Goal: Task Accomplishment & Management: Use online tool/utility

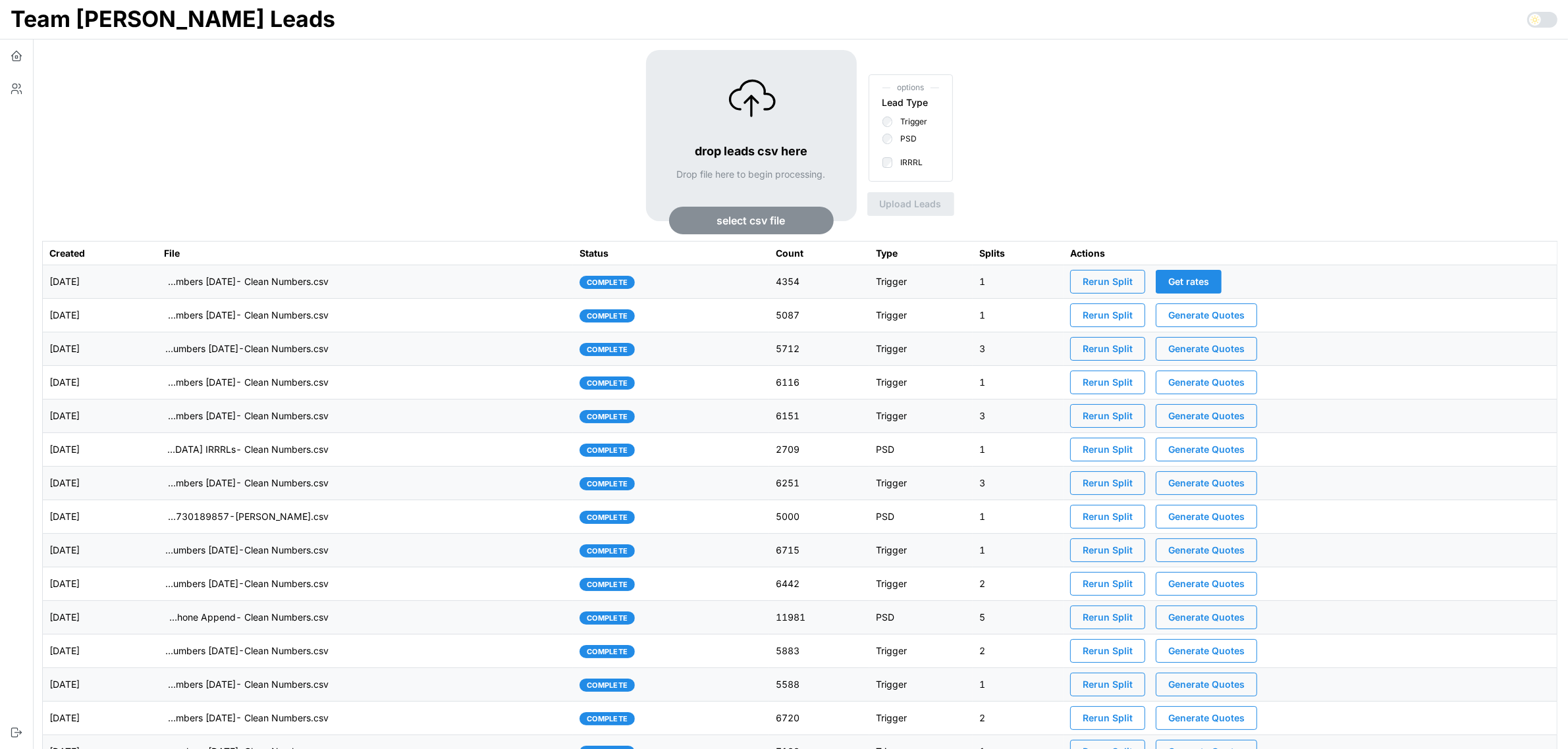
click at [491, 295] on td "imports/[PERSON_NAME]/1756385010087-TU Master List With Numbers [DATE]- Clean N…" at bounding box center [365, 282] width 416 height 34
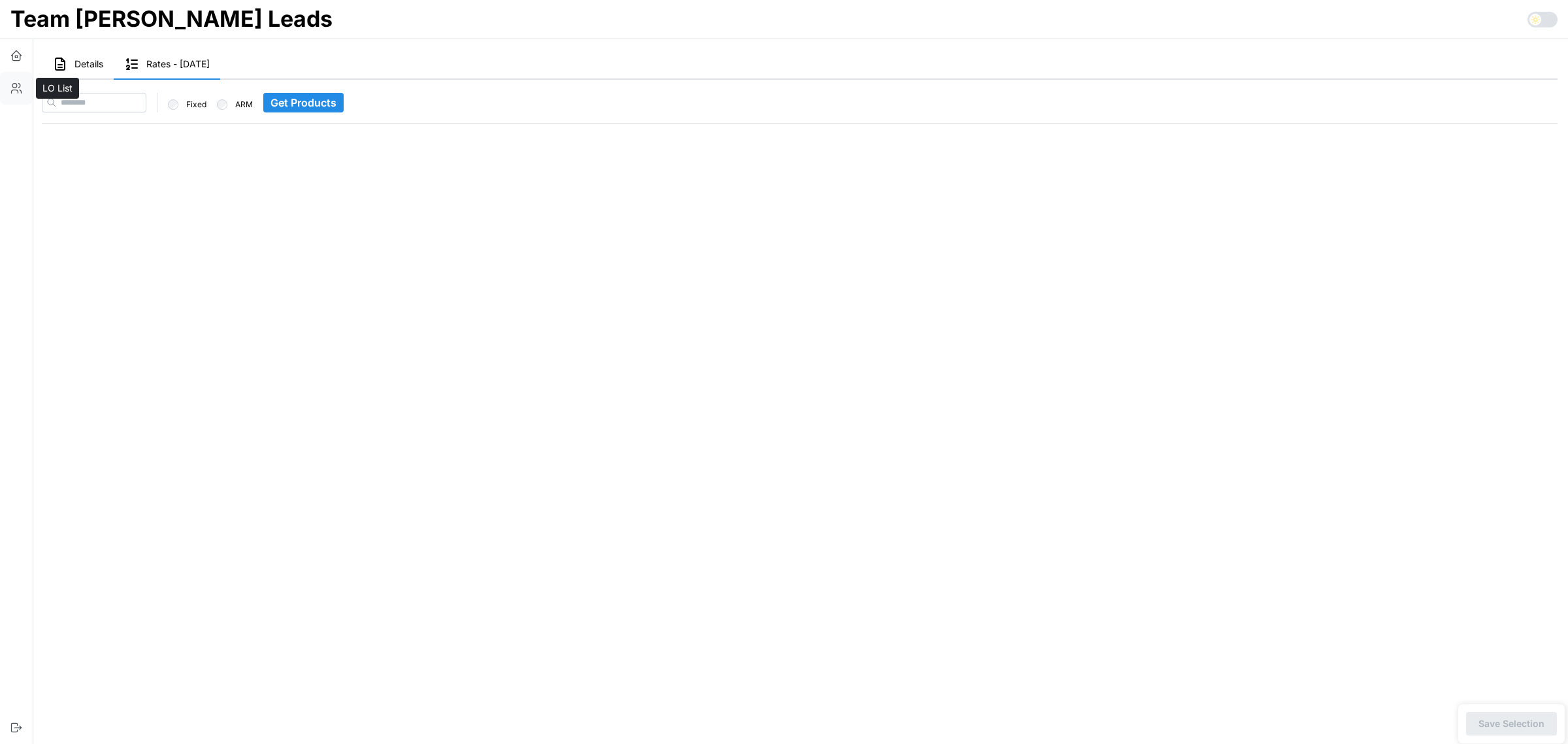
click at [19, 87] on icon "button" at bounding box center [19, 86] width 2 height 4
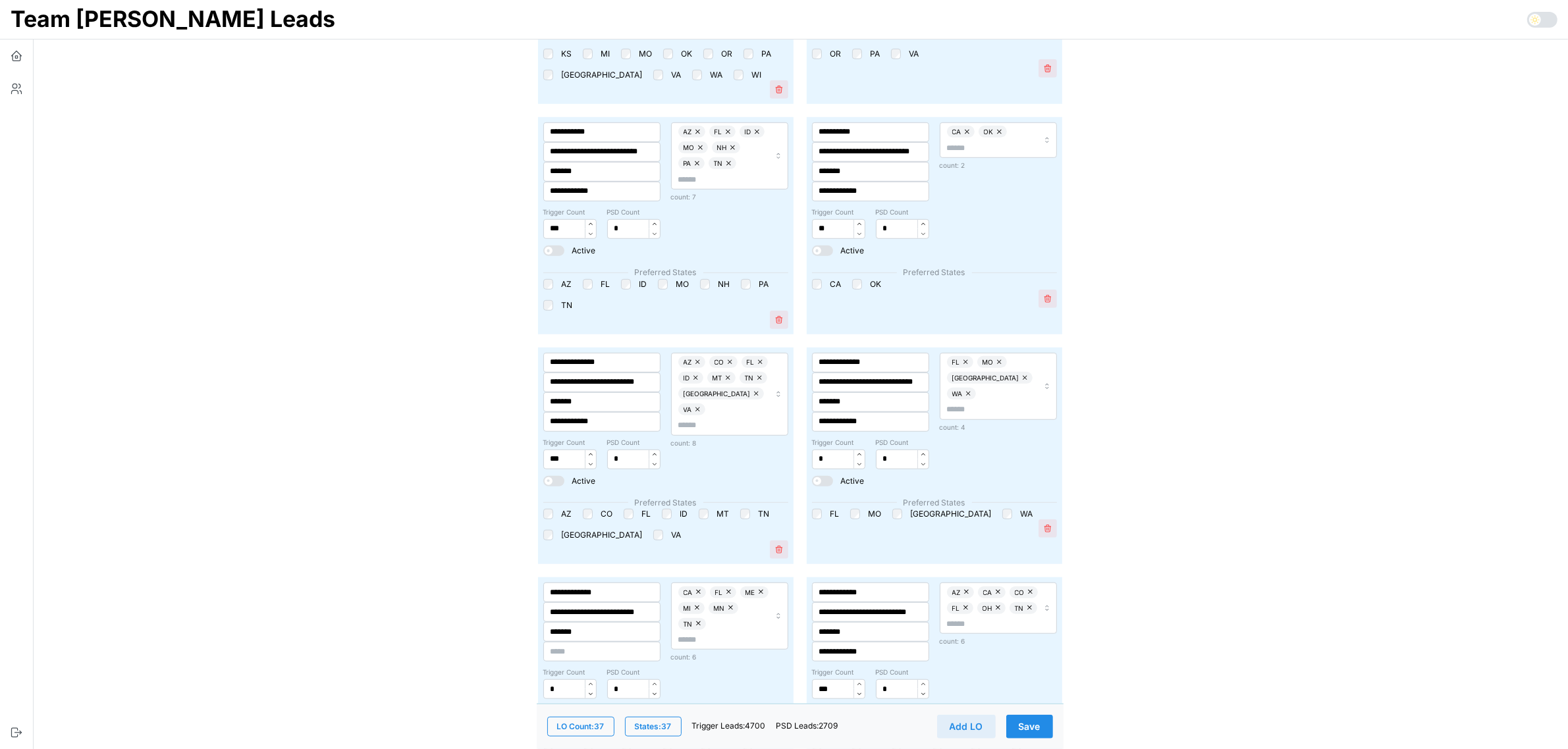
scroll to position [1481, 0]
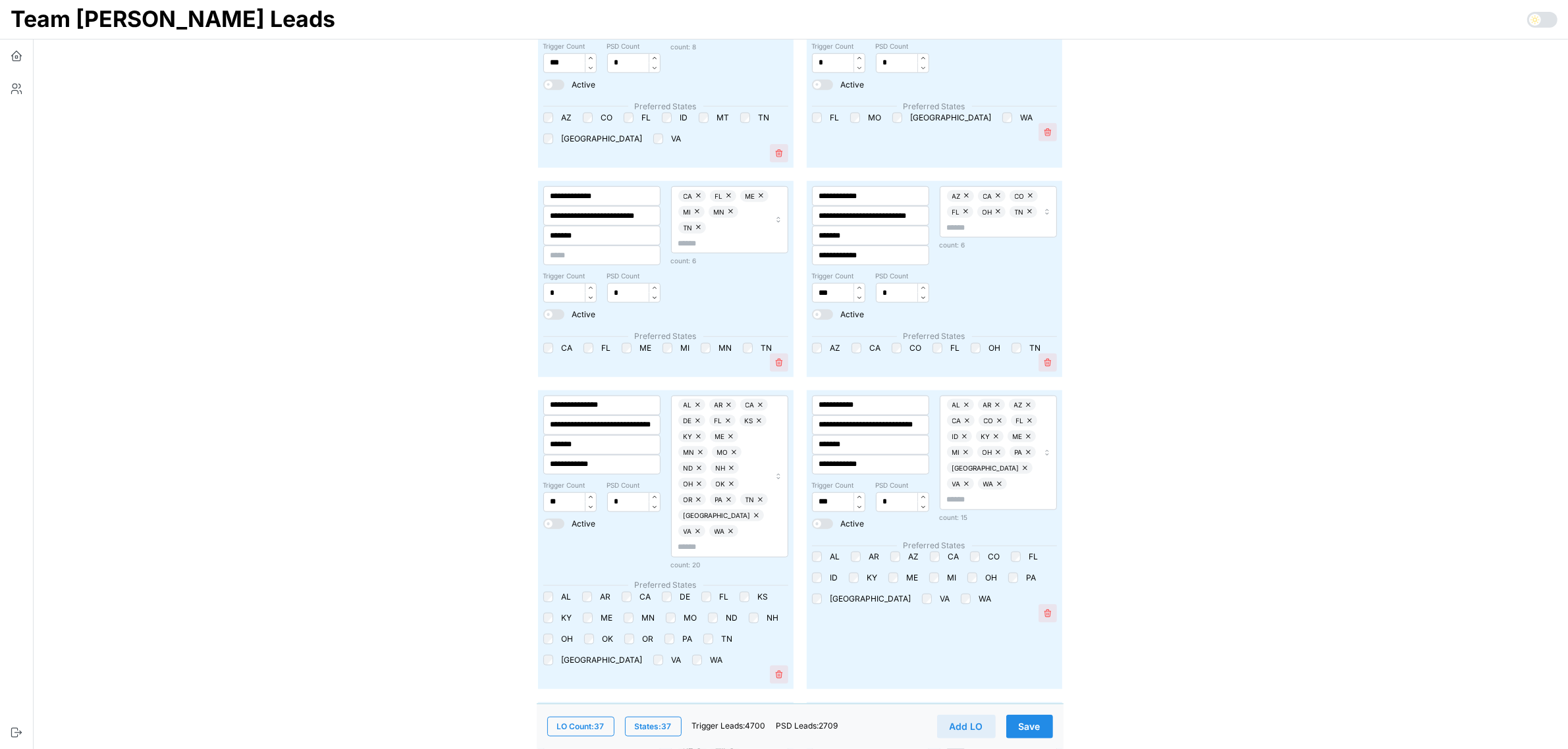
click at [1028, 731] on span "Save" at bounding box center [1029, 727] width 22 height 22
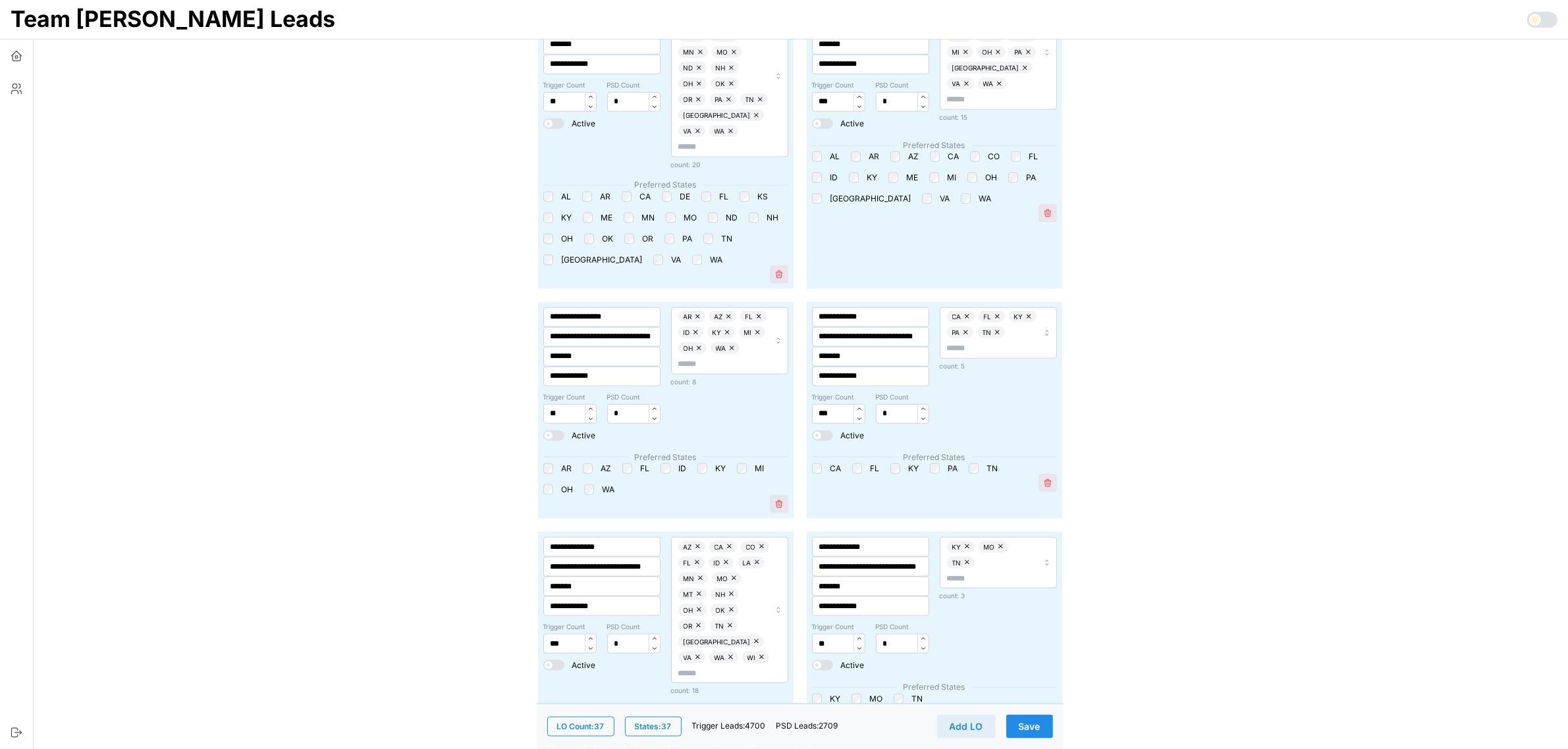
scroll to position [1563, 0]
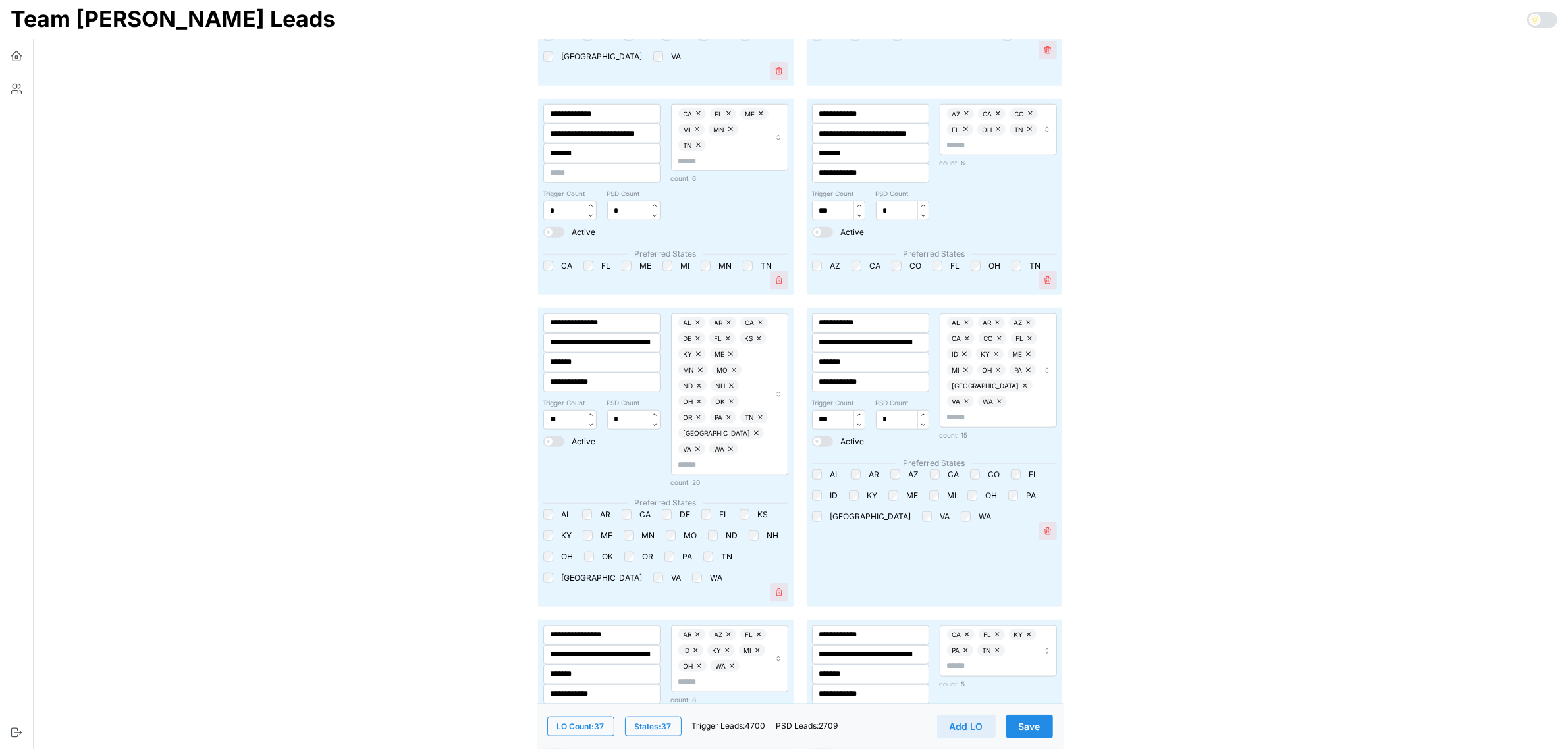
click at [1038, 727] on span "Save" at bounding box center [1029, 727] width 22 height 22
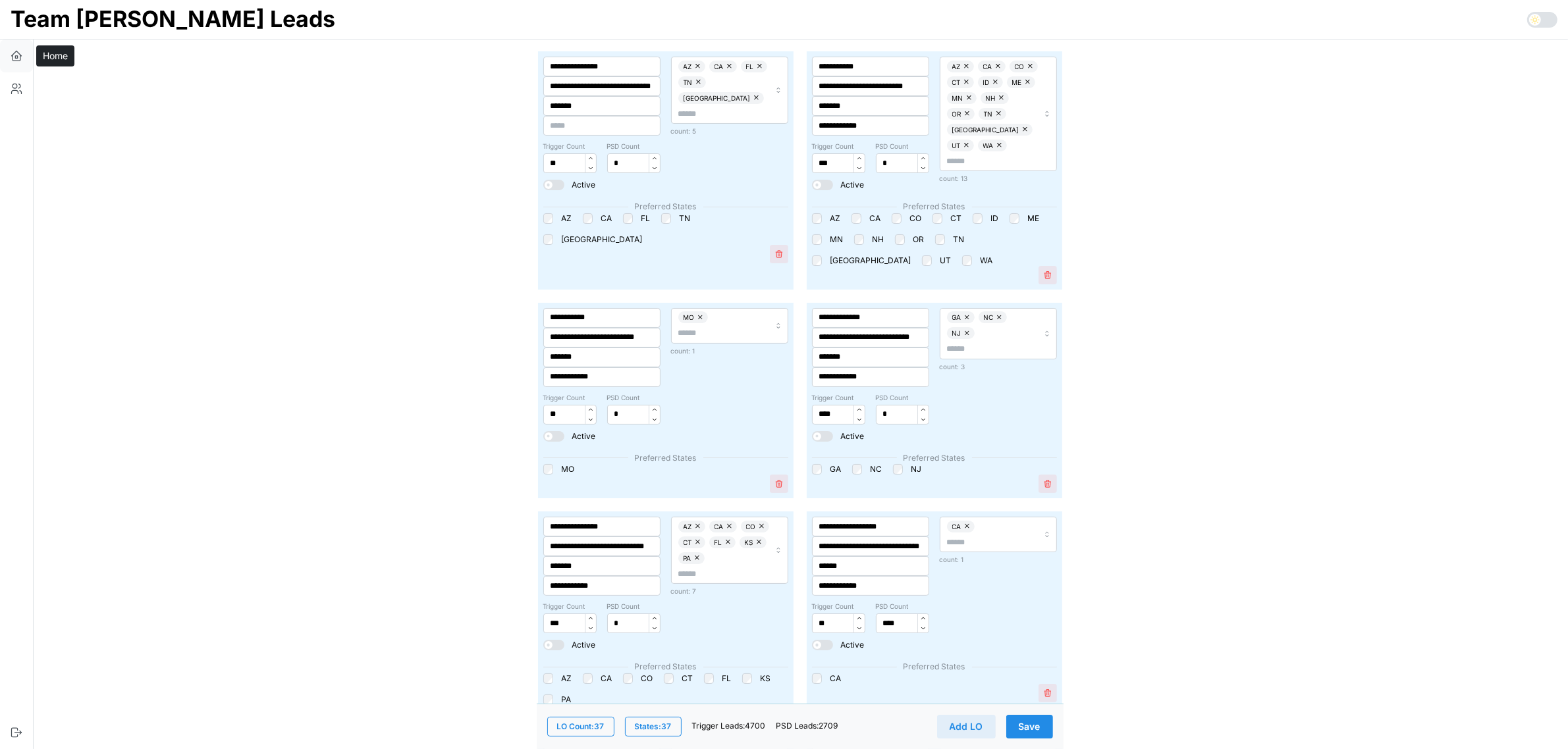
click at [17, 62] on button "button" at bounding box center [16, 55] width 33 height 33
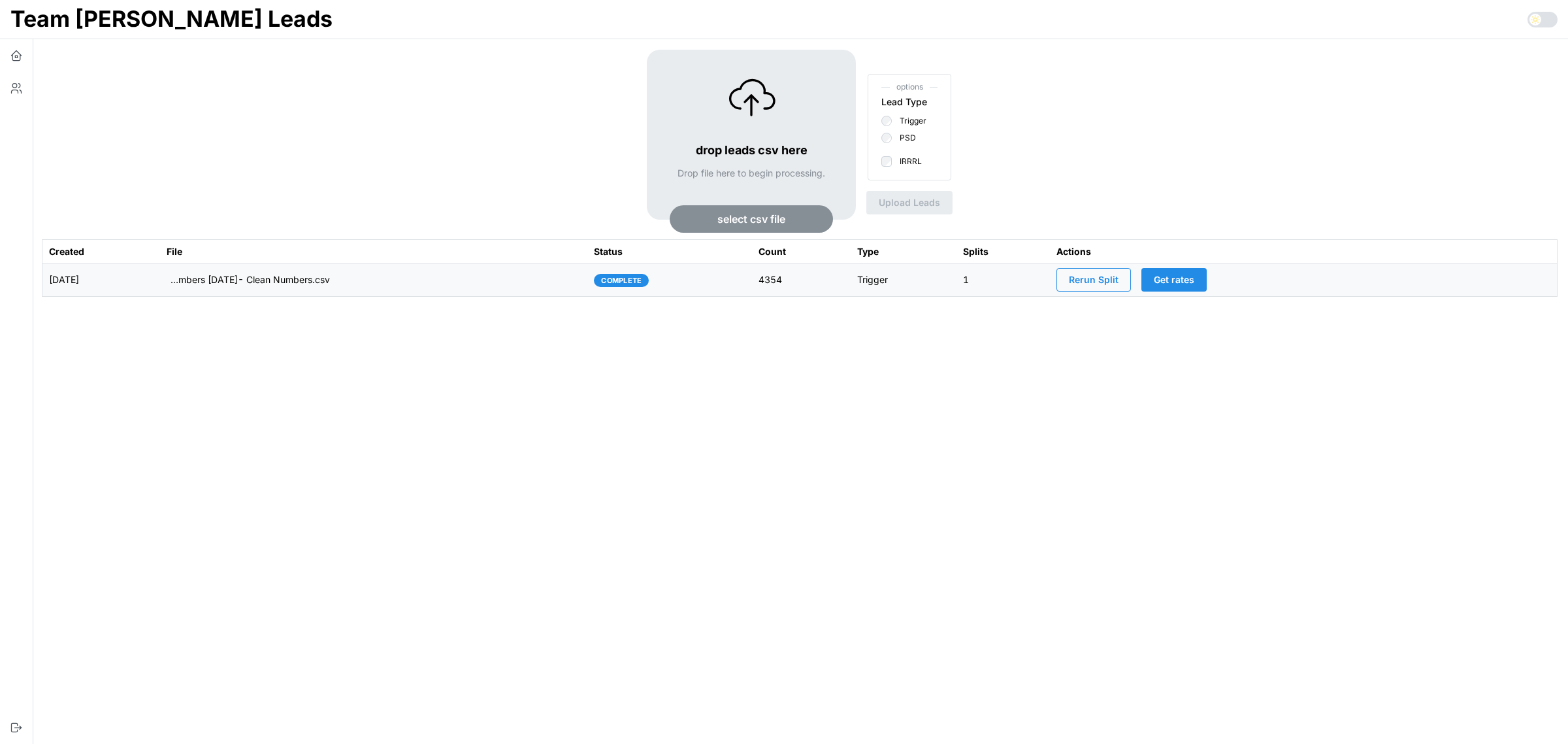
click at [1119, 281] on span "Rerun Split" at bounding box center [1093, 280] width 49 height 22
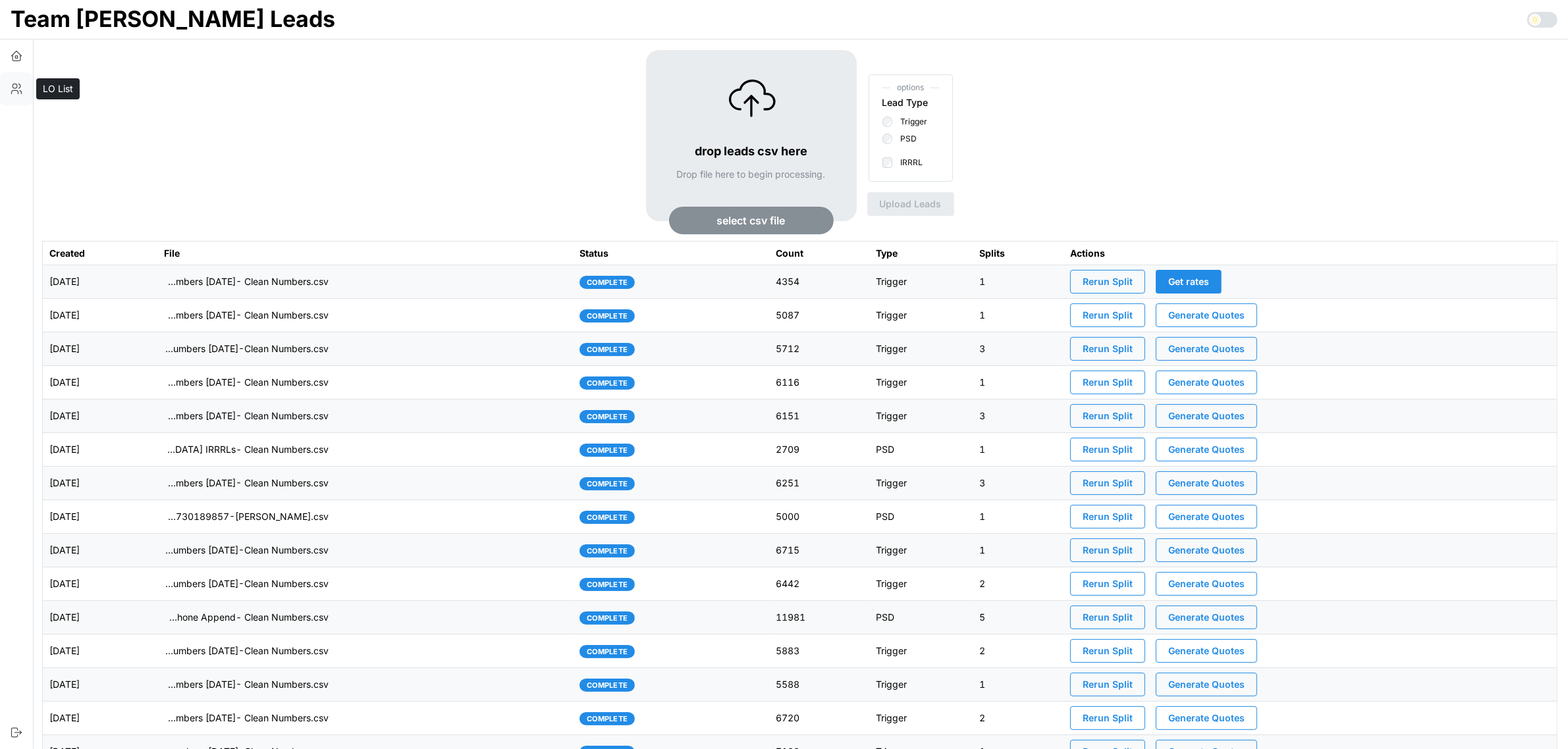
click at [27, 86] on button "button" at bounding box center [16, 88] width 33 height 33
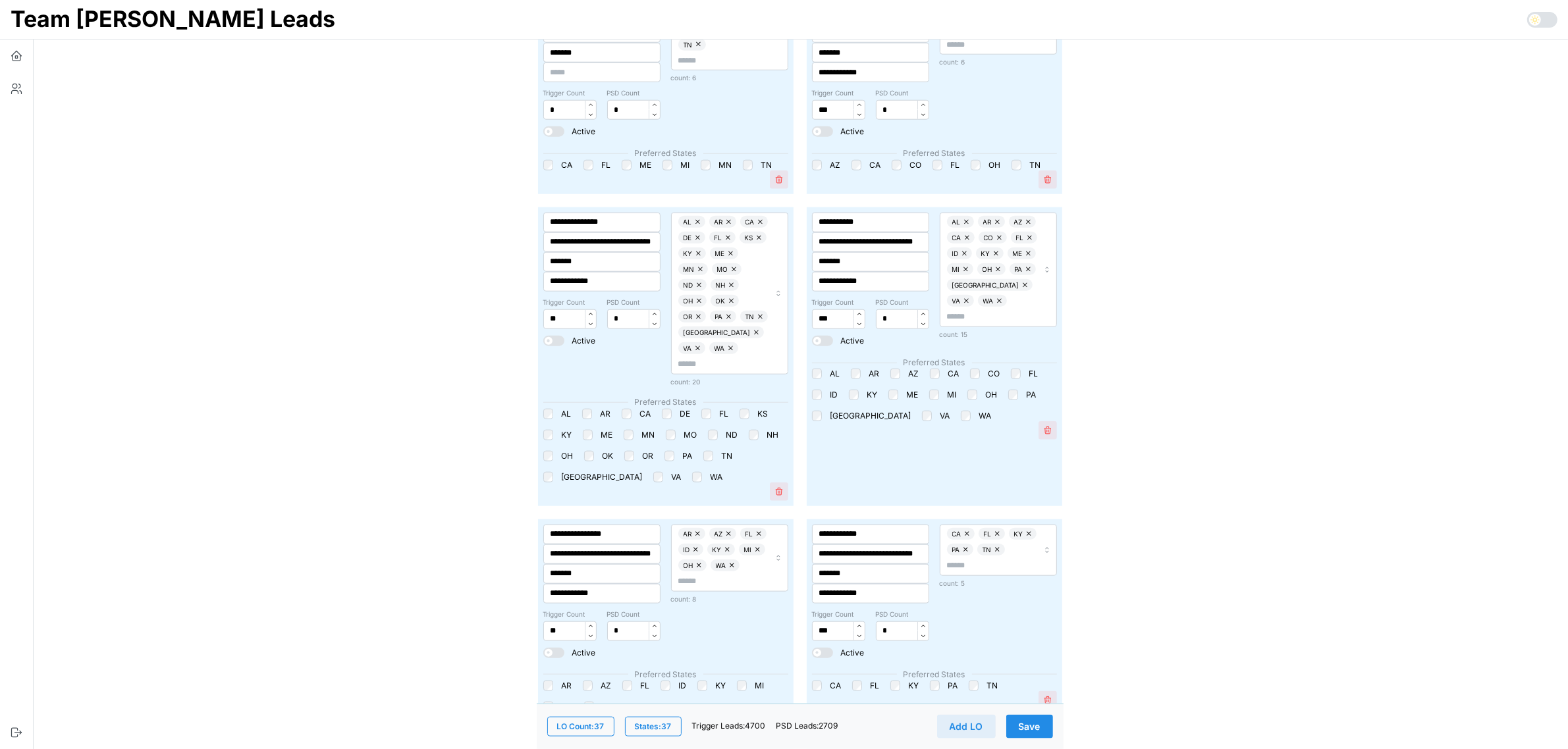
scroll to position [2057, 0]
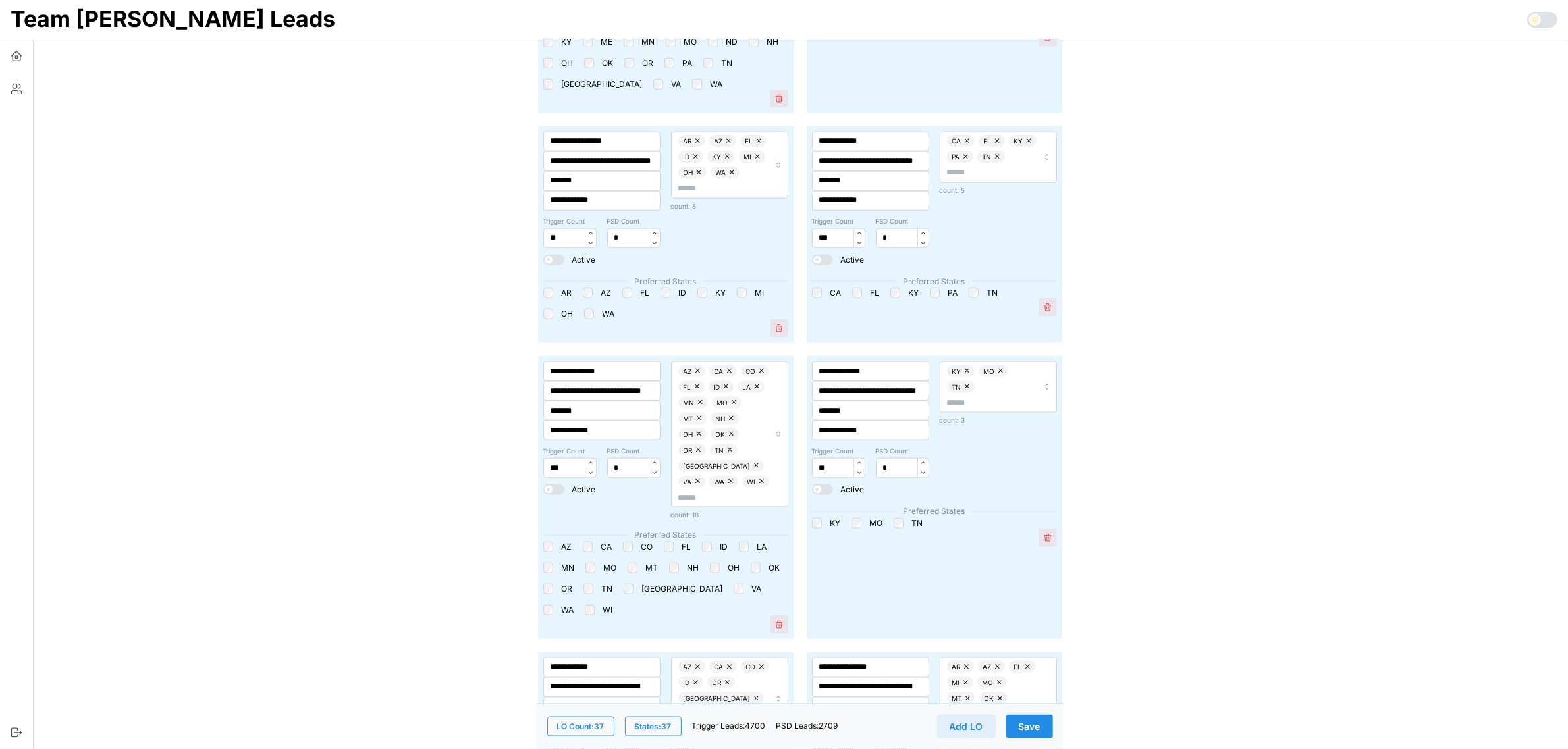
click at [1038, 714] on div "LO Count: 37 States: 37 Trigger Leads: 4700 PSD Leads: 2709 Add LO Save" at bounding box center [800, 726] width 527 height 46
click at [1039, 720] on span "Save" at bounding box center [1029, 727] width 22 height 22
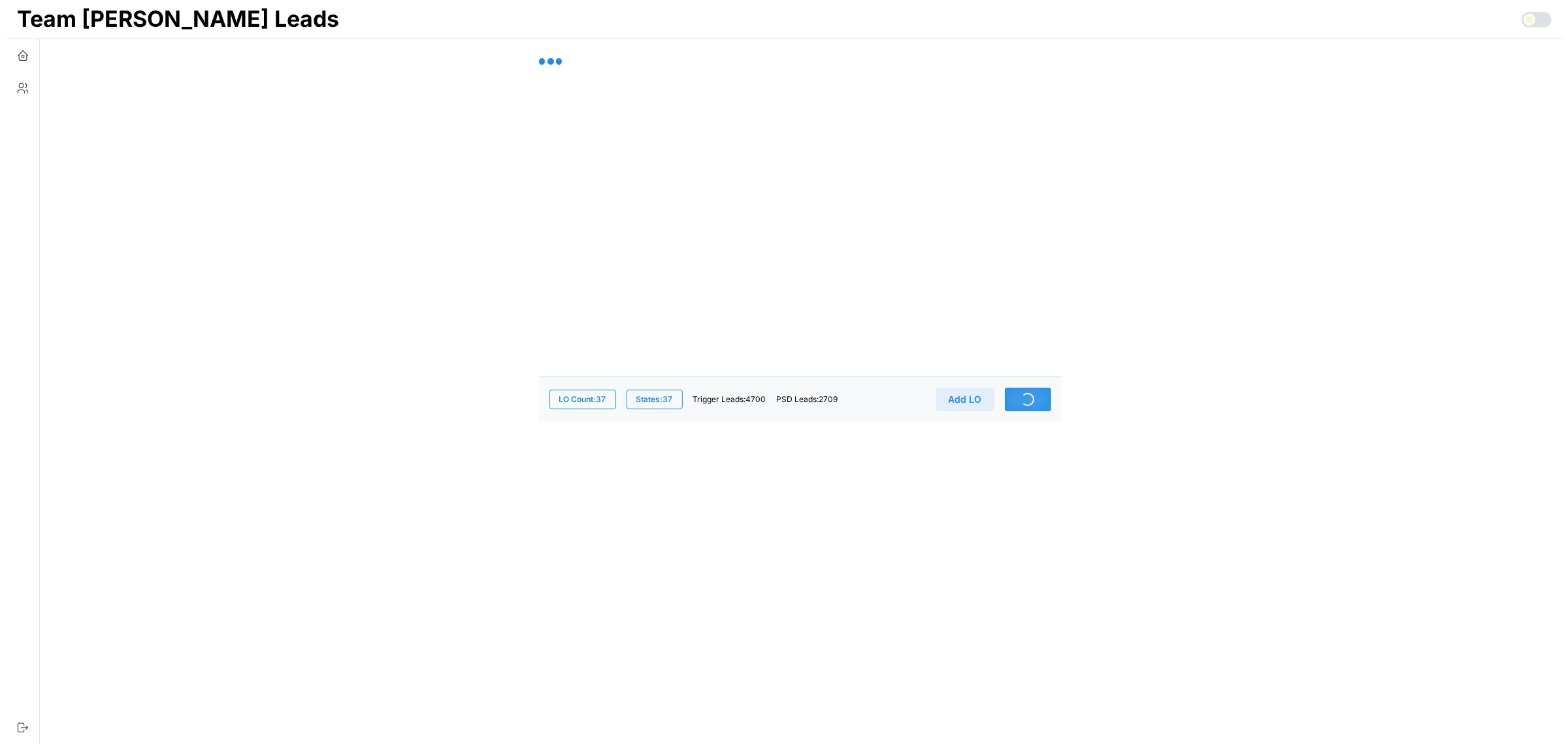
scroll to position [0, 0]
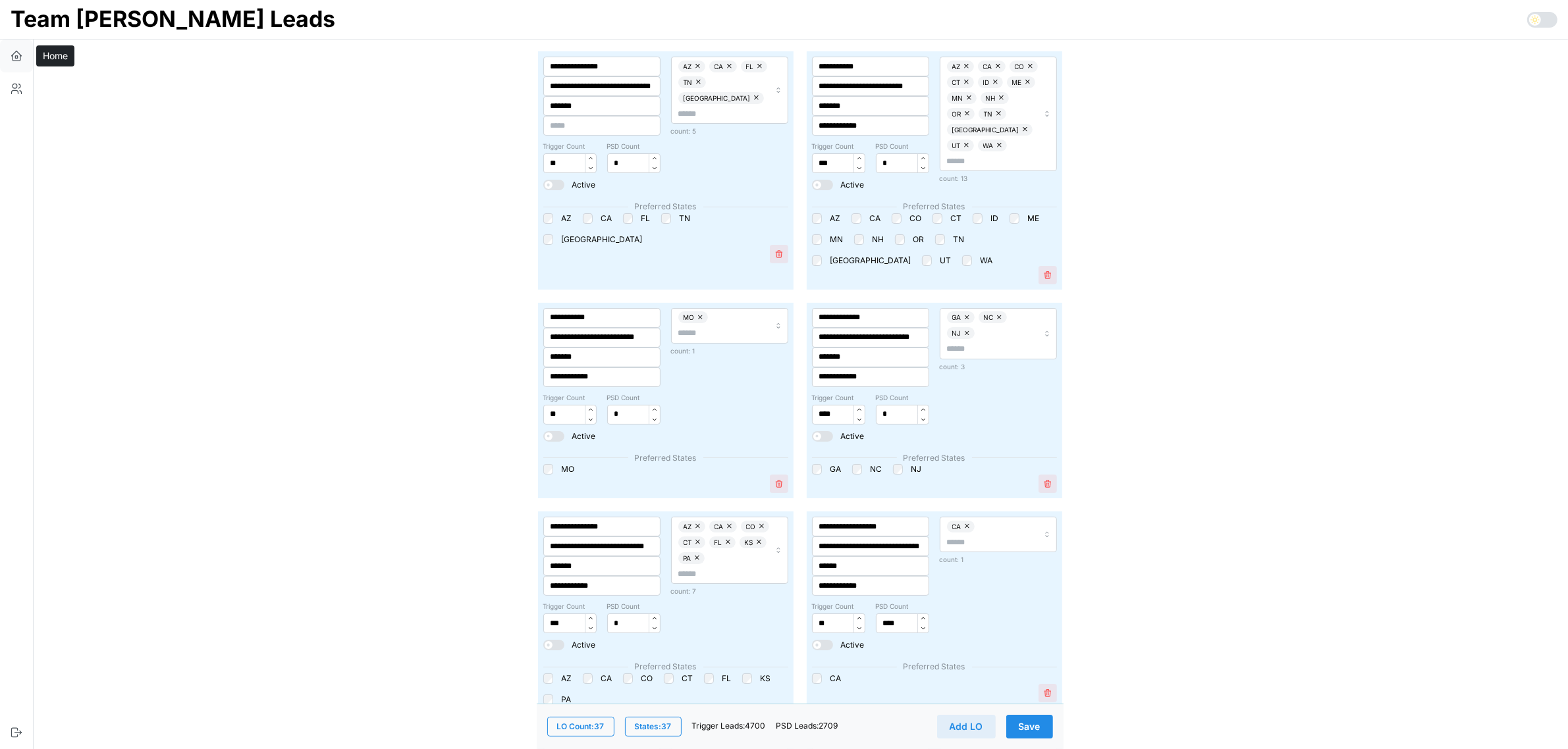
click at [17, 56] on icon "button" at bounding box center [16, 57] width 2 height 2
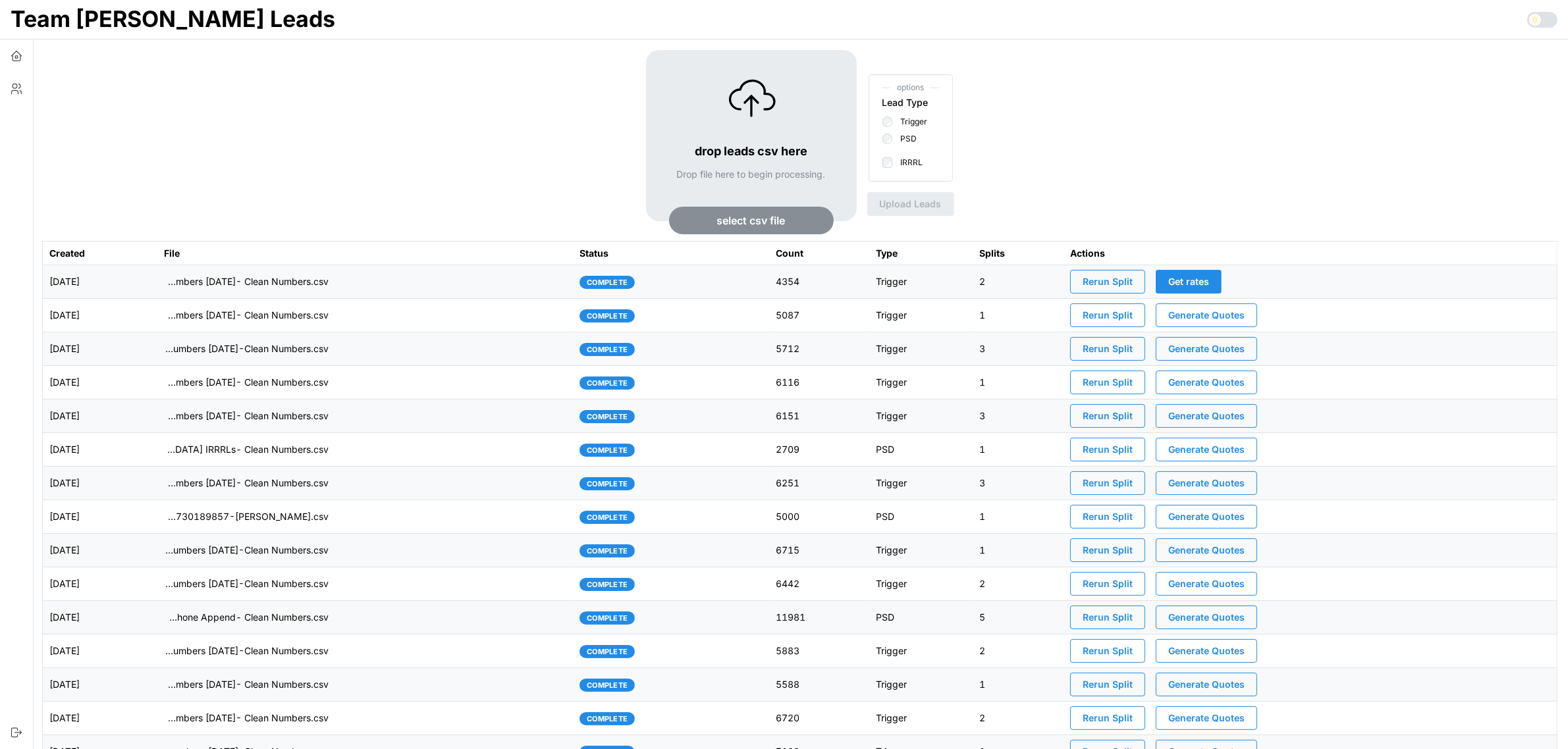
click at [1132, 288] on span "Rerun Split" at bounding box center [1107, 282] width 50 height 22
click at [755, 280] on td "complete" at bounding box center [671, 282] width 196 height 34
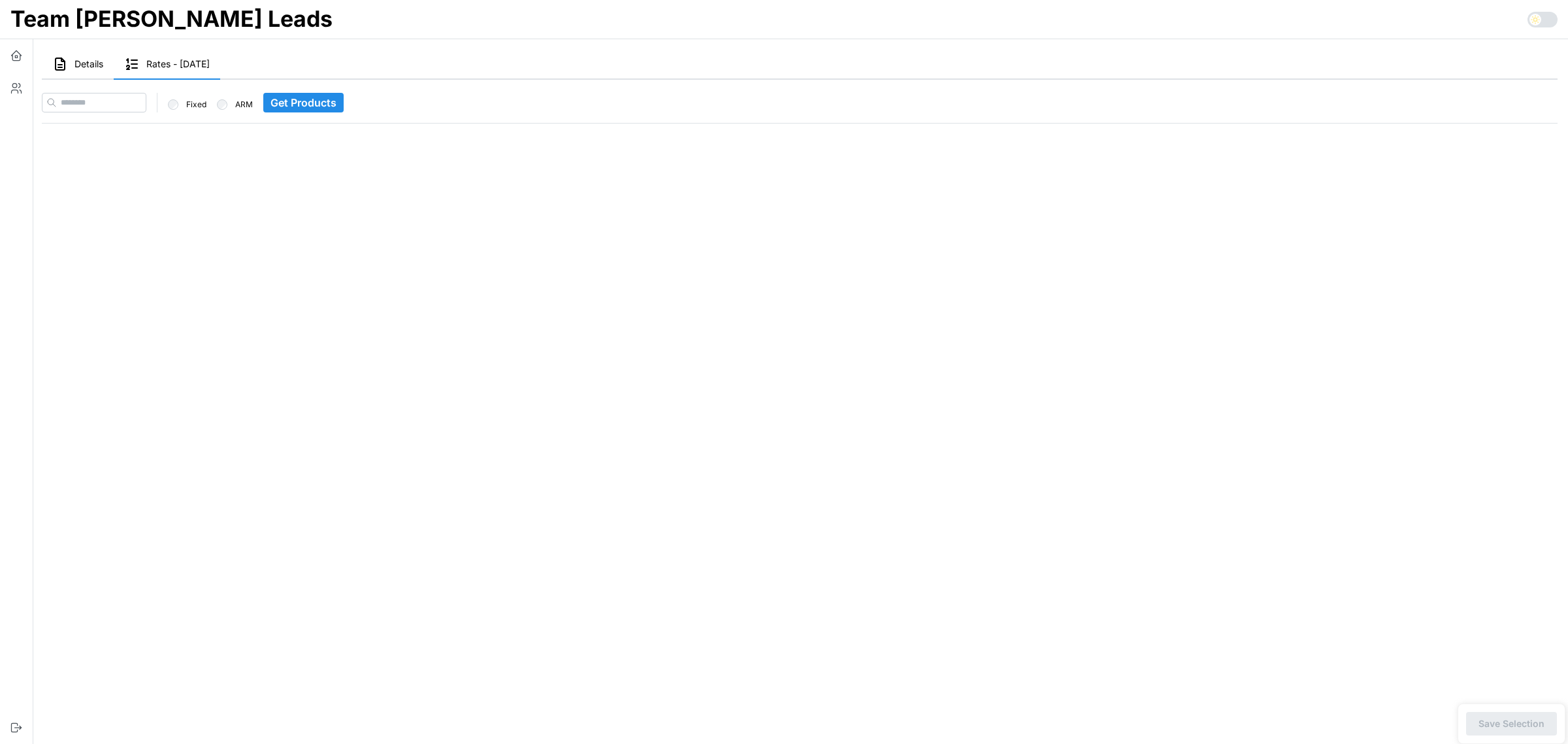
click at [57, 102] on div at bounding box center [52, 102] width 18 height 18
click at [79, 103] on input at bounding box center [94, 102] width 104 height 20
paste input "**********"
type input "**********"
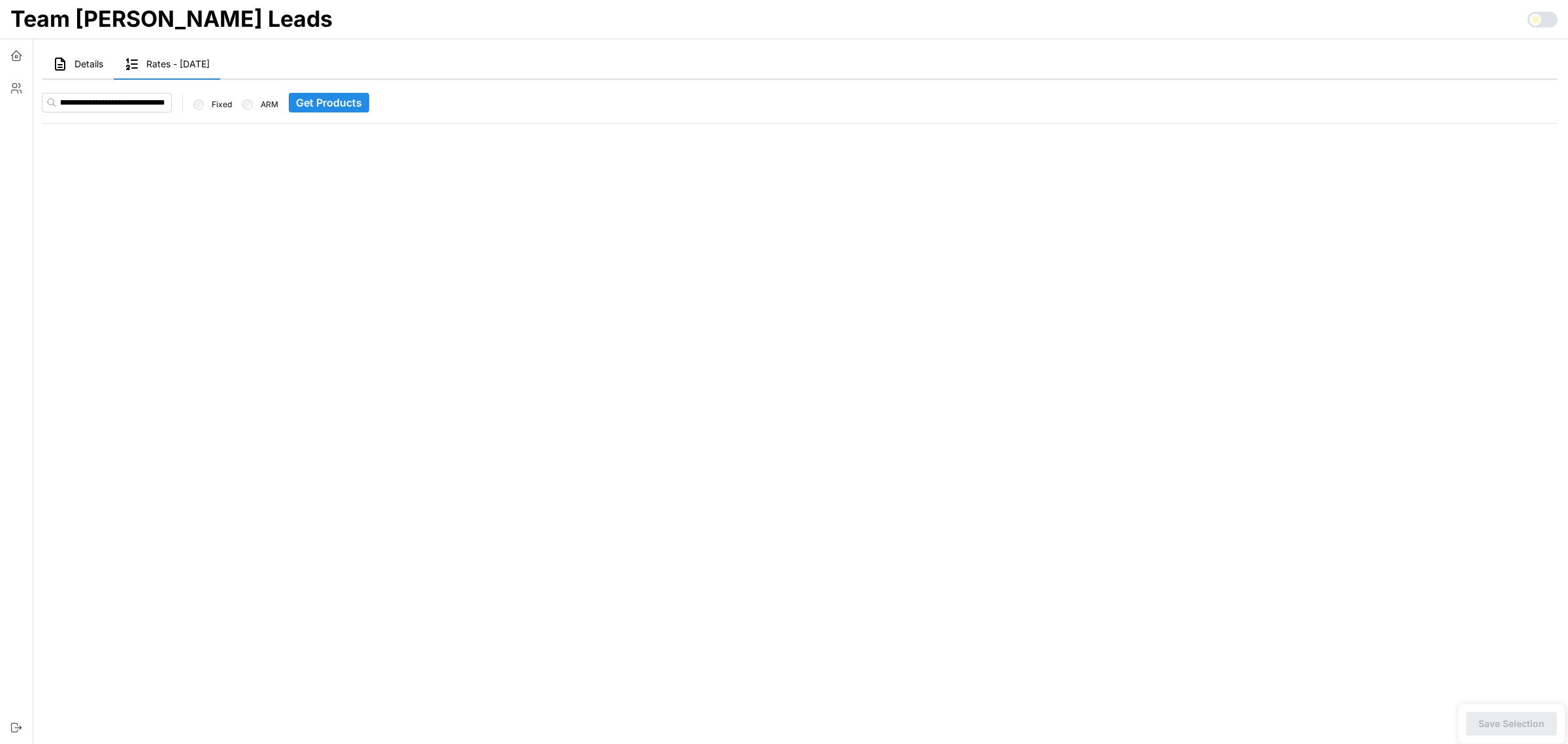
click at [319, 100] on span "Get Products" at bounding box center [329, 102] width 66 height 18
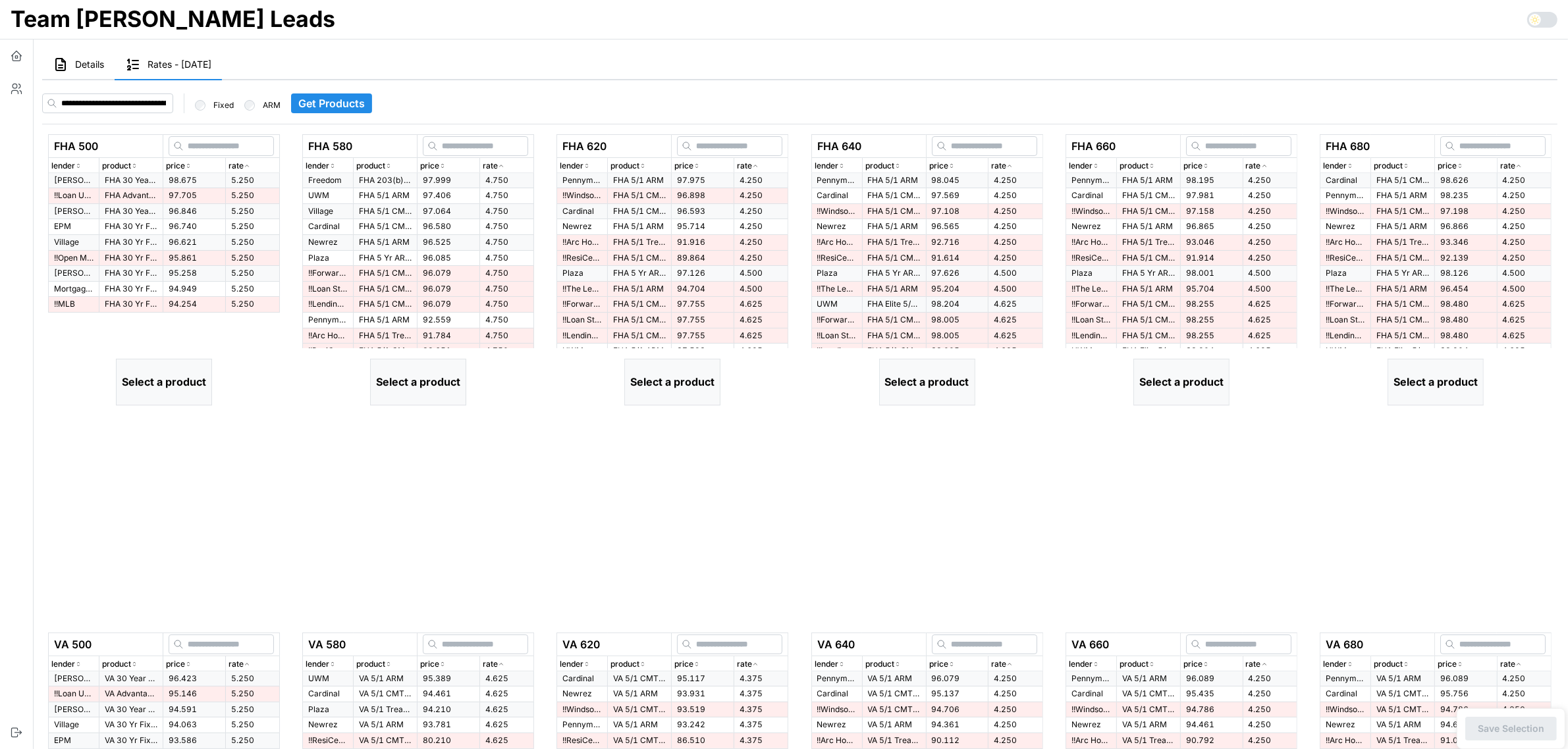
click at [252, 162] on div "rate" at bounding box center [253, 166] width 48 height 13
click at [168, 195] on span "97.705" at bounding box center [182, 195] width 28 height 10
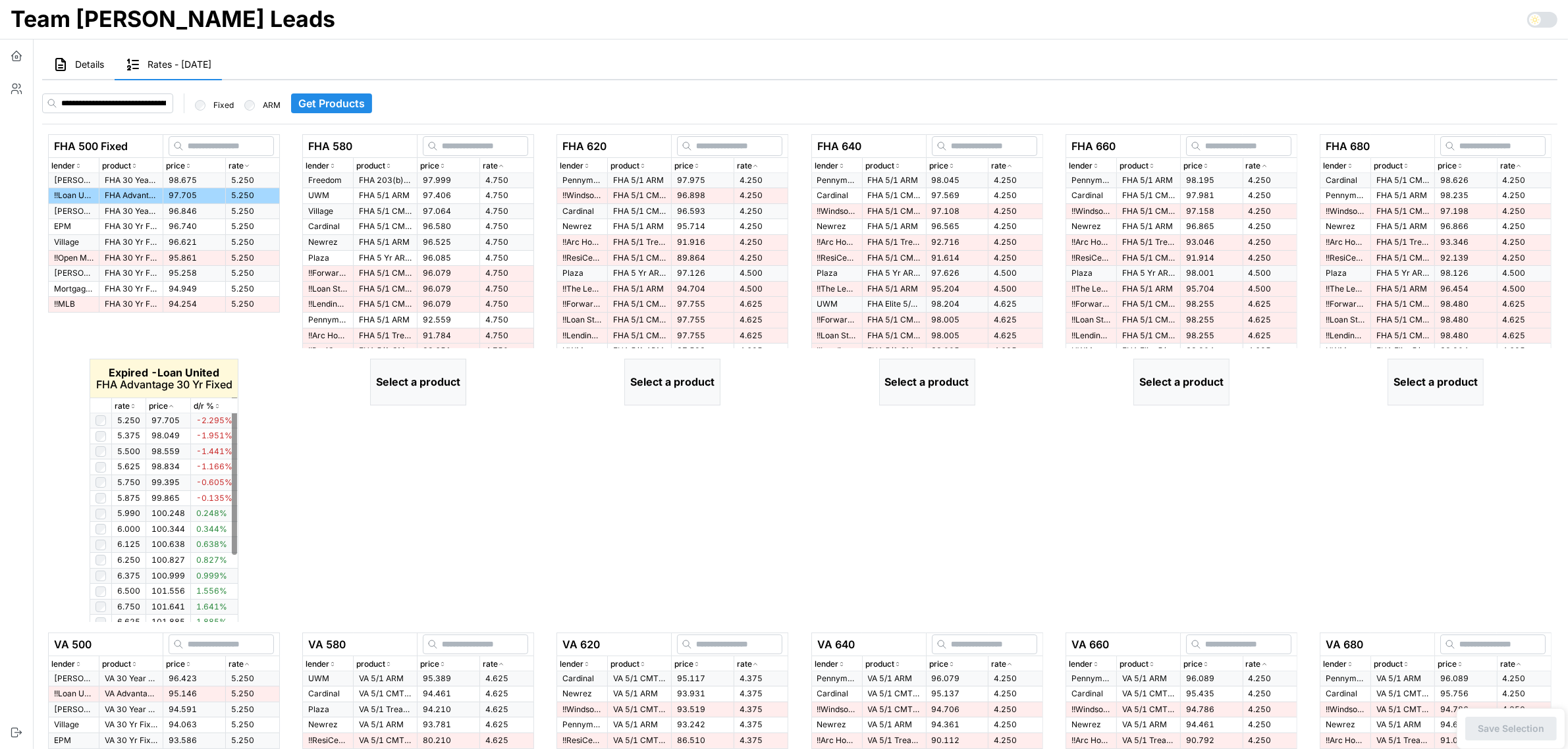
click at [166, 403] on p "price" at bounding box center [158, 407] width 19 height 13
click at [137, 405] on div "rate" at bounding box center [128, 407] width 28 height 13
click at [135, 405] on div "rate" at bounding box center [128, 407] width 28 height 13
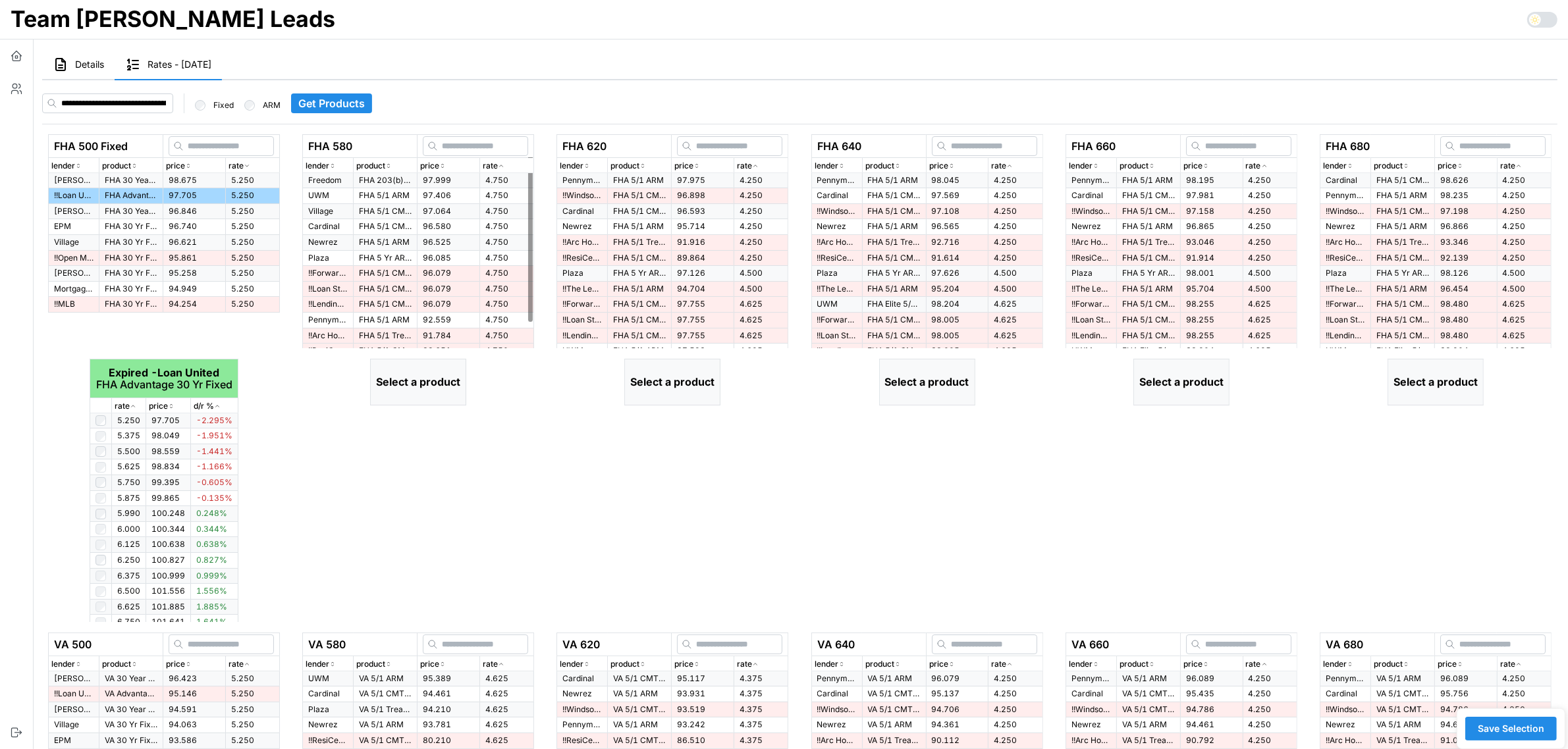
click at [497, 168] on p "rate" at bounding box center [490, 166] width 15 height 13
click at [497, 168] on icon "button" at bounding box center [500, 166] width 6 height 8
click at [368, 182] on p "FHA 203(b) 5/1 Treasury ARM" at bounding box center [384, 181] width 53 height 11
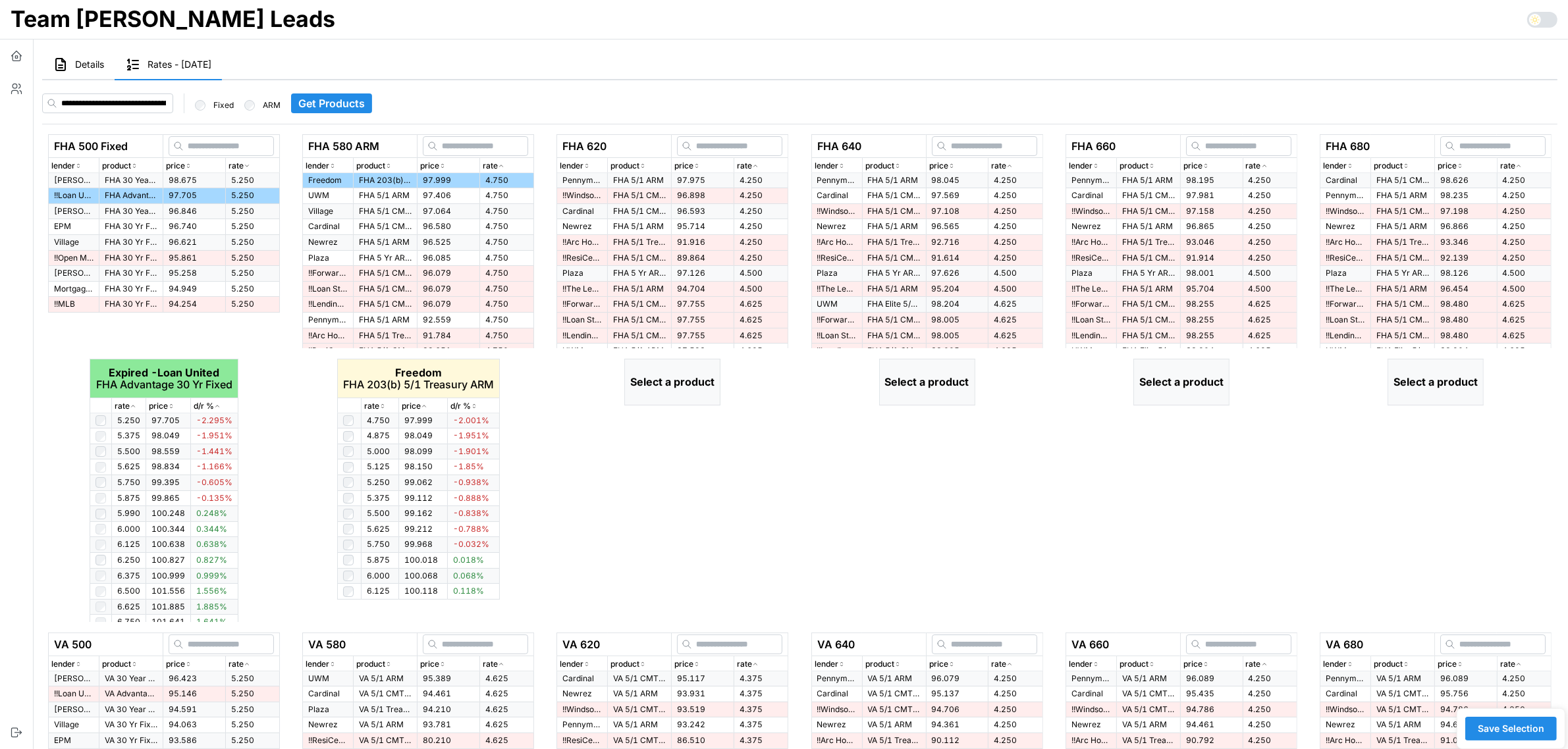
click at [377, 405] on p "rate" at bounding box center [372, 407] width 15 height 13
click at [380, 405] on icon "button" at bounding box center [382, 405] width 6 height 8
click at [761, 165] on div "rate" at bounding box center [760, 166] width 48 height 13
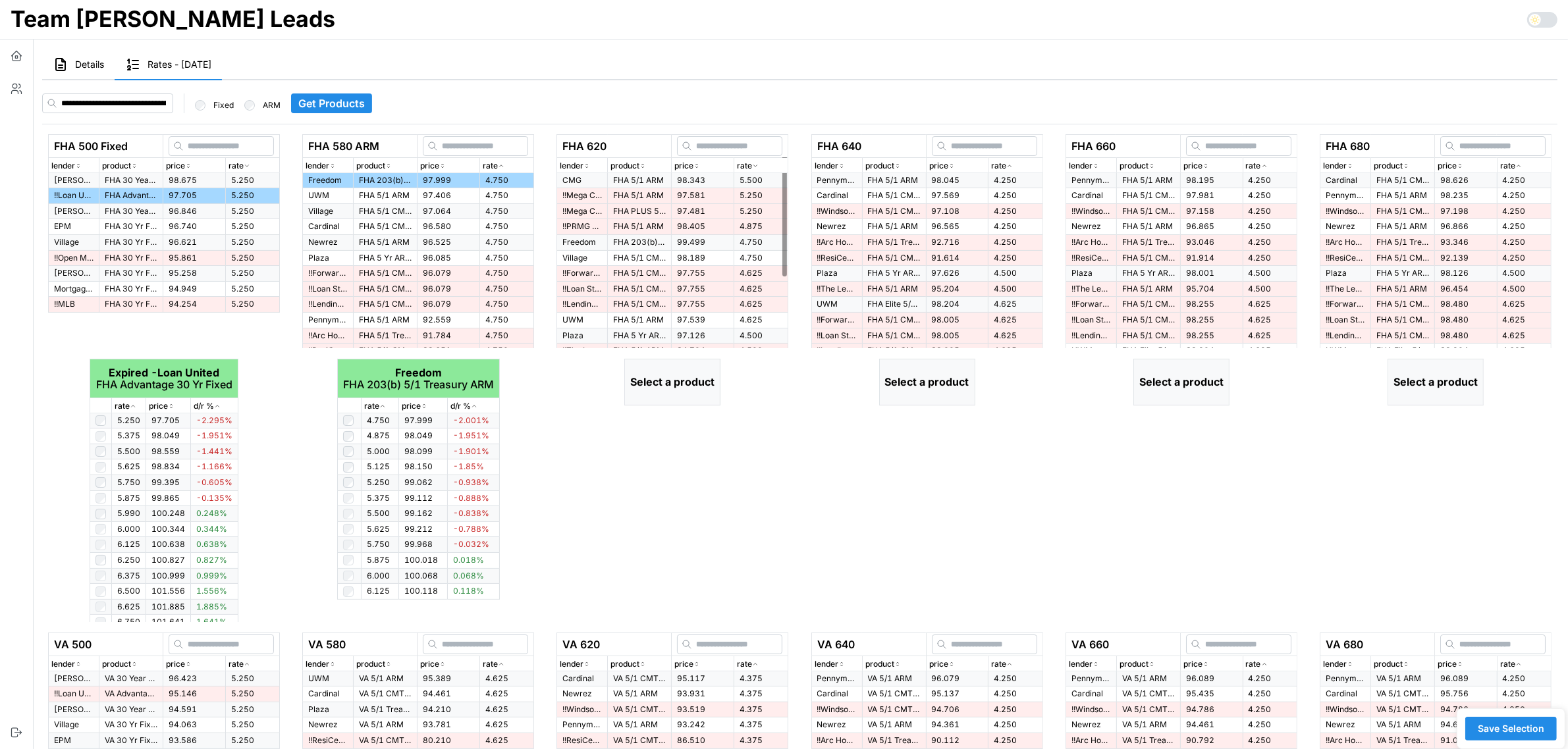
click at [761, 165] on div "rate" at bounding box center [760, 166] width 48 height 13
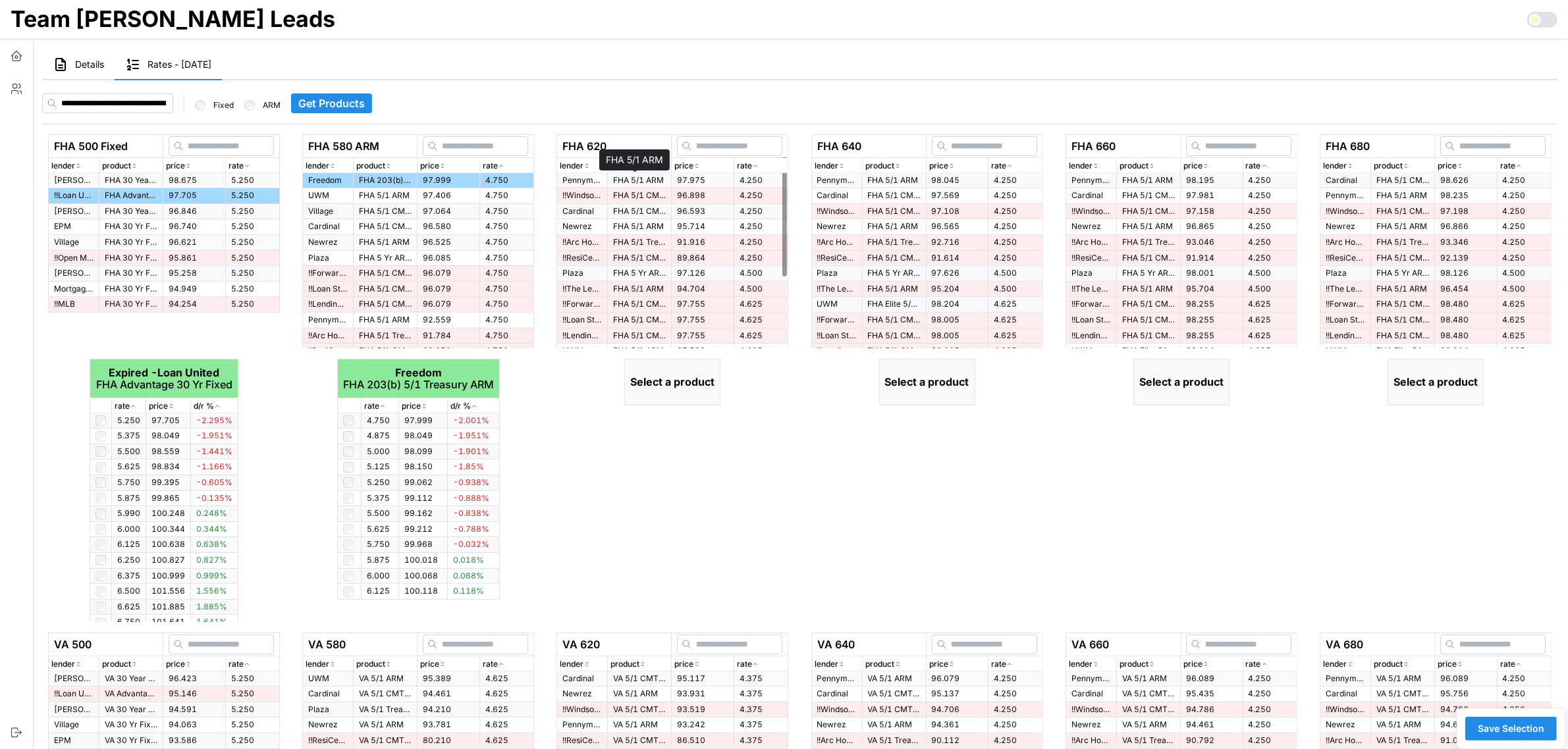
click at [641, 179] on p "FHA 5/1 ARM" at bounding box center [639, 181] width 53 height 11
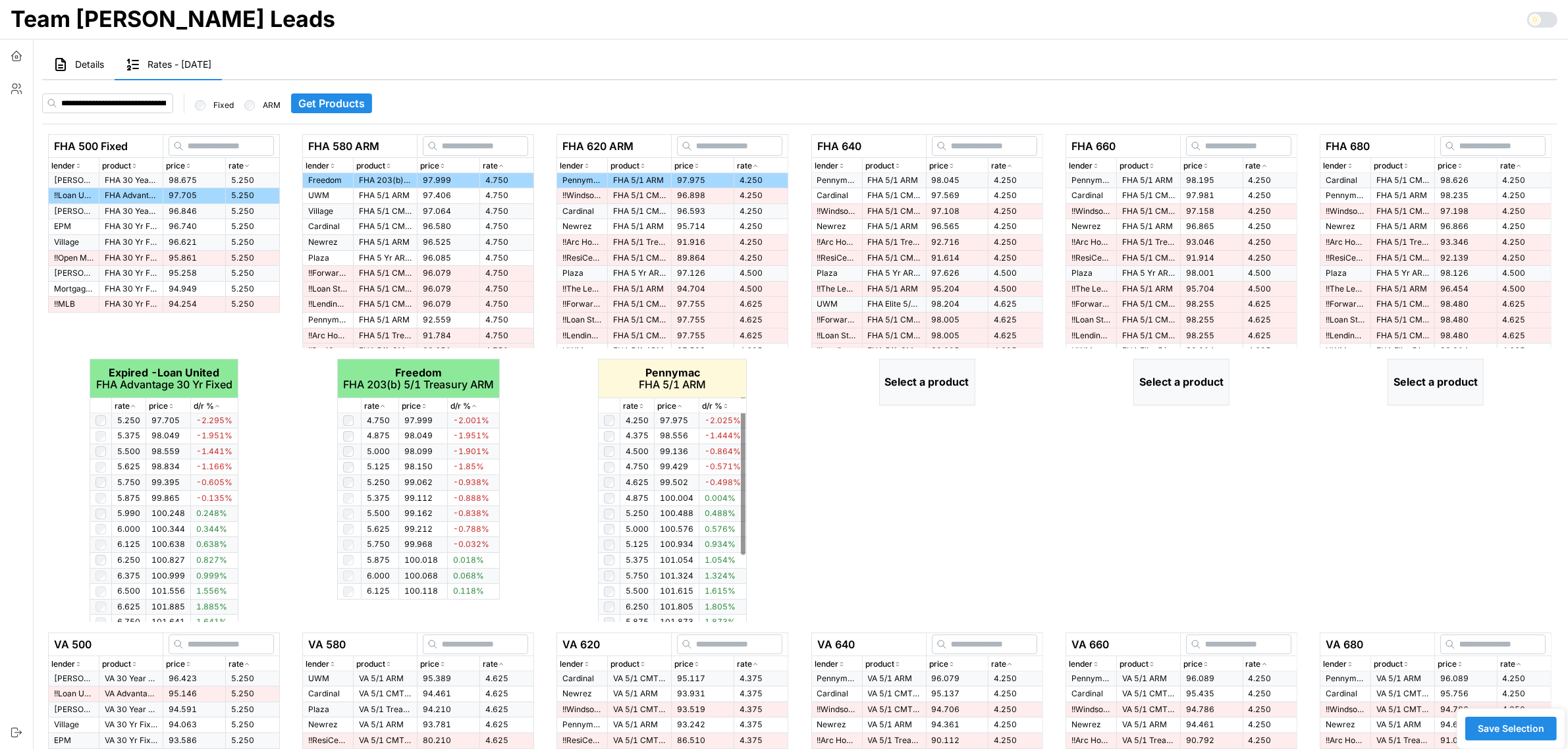
click at [639, 405] on icon "button" at bounding box center [641, 405] width 6 height 8
click at [1009, 163] on icon "button" at bounding box center [1009, 166] width 6 height 8
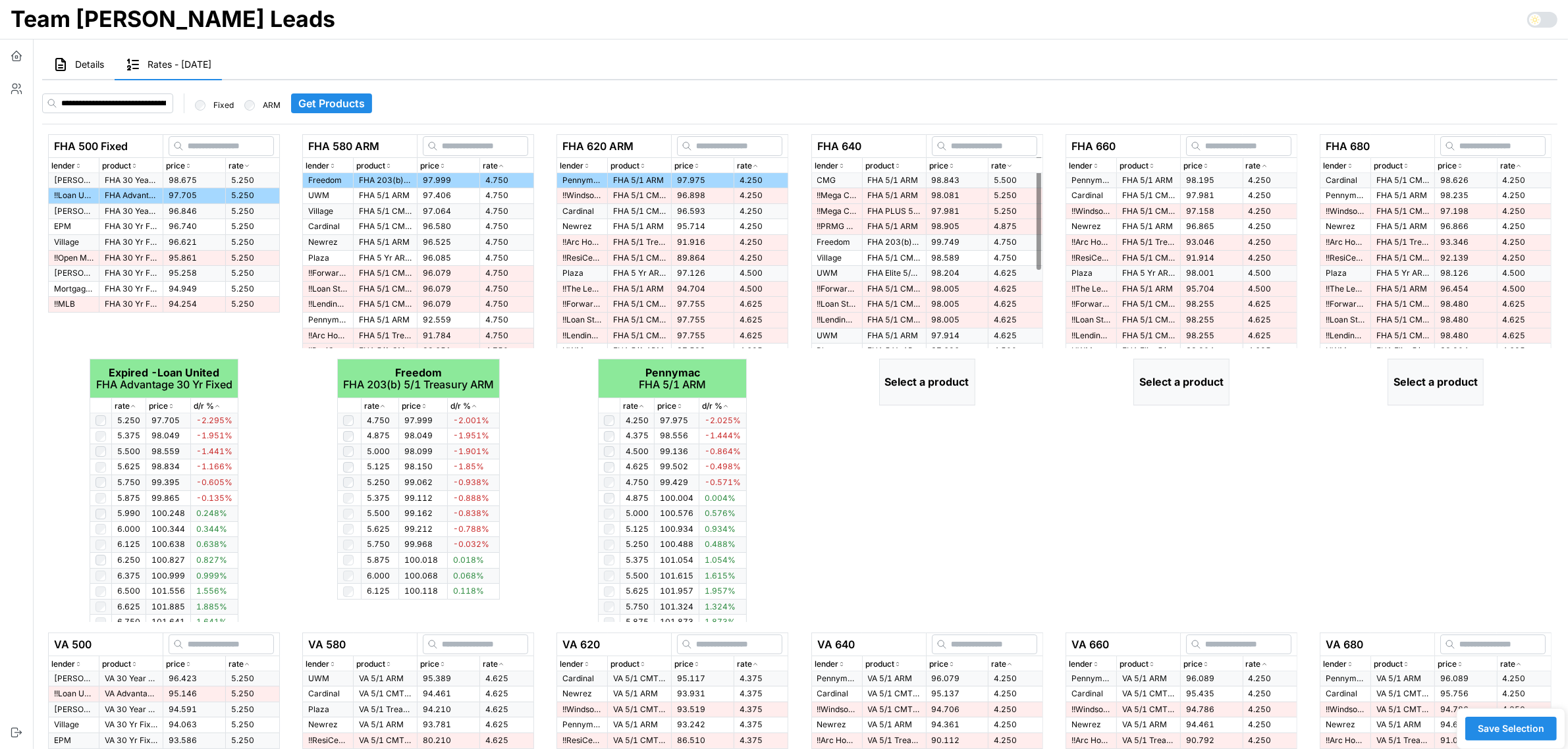
click at [1009, 163] on icon "button" at bounding box center [1009, 166] width 6 height 8
click at [840, 178] on p "Pennymac" at bounding box center [837, 181] width 39 height 11
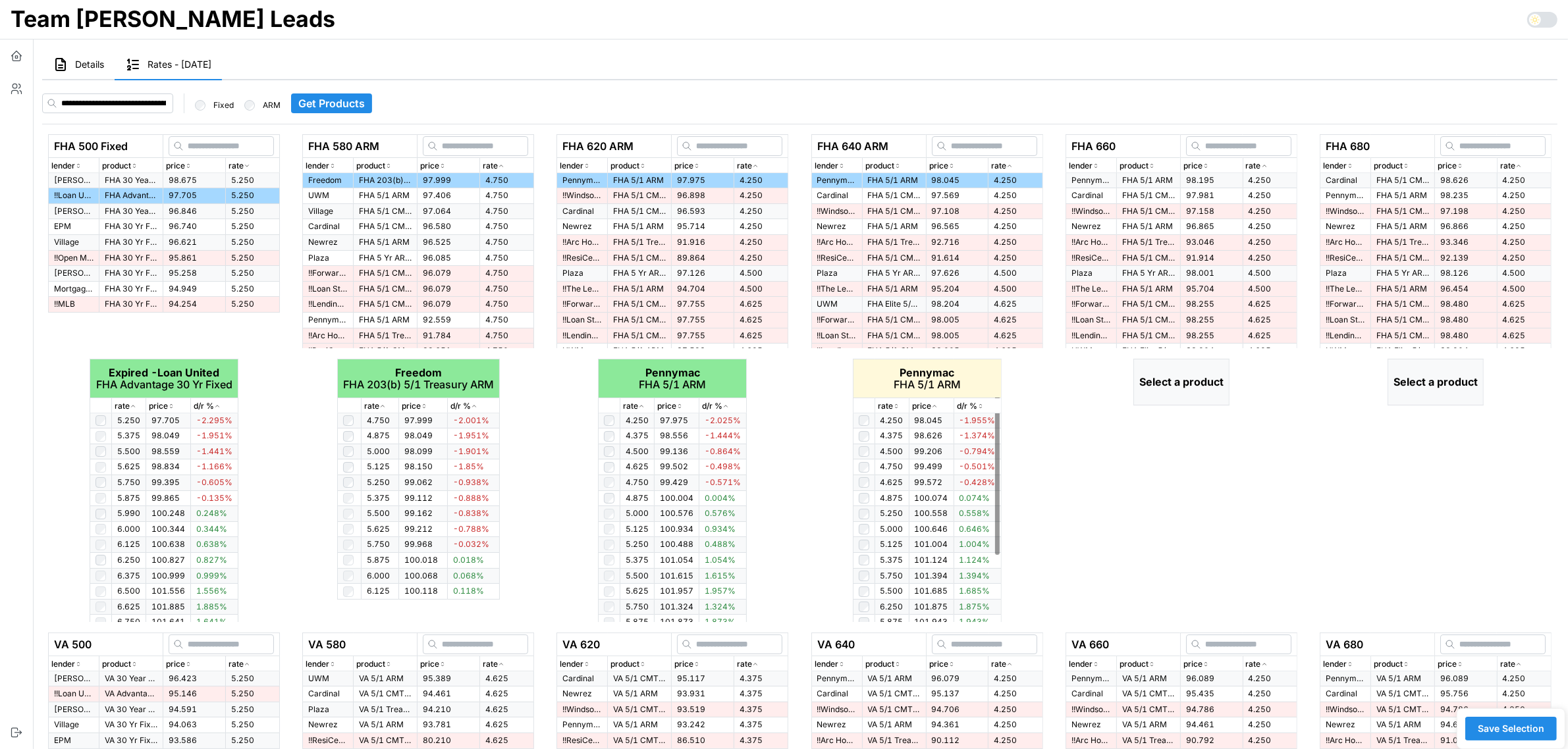
click at [897, 407] on icon "button" at bounding box center [896, 405] width 6 height 8
click at [897, 406] on icon "button" at bounding box center [896, 405] width 6 height 8
click at [1268, 161] on div "rate" at bounding box center [1270, 166] width 48 height 13
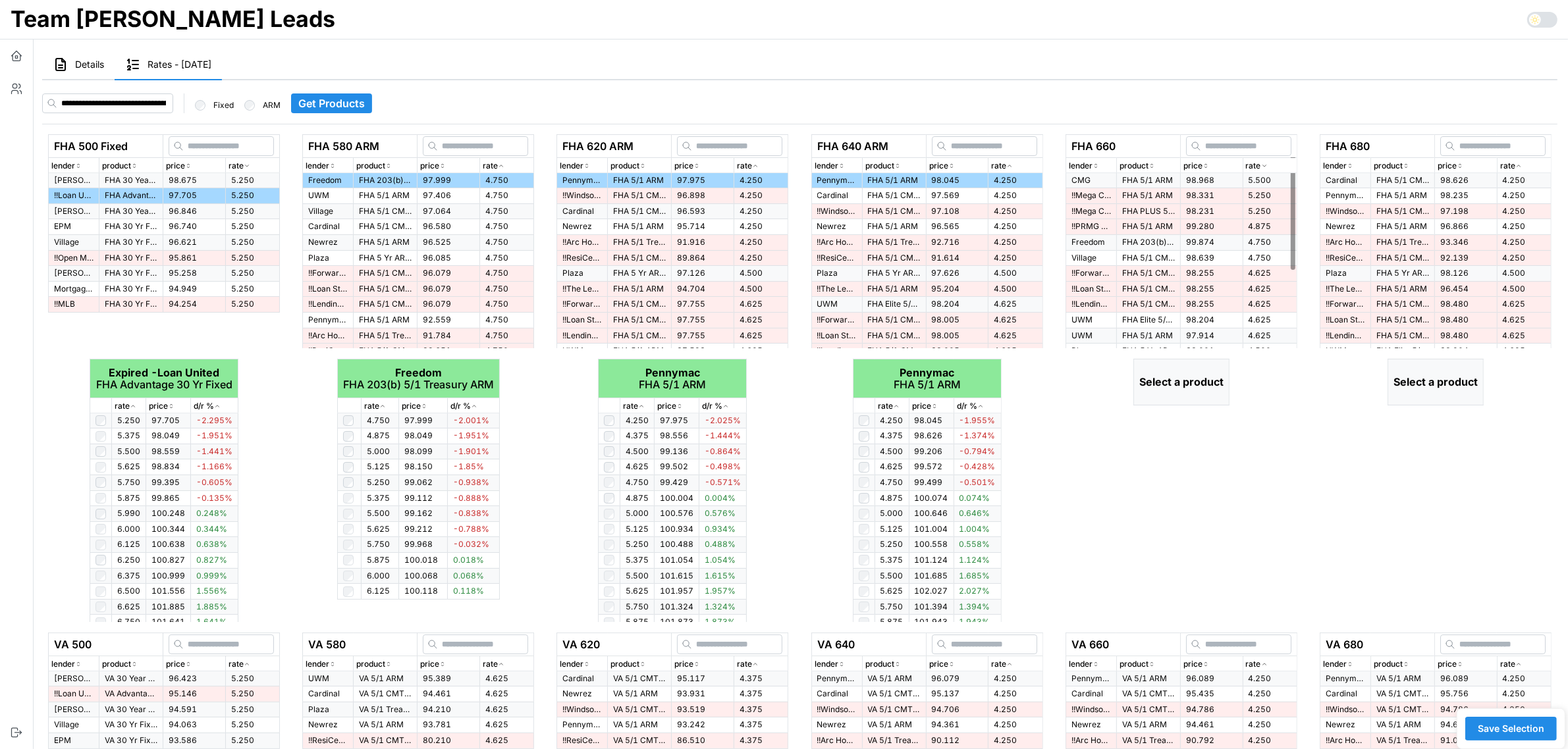
click at [1268, 161] on div "rate" at bounding box center [1270, 166] width 48 height 13
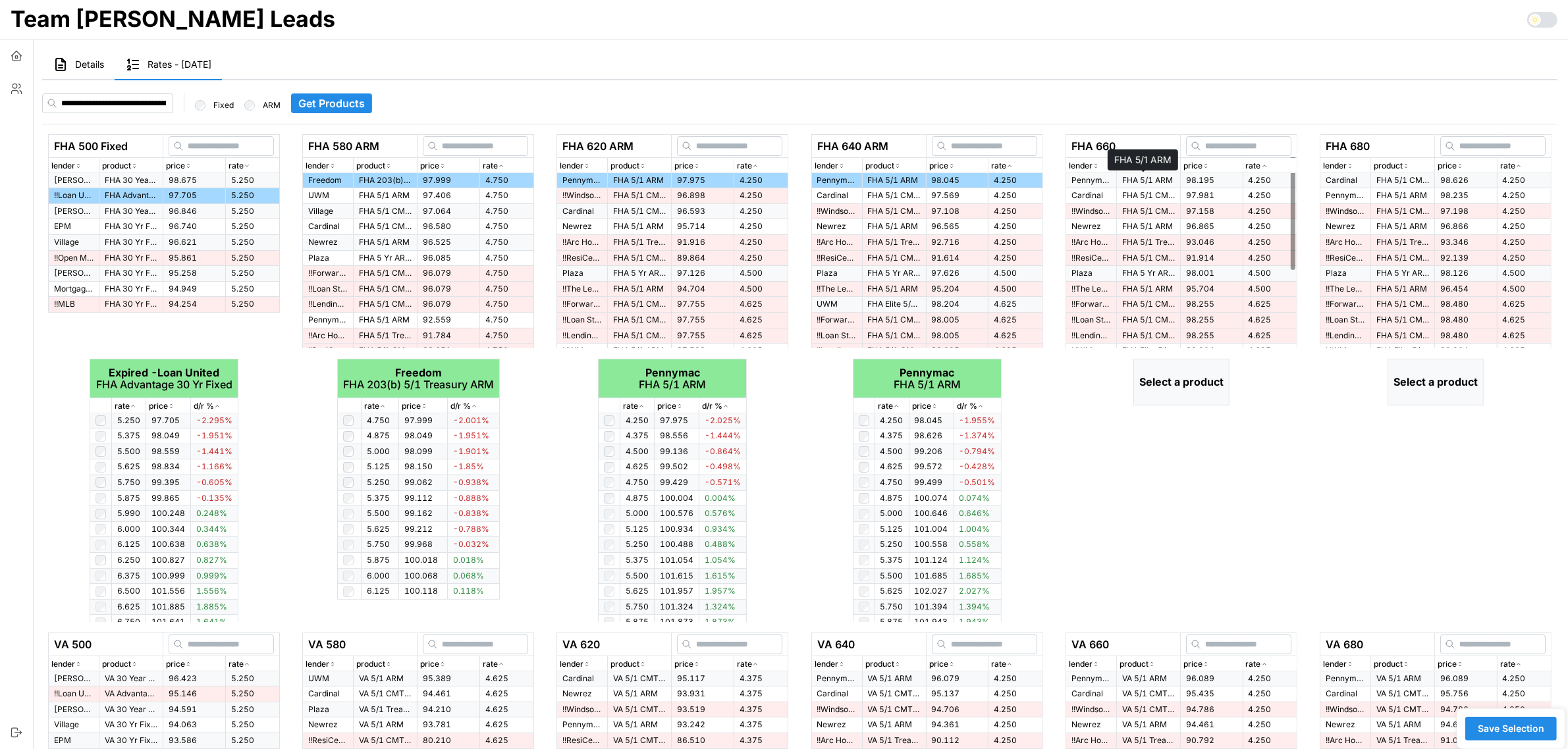
click at [1167, 180] on p "FHA 5/1 ARM" at bounding box center [1148, 181] width 53 height 11
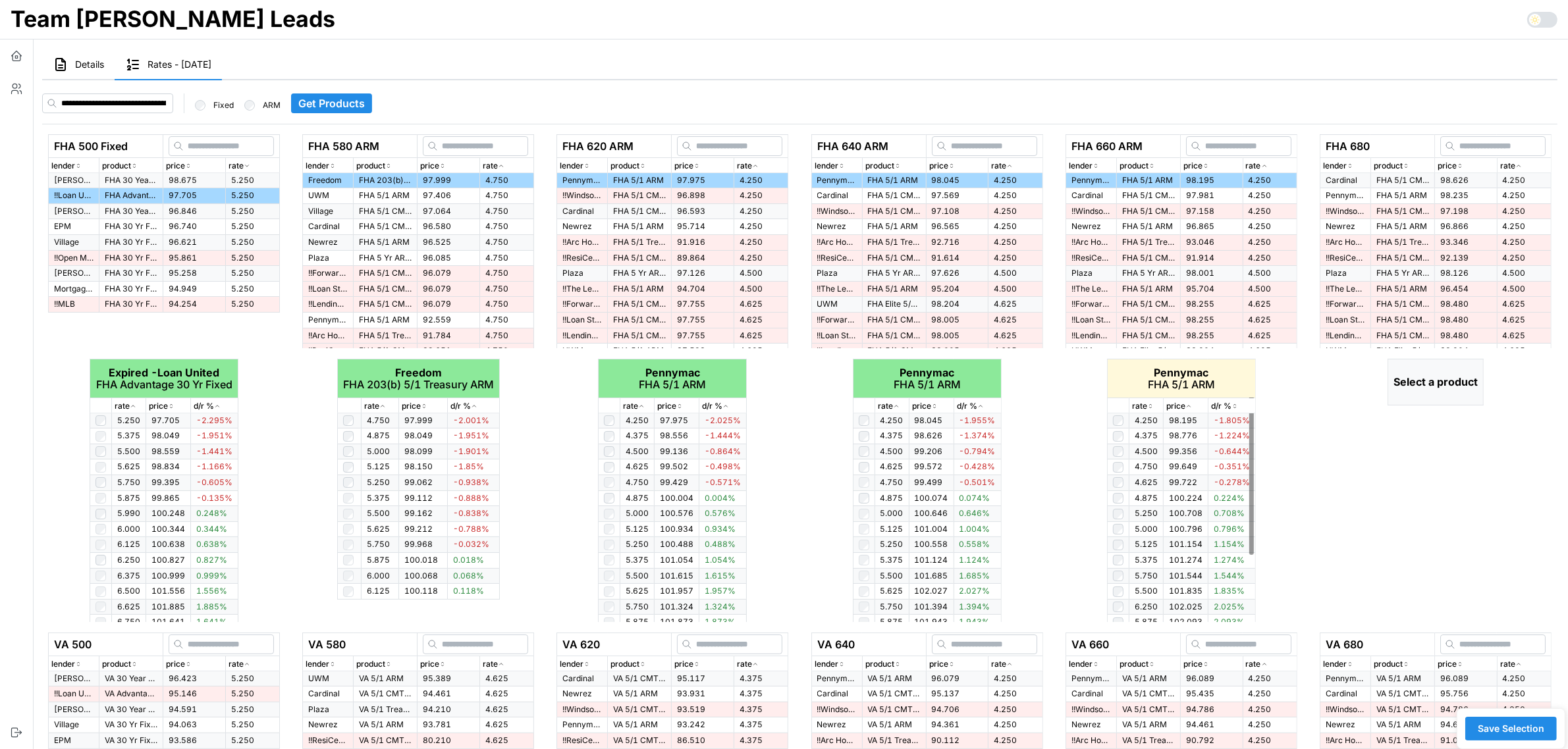
click at [1149, 409] on icon "button" at bounding box center [1150, 405] width 6 height 8
click at [1117, 445] on td at bounding box center [1118, 452] width 22 height 16
click at [1513, 166] on p "rate" at bounding box center [1508, 166] width 15 height 13
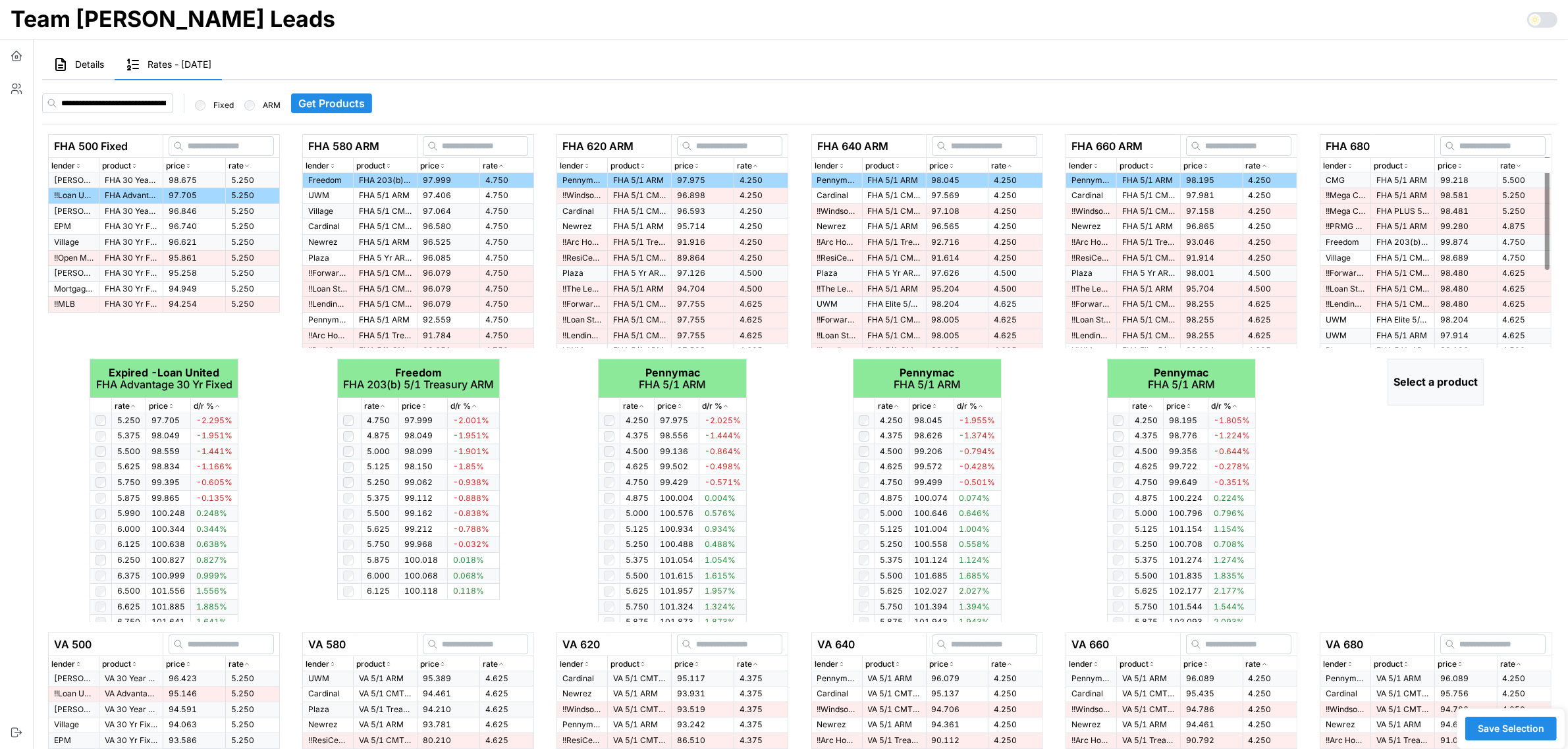
click at [1515, 166] on icon "button" at bounding box center [1517, 166] width 6 height 8
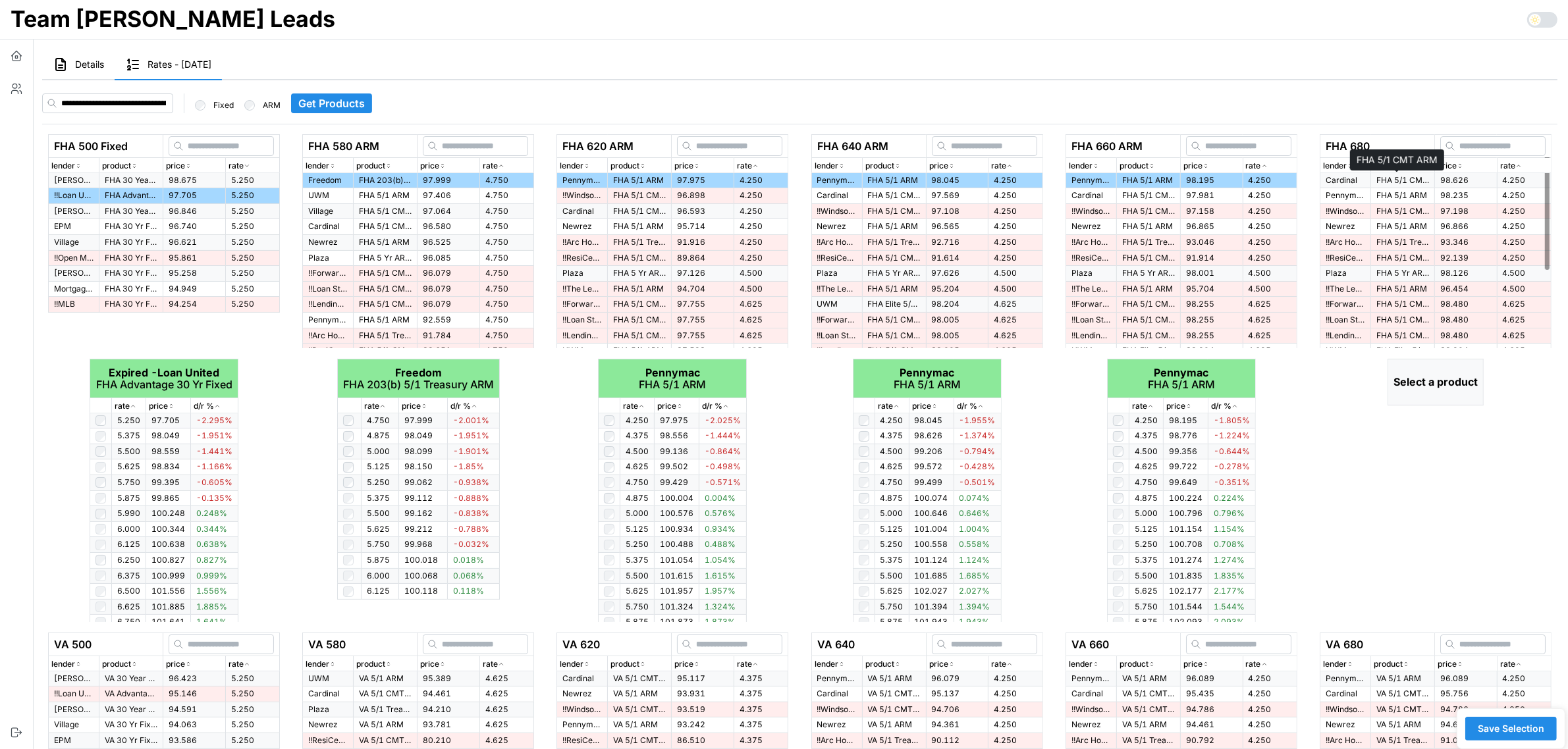
click at [1376, 179] on p "FHA 5/1 CMT ARM" at bounding box center [1402, 181] width 53 height 11
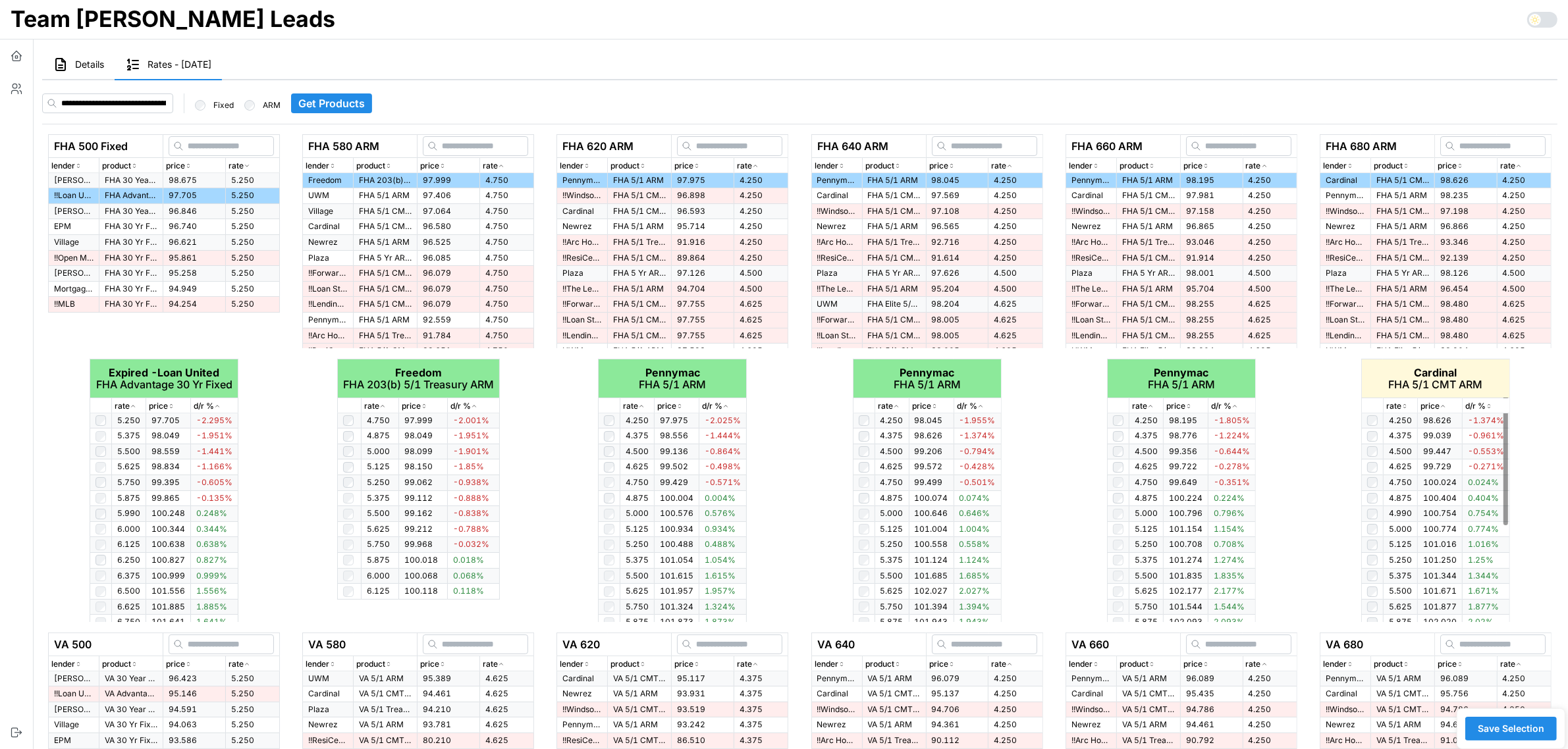
click at [1405, 405] on icon "button" at bounding box center [1404, 405] width 2 height 1
click at [1406, 405] on icon "button" at bounding box center [1404, 405] width 6 height 8
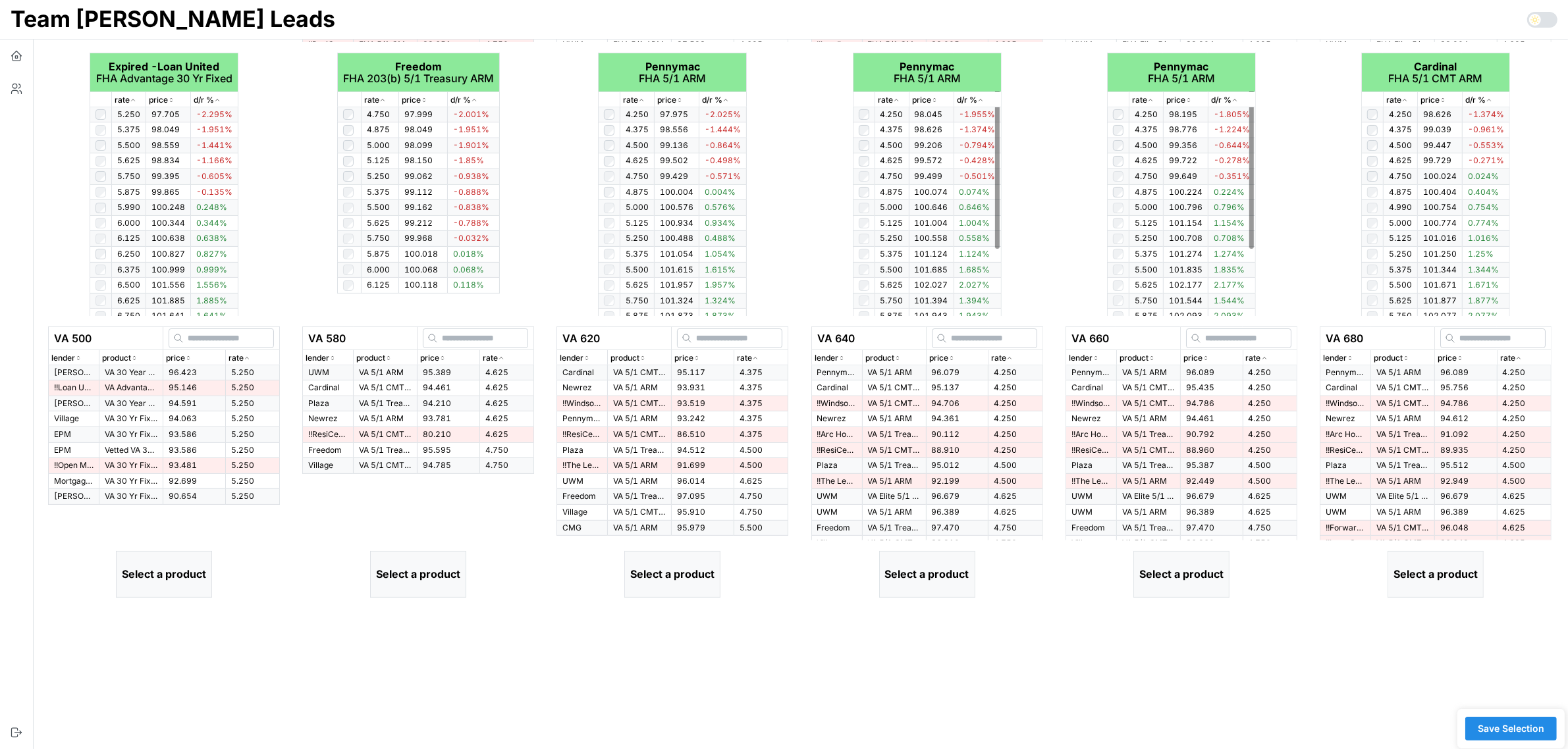
scroll to position [329, 0]
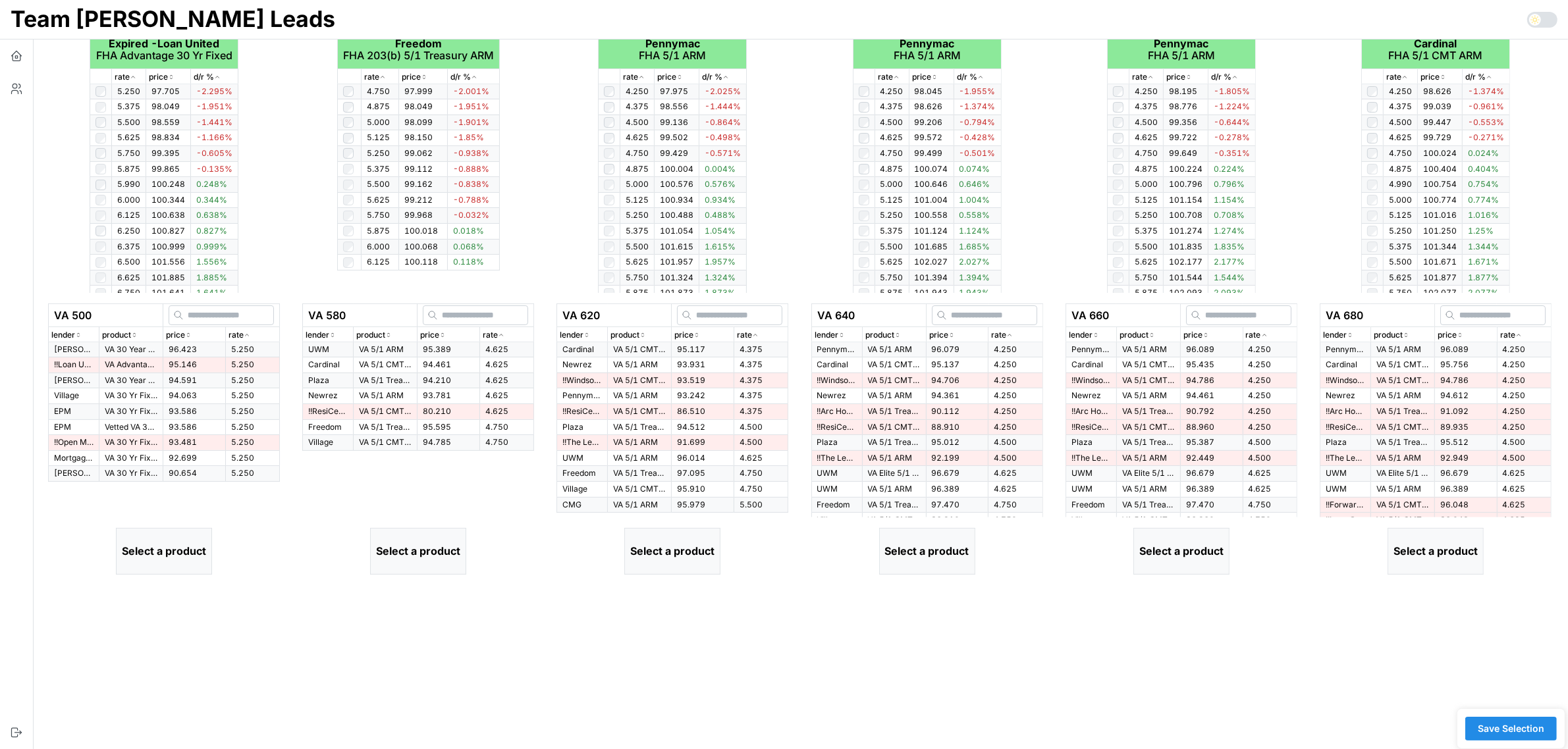
click at [245, 335] on icon "button" at bounding box center [246, 335] width 6 height 8
click at [116, 346] on p "VA 30 Year Fixed - Same Servicer" at bounding box center [130, 350] width 53 height 11
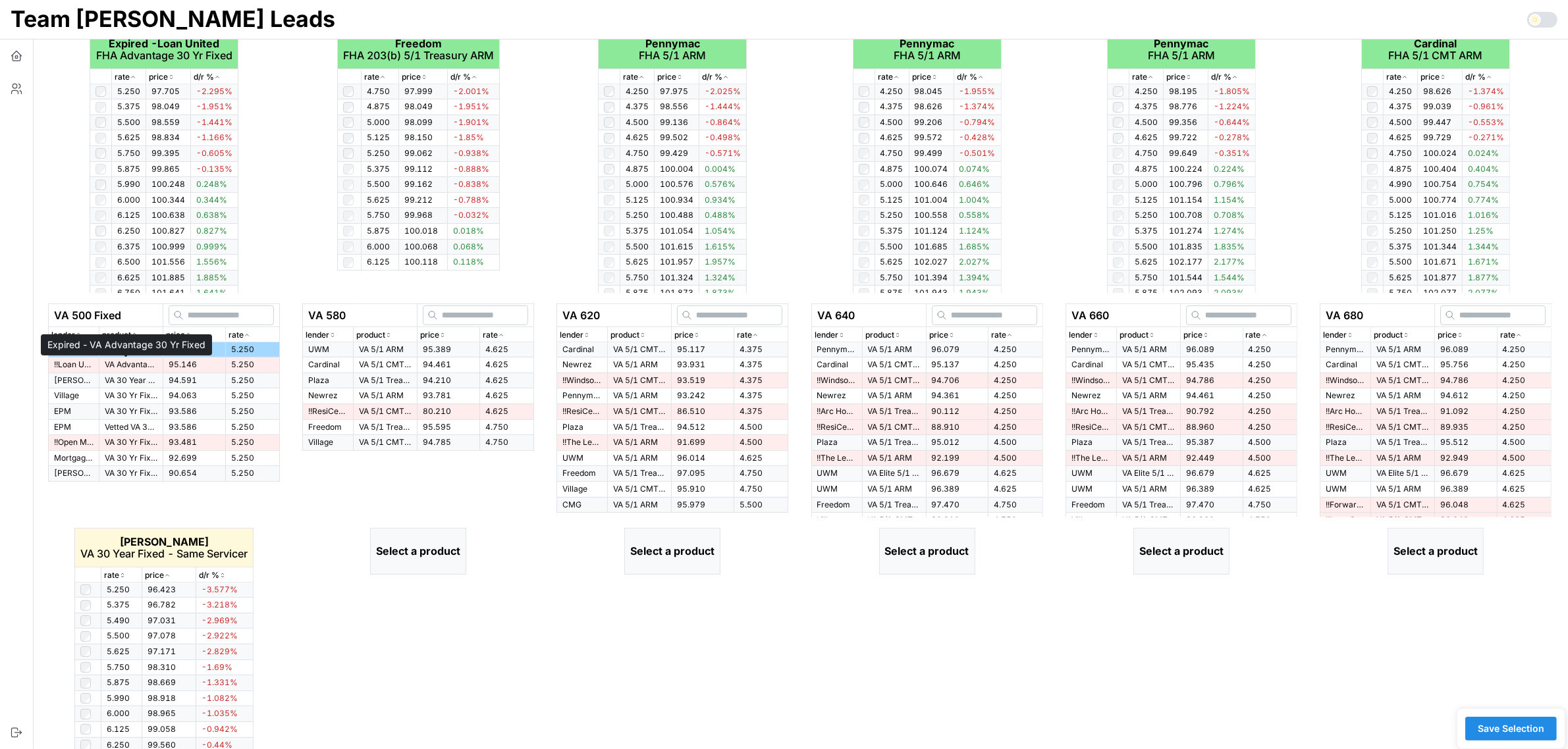
click at [114, 363] on p "VA Advantage 30 Yr Fixed" at bounding box center [130, 365] width 53 height 11
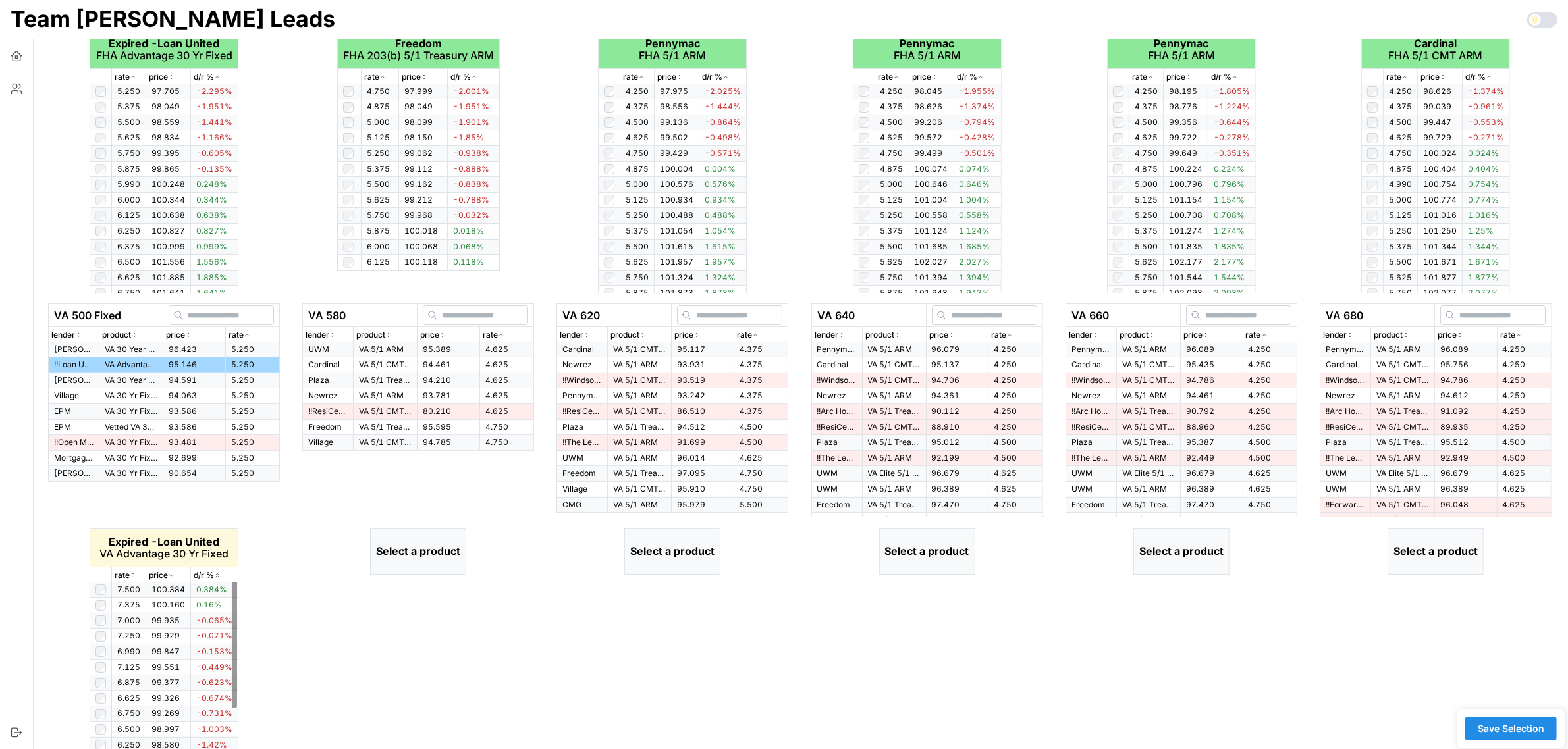
click at [129, 573] on p "rate" at bounding box center [122, 576] width 15 height 13
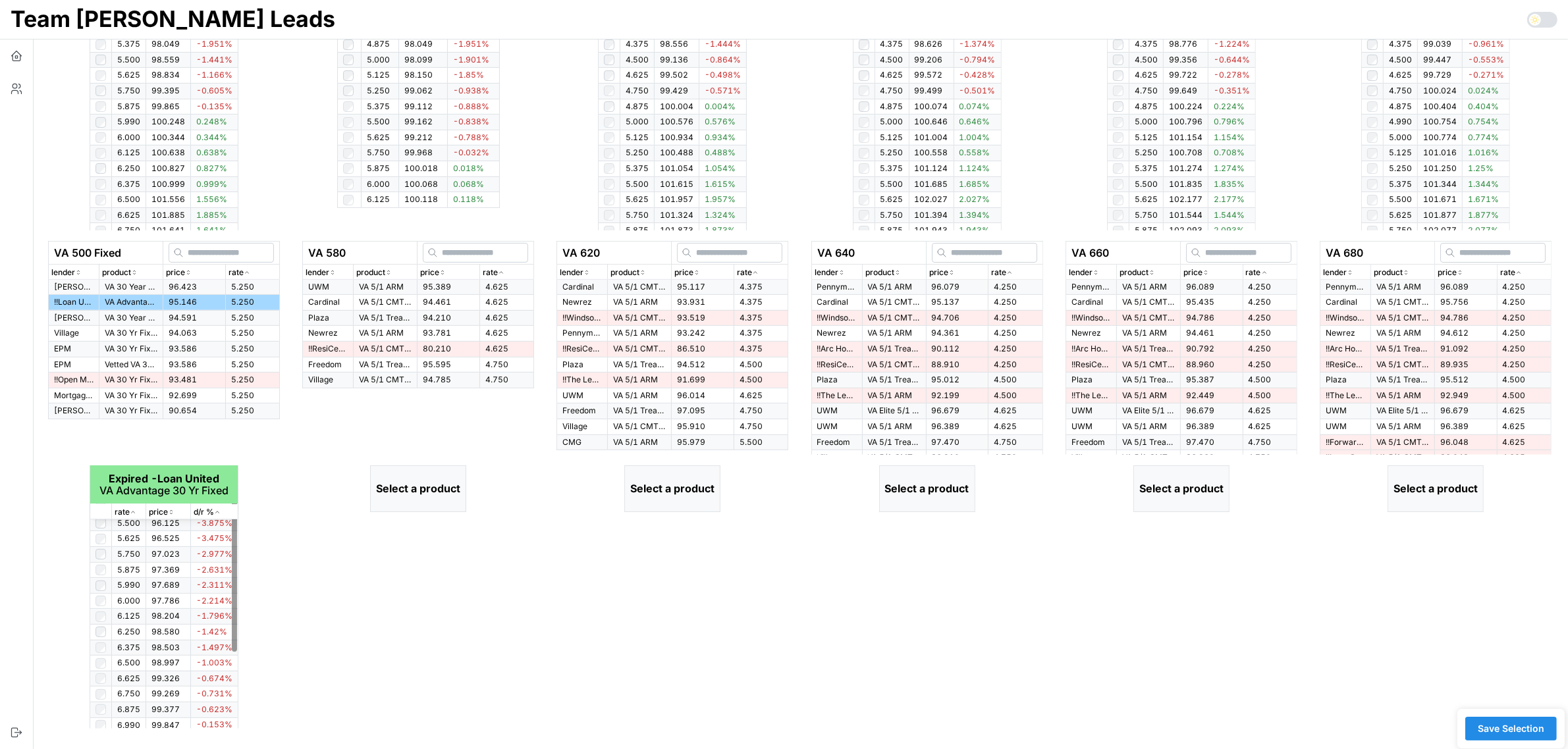
scroll to position [0, 0]
click at [502, 269] on icon "button" at bounding box center [500, 272] width 6 height 8
click at [377, 286] on p "VA 5/1 ARM" at bounding box center [384, 288] width 53 height 11
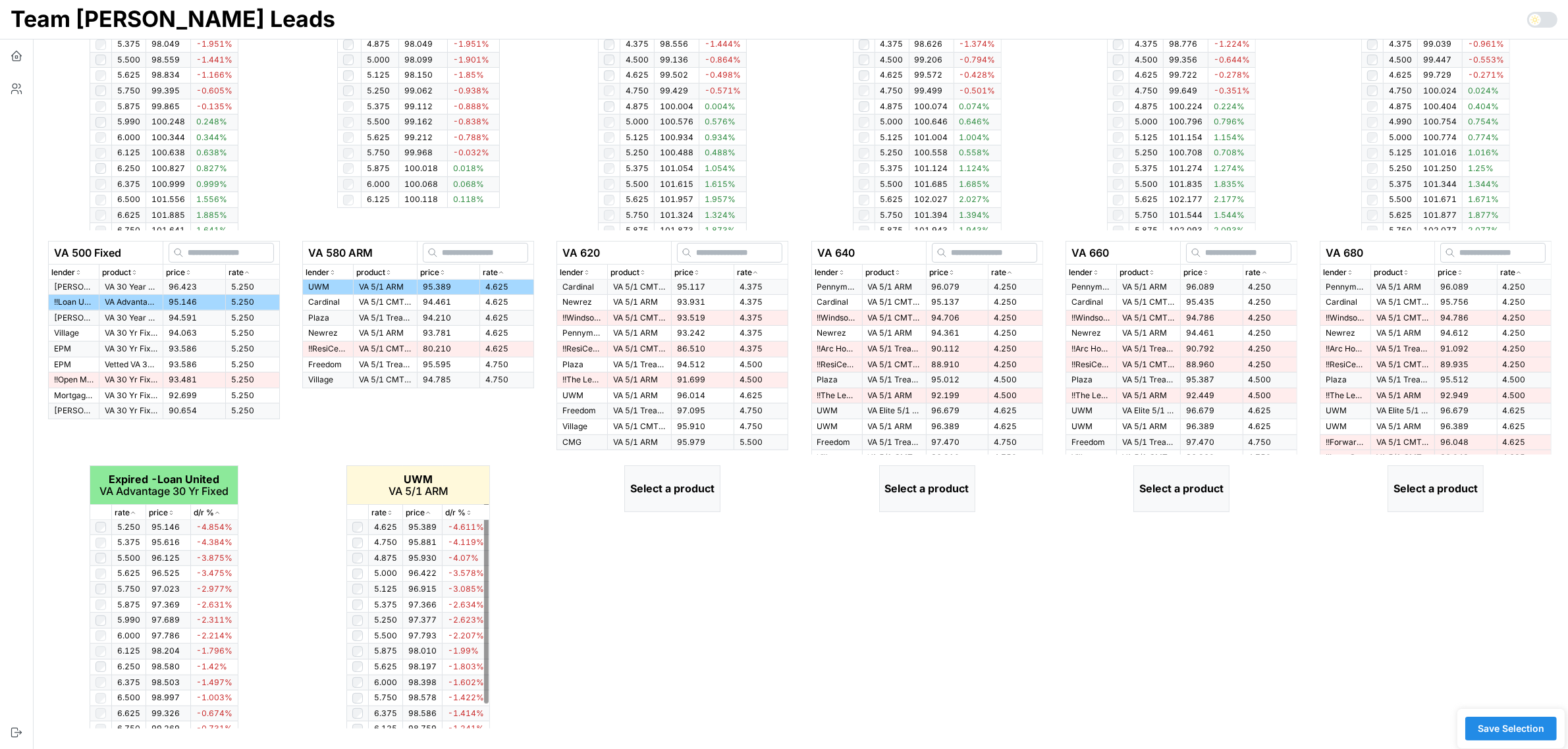
click at [391, 512] on icon "button" at bounding box center [389, 512] width 6 height 8
click at [755, 272] on icon "button" at bounding box center [755, 272] width 6 height 8
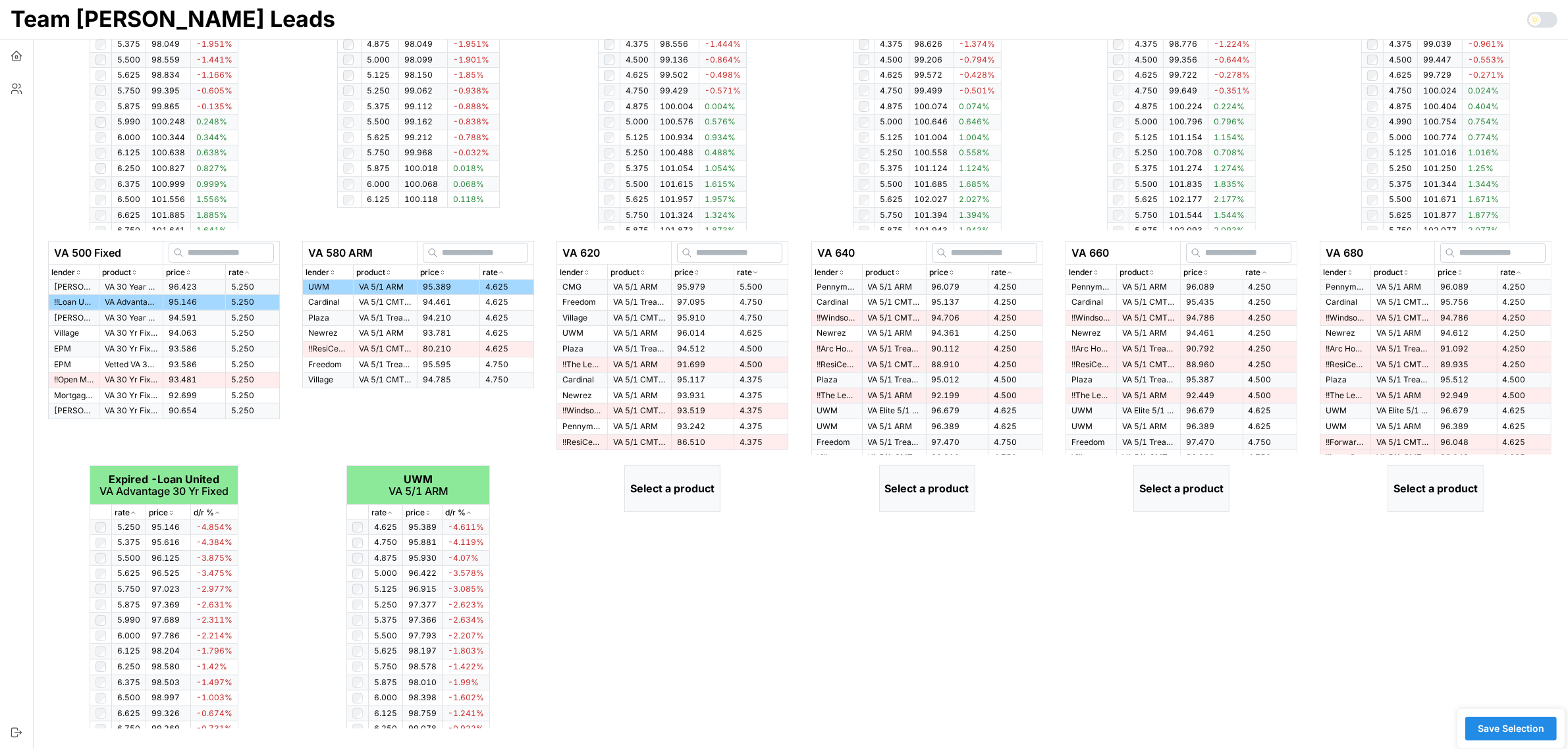
click at [755, 272] on icon "button" at bounding box center [755, 272] width 6 height 8
click at [616, 285] on p "VA 5/1 CMT ARM" at bounding box center [639, 288] width 53 height 11
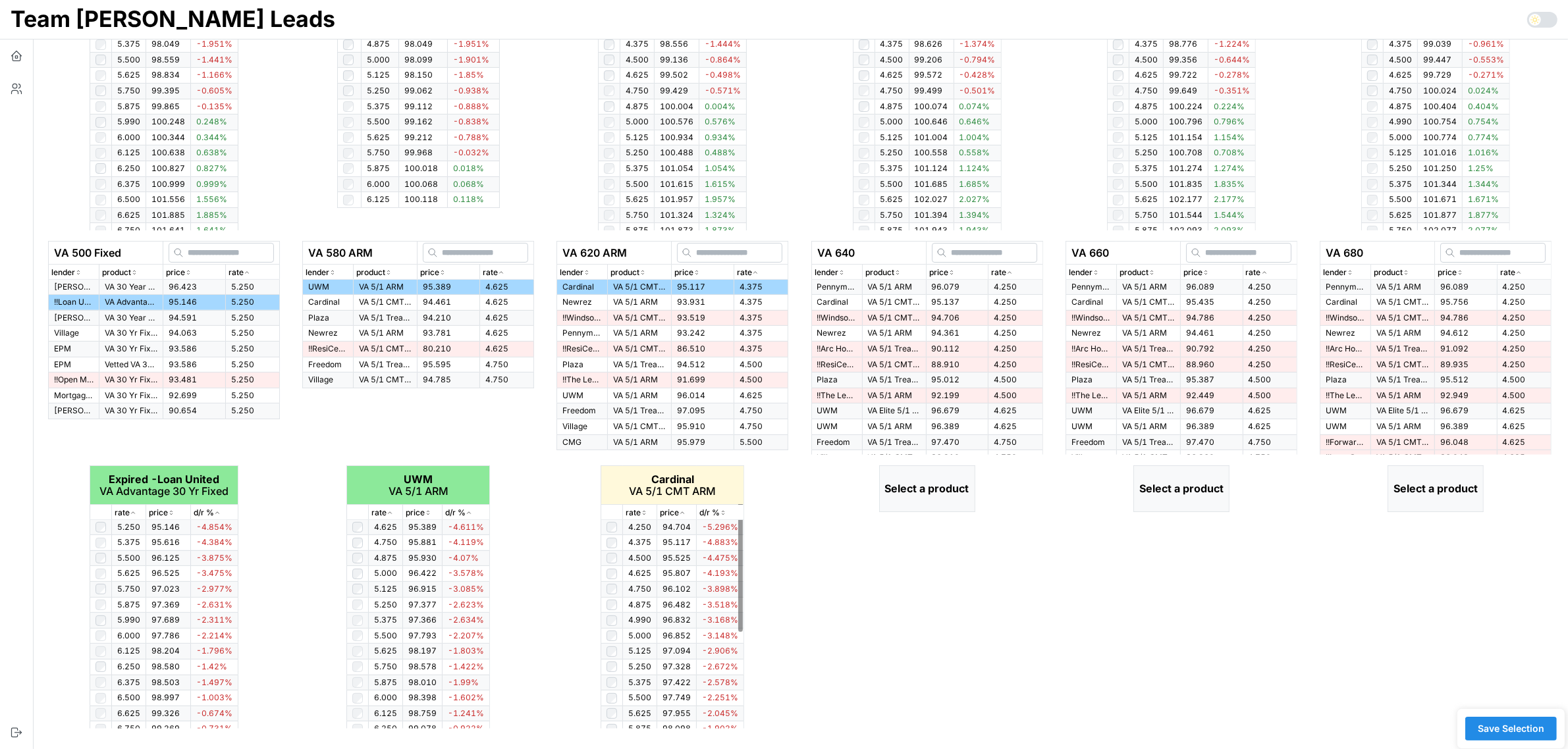
click at [643, 511] on icon "button" at bounding box center [643, 512] width 6 height 8
click at [1002, 269] on p "rate" at bounding box center [998, 273] width 15 height 13
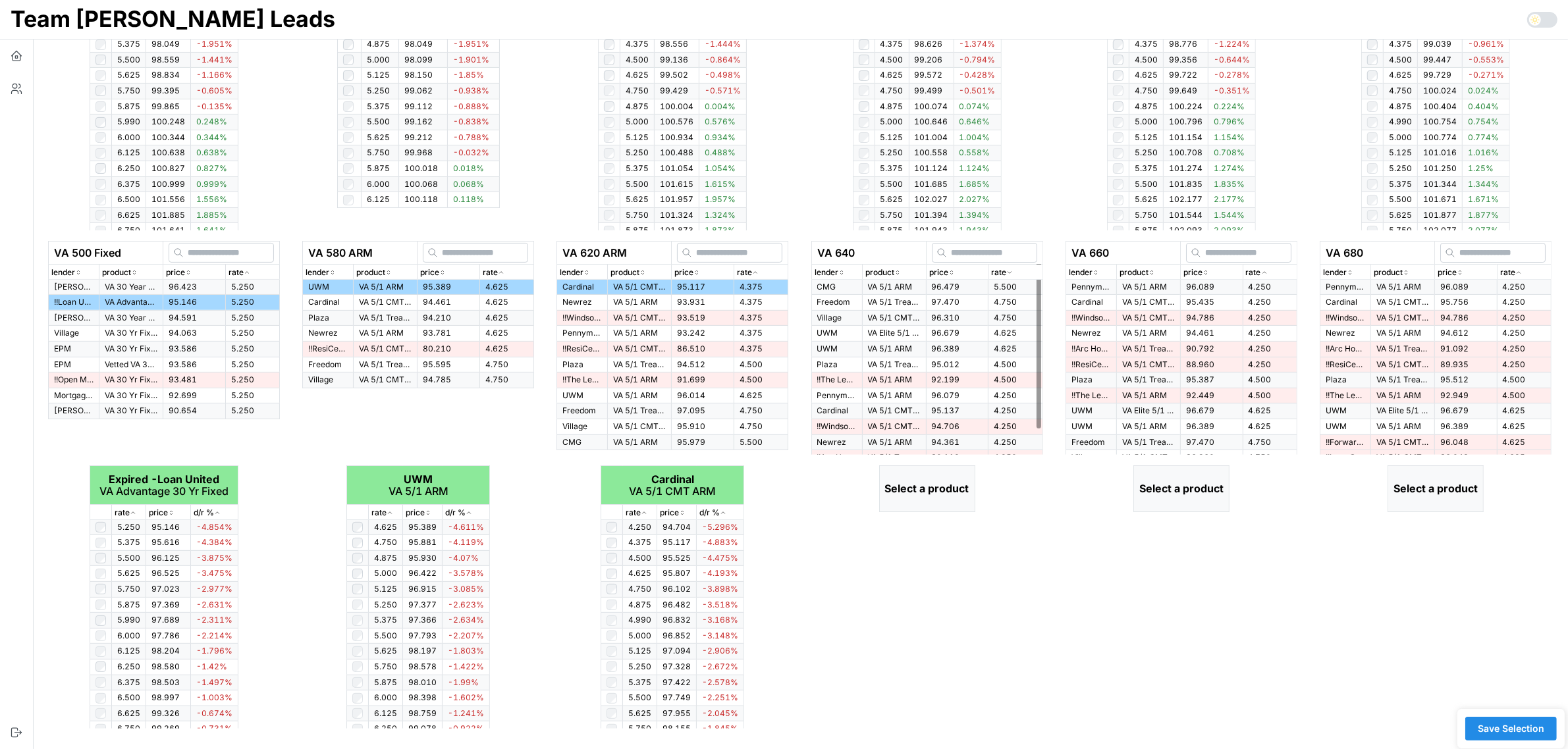
click at [1002, 269] on p "rate" at bounding box center [998, 273] width 15 height 13
click at [938, 283] on span "96.079" at bounding box center [946, 287] width 28 height 10
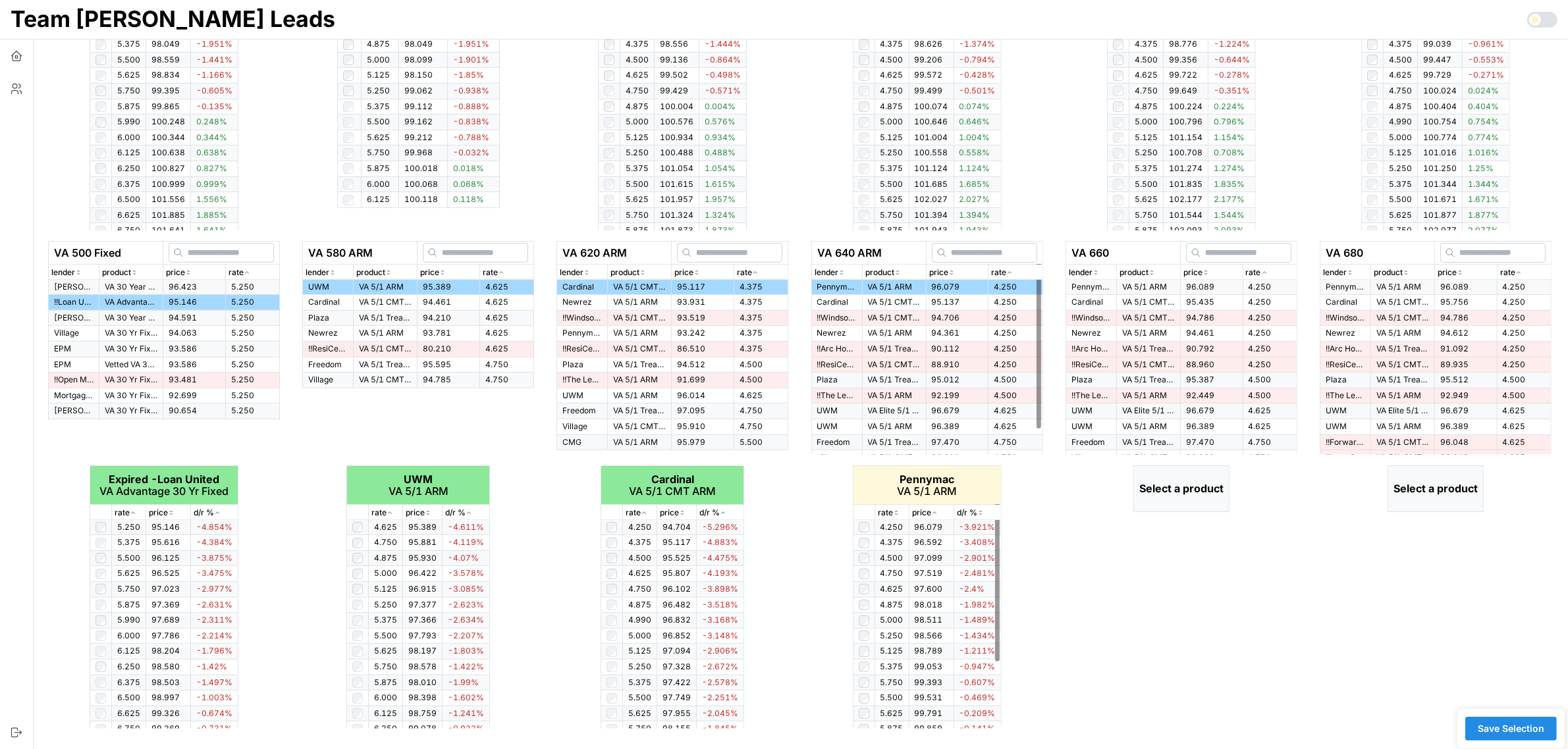
click at [894, 512] on icon "button" at bounding box center [896, 512] width 6 height 8
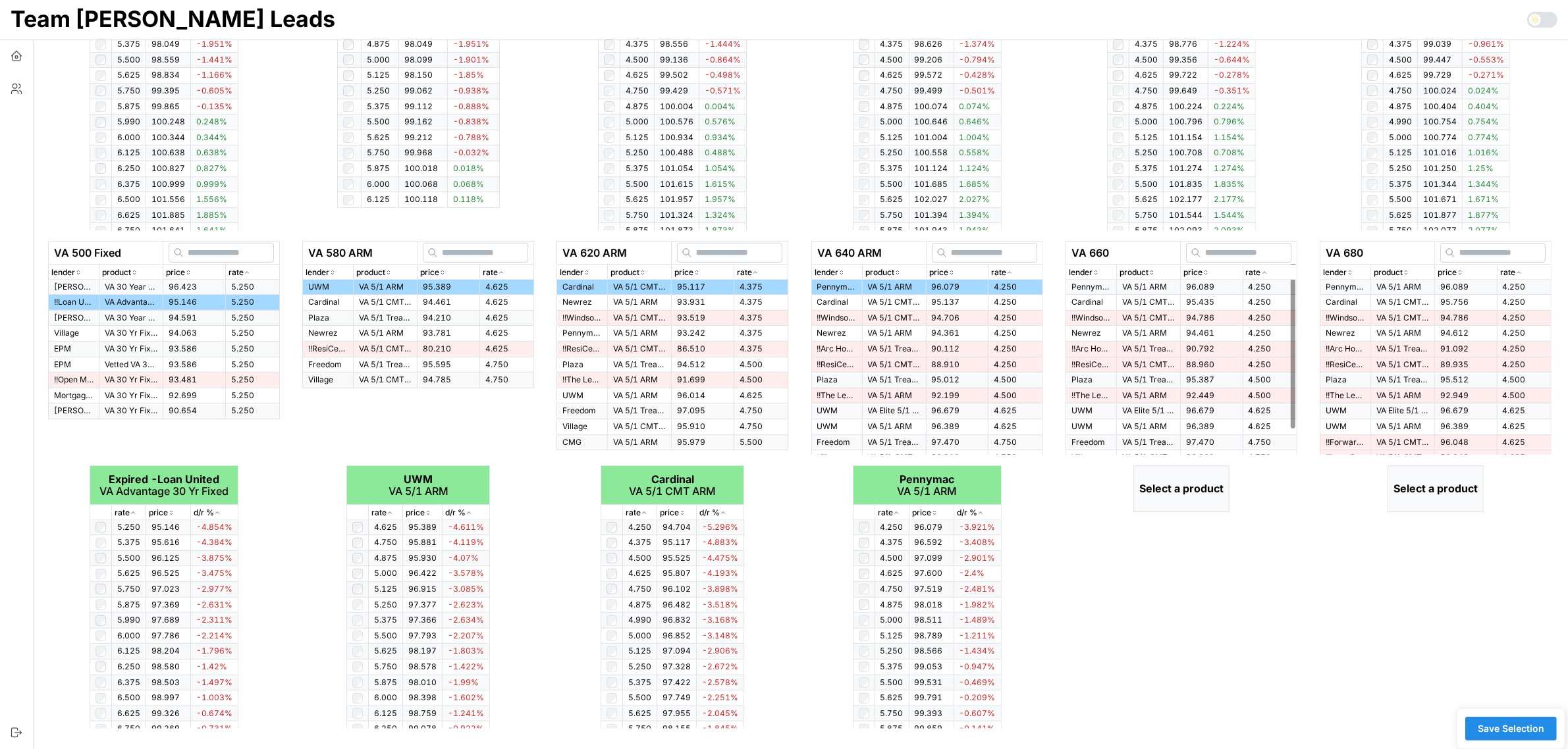
click at [1265, 270] on icon "button" at bounding box center [1264, 272] width 6 height 8
click at [1188, 288] on span "96.089" at bounding box center [1200, 287] width 28 height 10
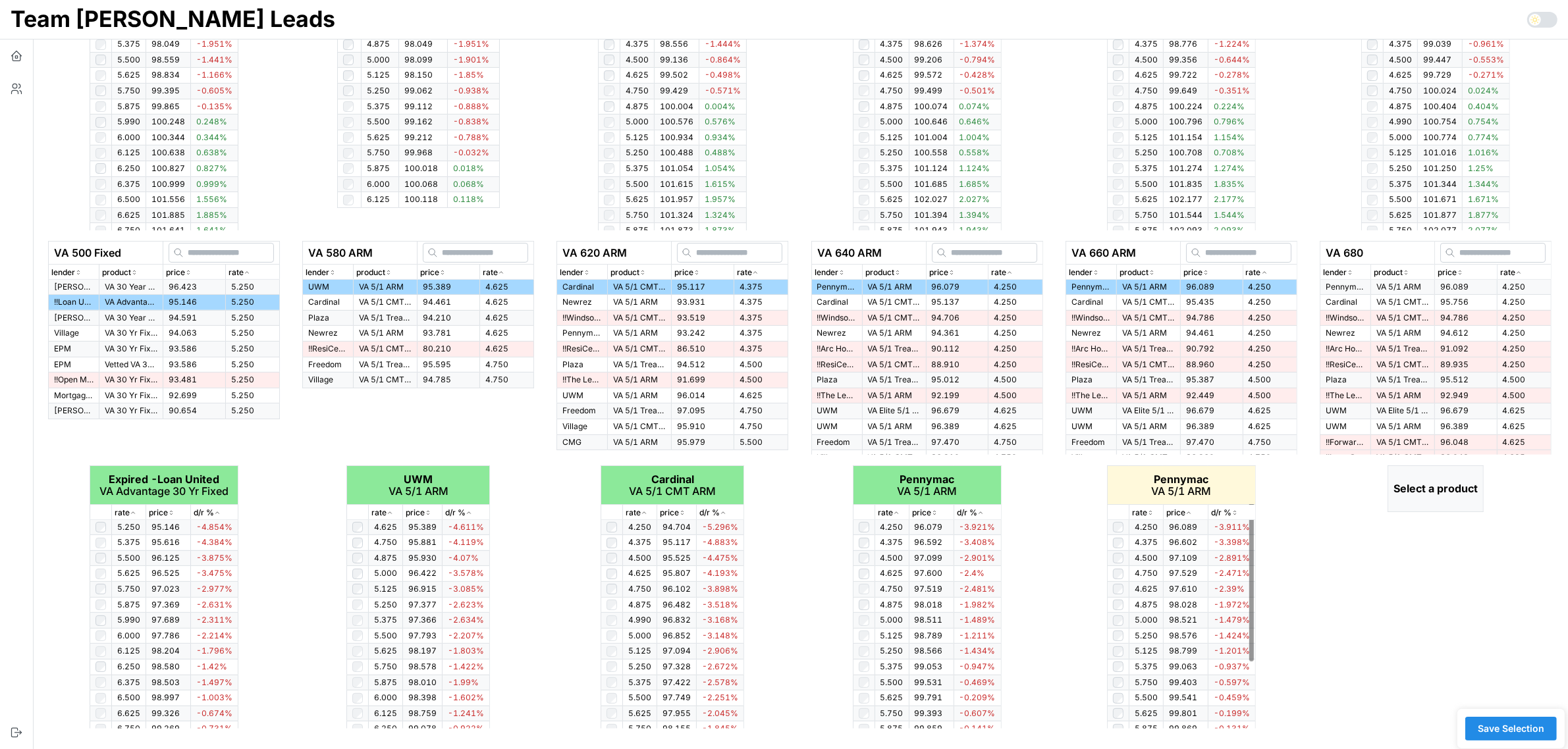
click at [1149, 510] on icon "button" at bounding box center [1150, 512] width 6 height 8
click at [1515, 273] on icon "button" at bounding box center [1517, 272] width 6 height 8
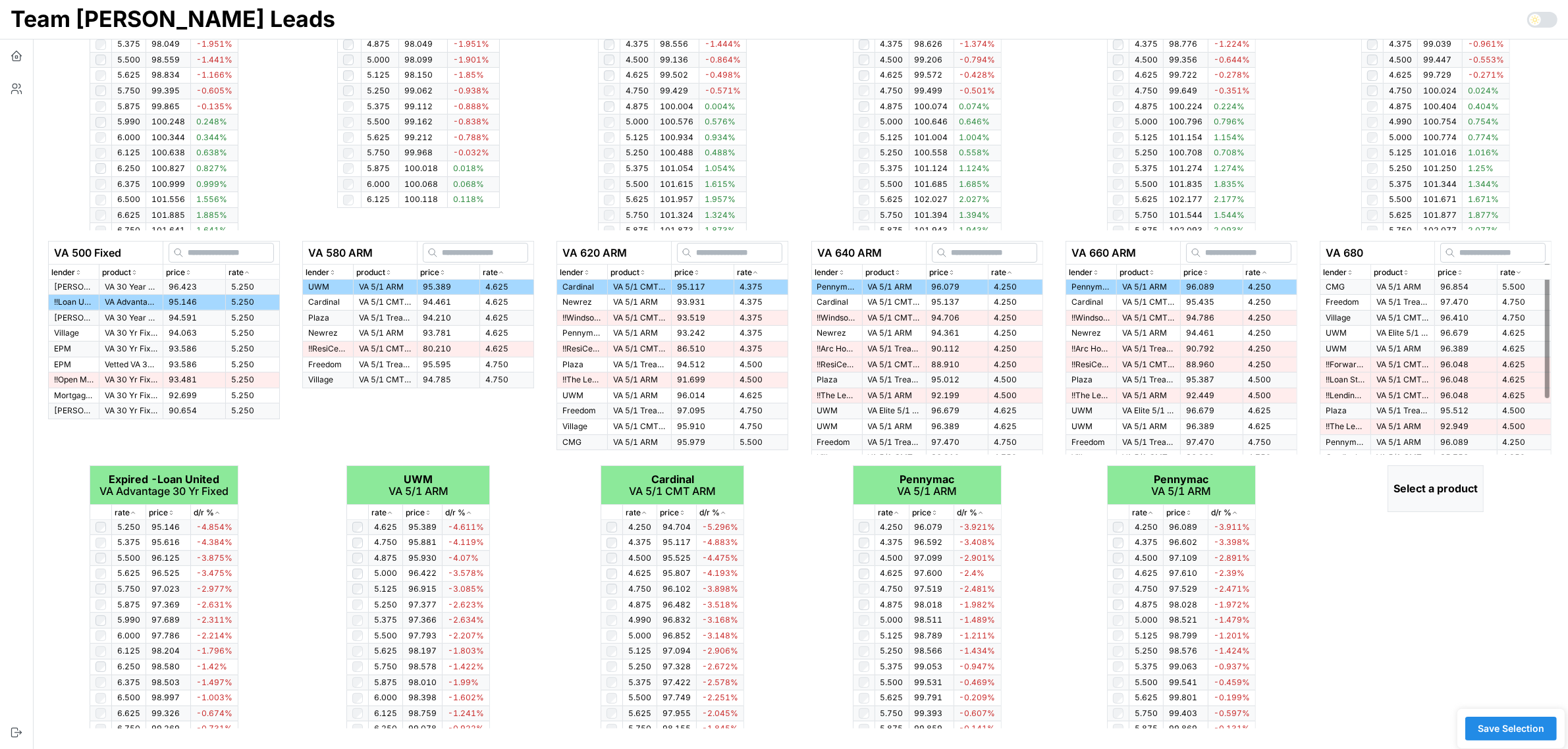
click at [1515, 273] on icon "button" at bounding box center [1517, 272] width 6 height 8
click at [1402, 285] on p "VA 5/1 ARM" at bounding box center [1402, 288] width 53 height 11
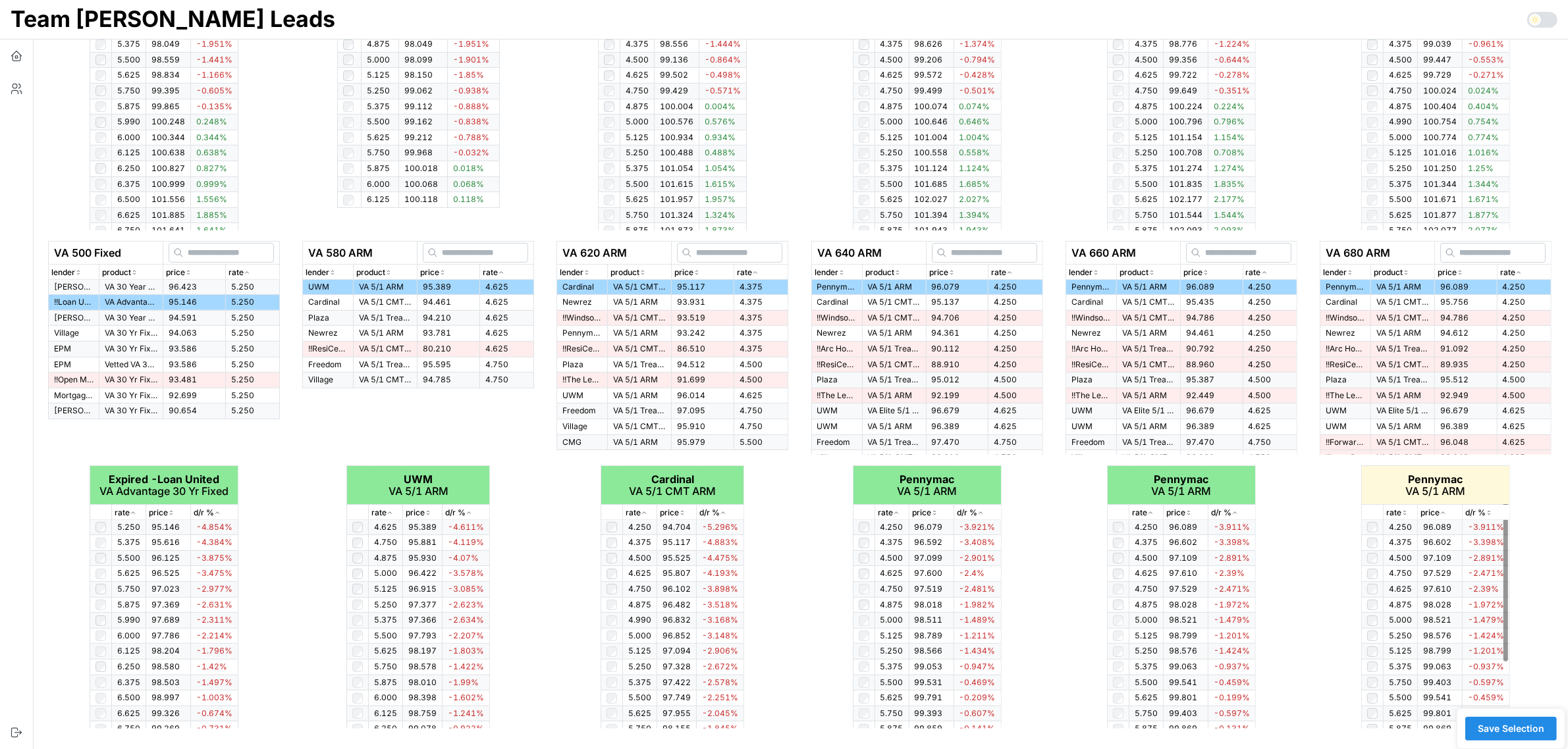
click at [1404, 514] on icon "button" at bounding box center [1404, 515] width 2 height 1
click at [1404, 513] on icon "button" at bounding box center [1404, 512] width 6 height 8
click at [1402, 513] on icon "button" at bounding box center [1404, 512] width 6 height 8
click at [1373, 567] on td at bounding box center [1372, 574] width 22 height 16
click at [1511, 728] on span "Save Selection" at bounding box center [1510, 729] width 67 height 22
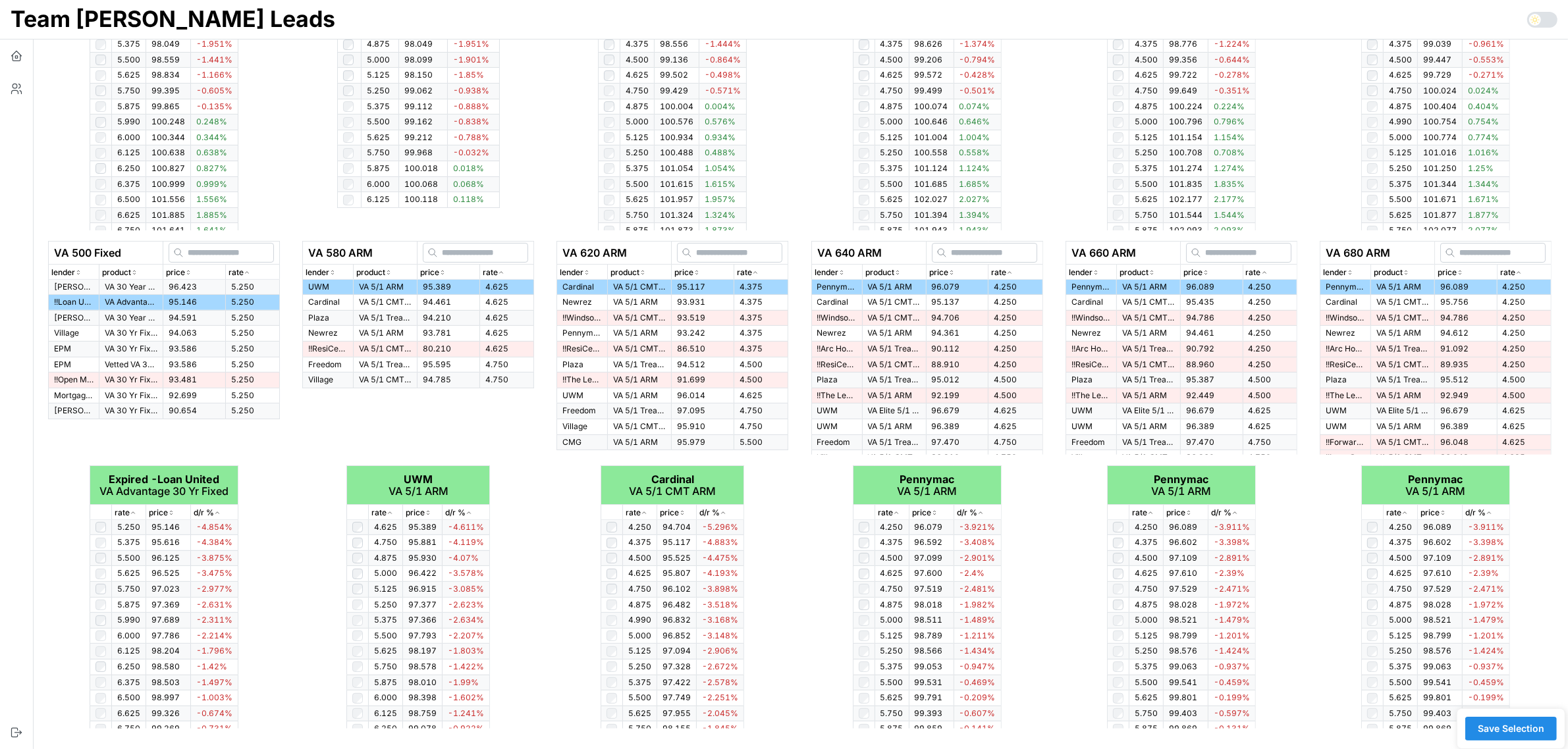
click at [1511, 728] on span "Save Selection" at bounding box center [1510, 729] width 67 height 22
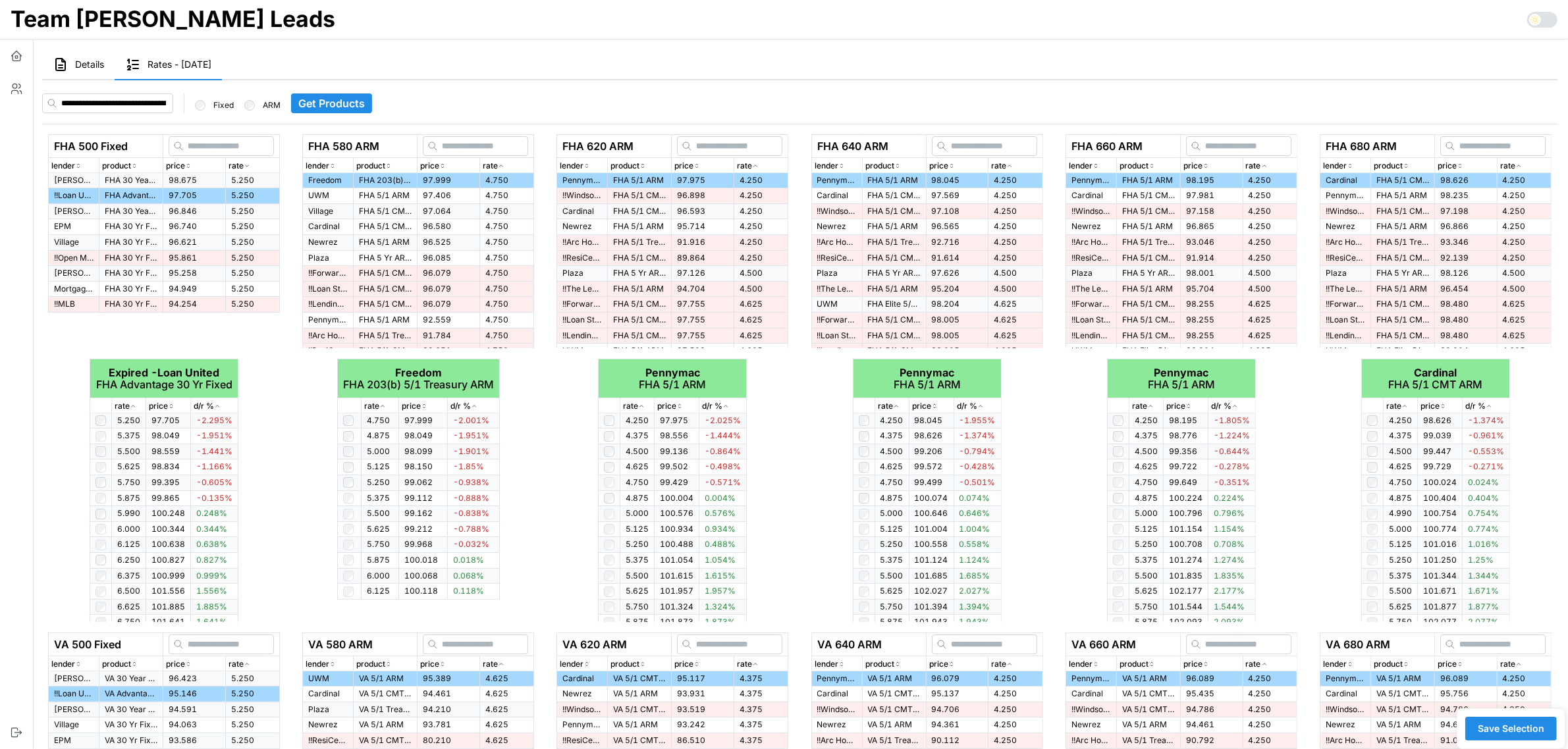
click at [67, 60] on icon "button" at bounding box center [60, 65] width 16 height 16
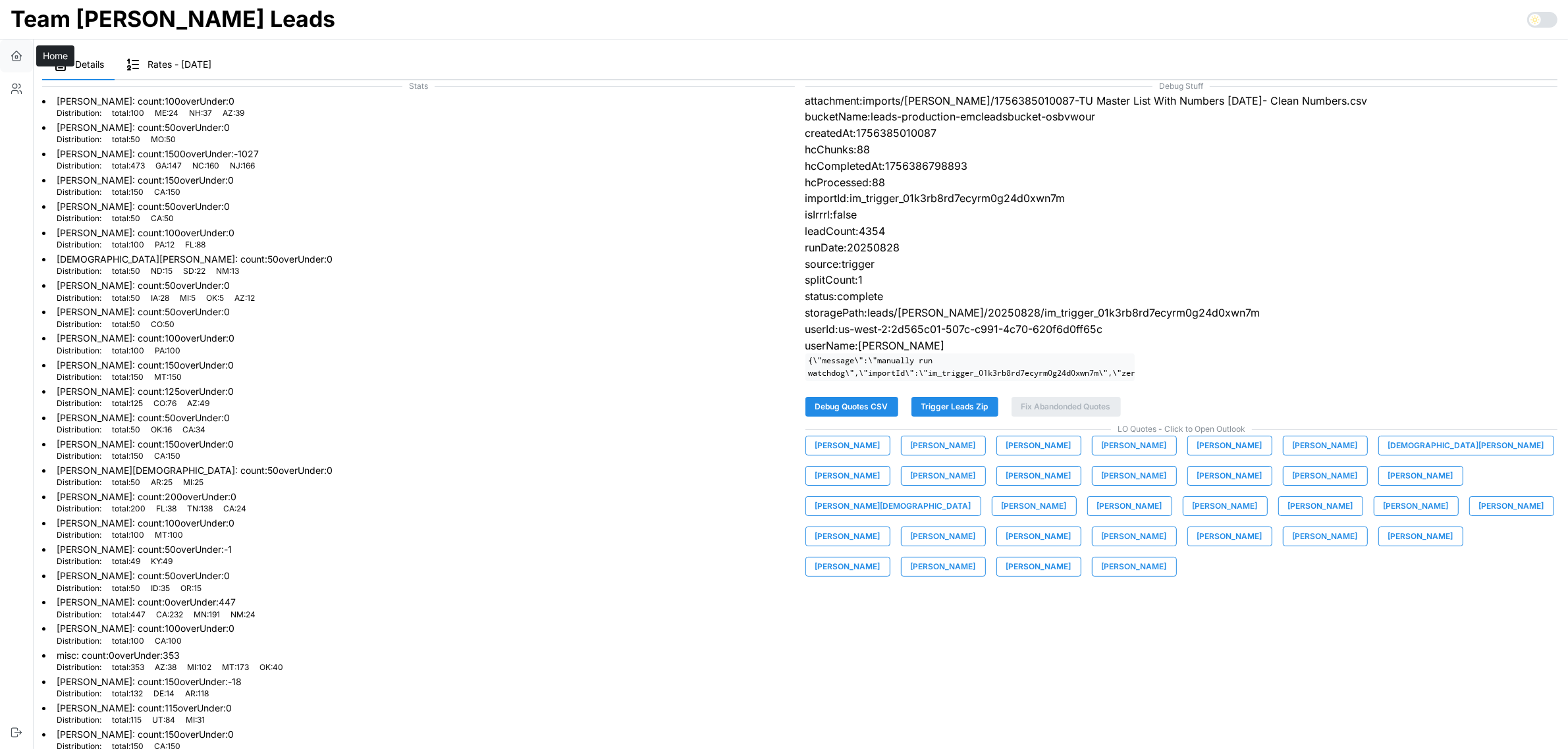
click at [21, 57] on icon "button" at bounding box center [16, 55] width 13 height 13
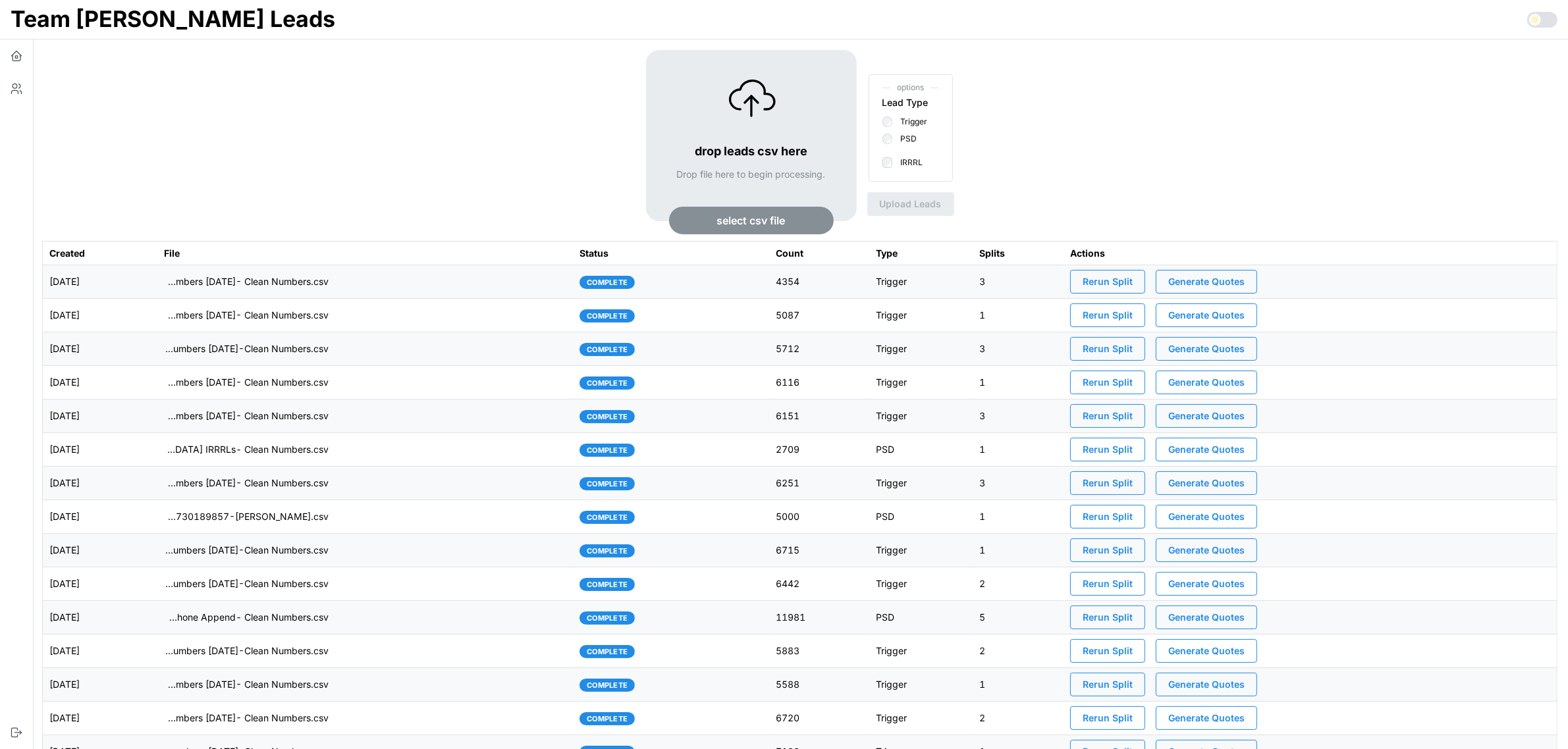
click at [1230, 282] on span "Generate Quotes" at bounding box center [1206, 282] width 76 height 22
click at [27, 86] on button "button" at bounding box center [16, 88] width 33 height 33
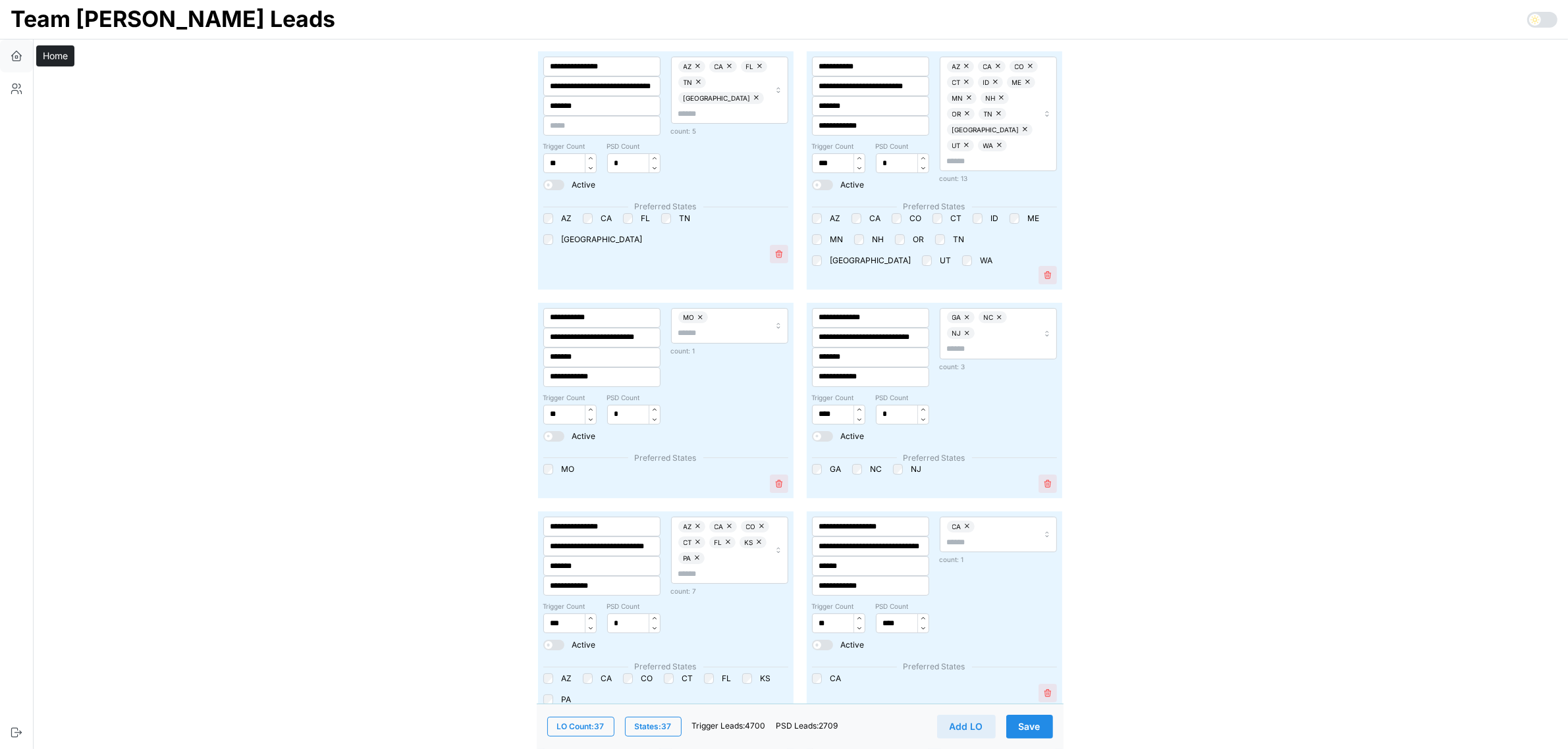
click at [15, 58] on icon "button" at bounding box center [16, 55] width 13 height 13
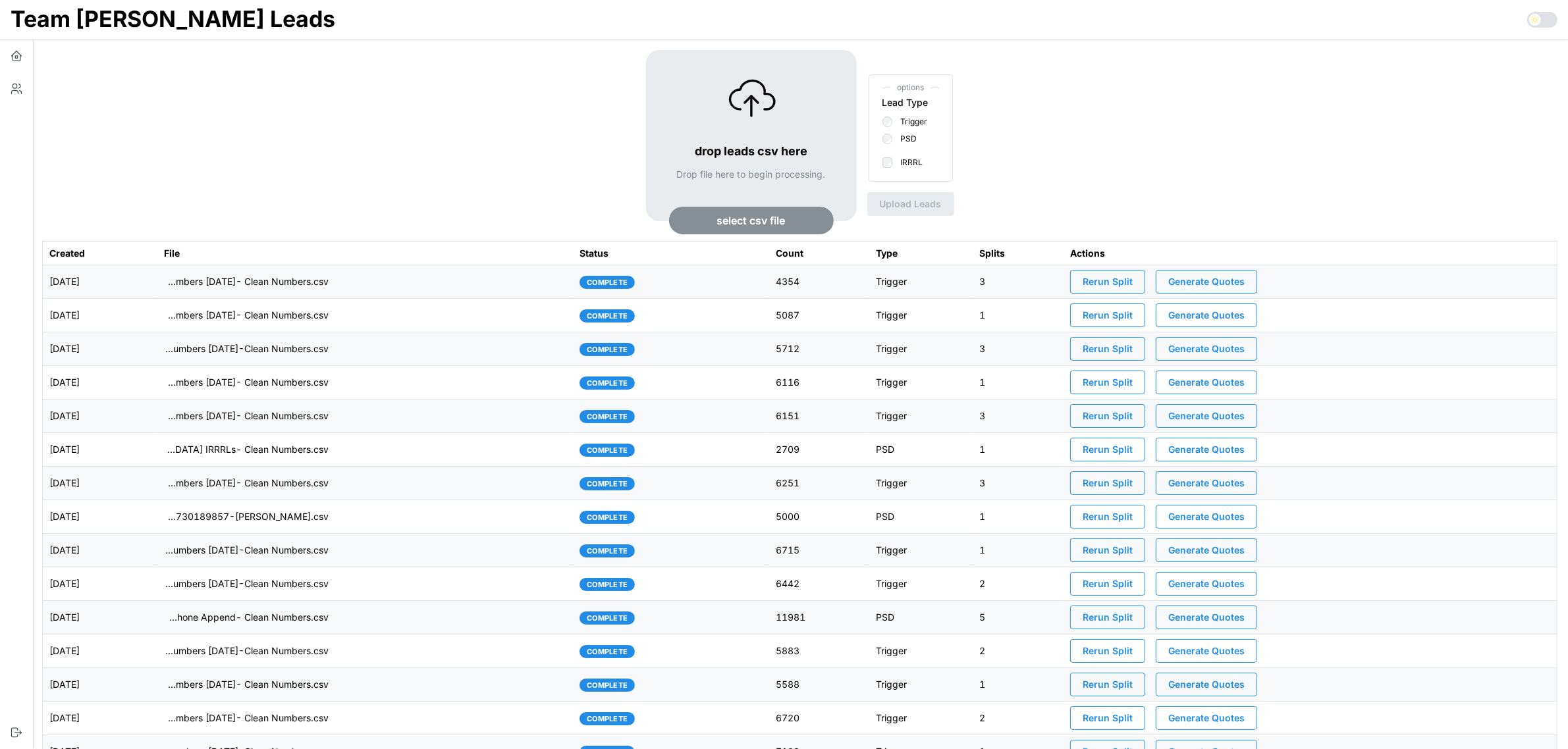
click at [157, 282] on td "[DATE]" at bounding box center [100, 282] width 114 height 34
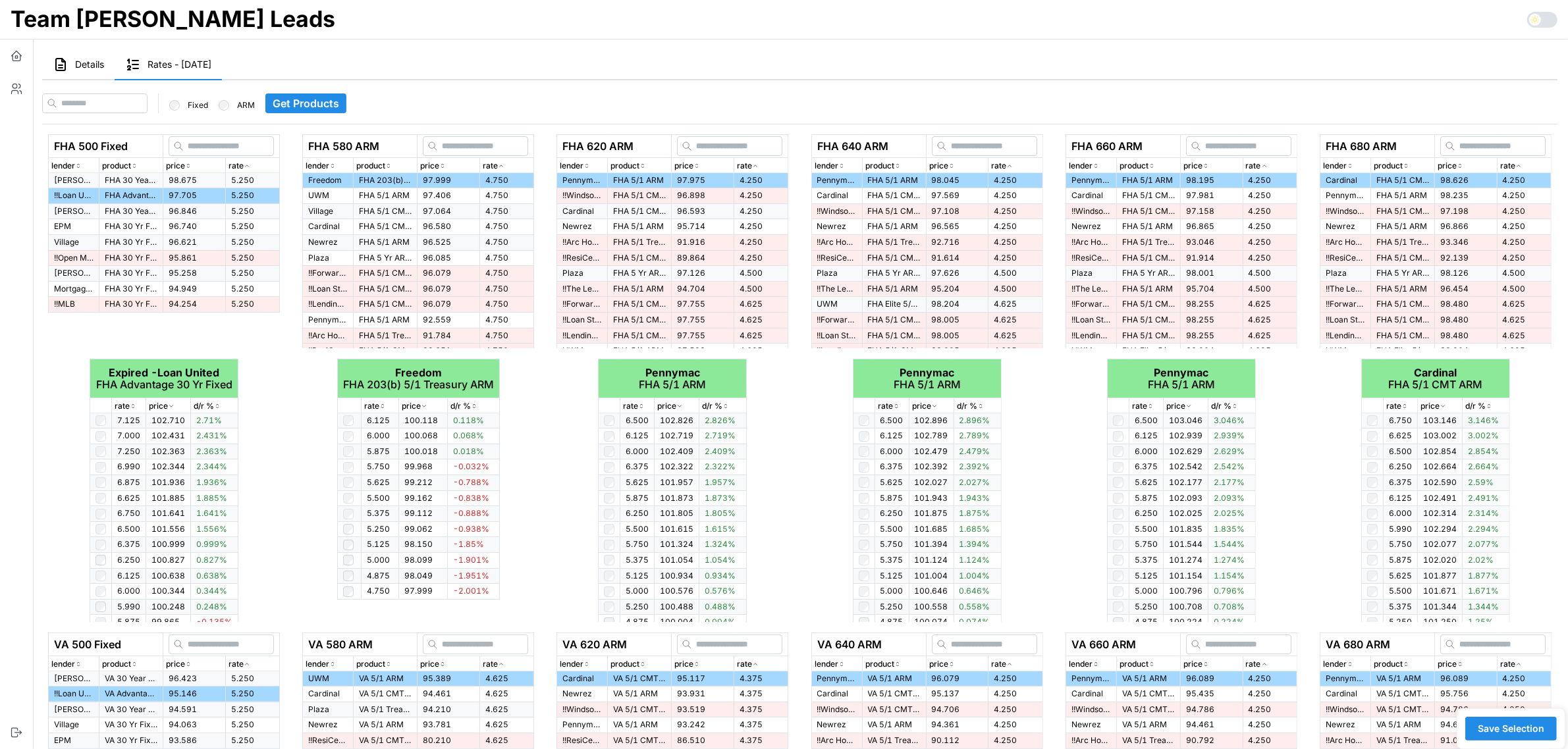
click at [86, 64] on span "Details" at bounding box center [89, 64] width 29 height 9
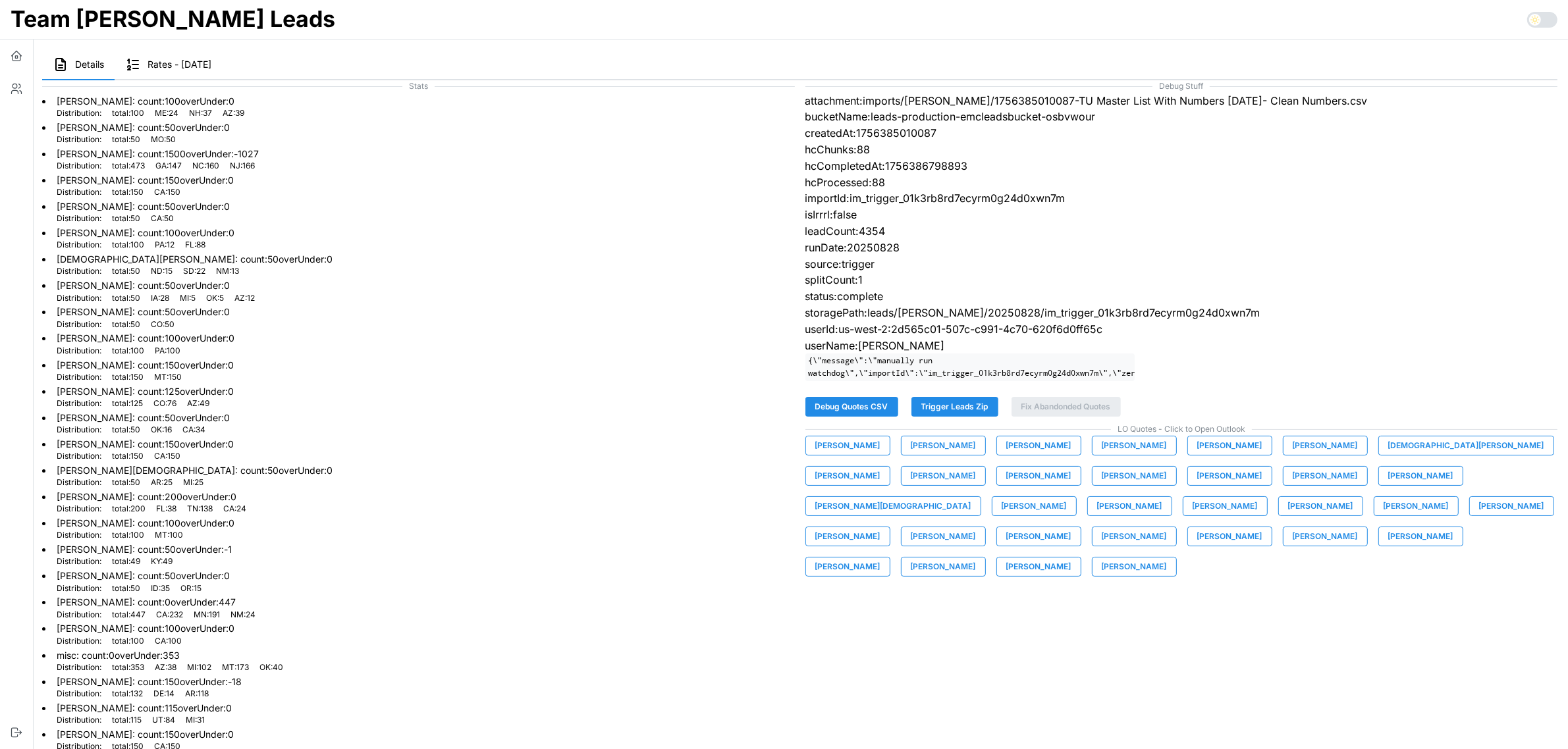
click at [1066, 497] on span "[PERSON_NAME]" at bounding box center [1033, 506] width 65 height 18
click at [854, 454] on span "[PERSON_NAME]" at bounding box center [847, 445] width 65 height 18
click at [918, 454] on span "[PERSON_NAME]" at bounding box center [943, 445] width 65 height 18
click at [1015, 454] on span "[PERSON_NAME]" at bounding box center [1038, 445] width 65 height 18
click at [1101, 452] on span "[PERSON_NAME]" at bounding box center [1134, 445] width 65 height 18
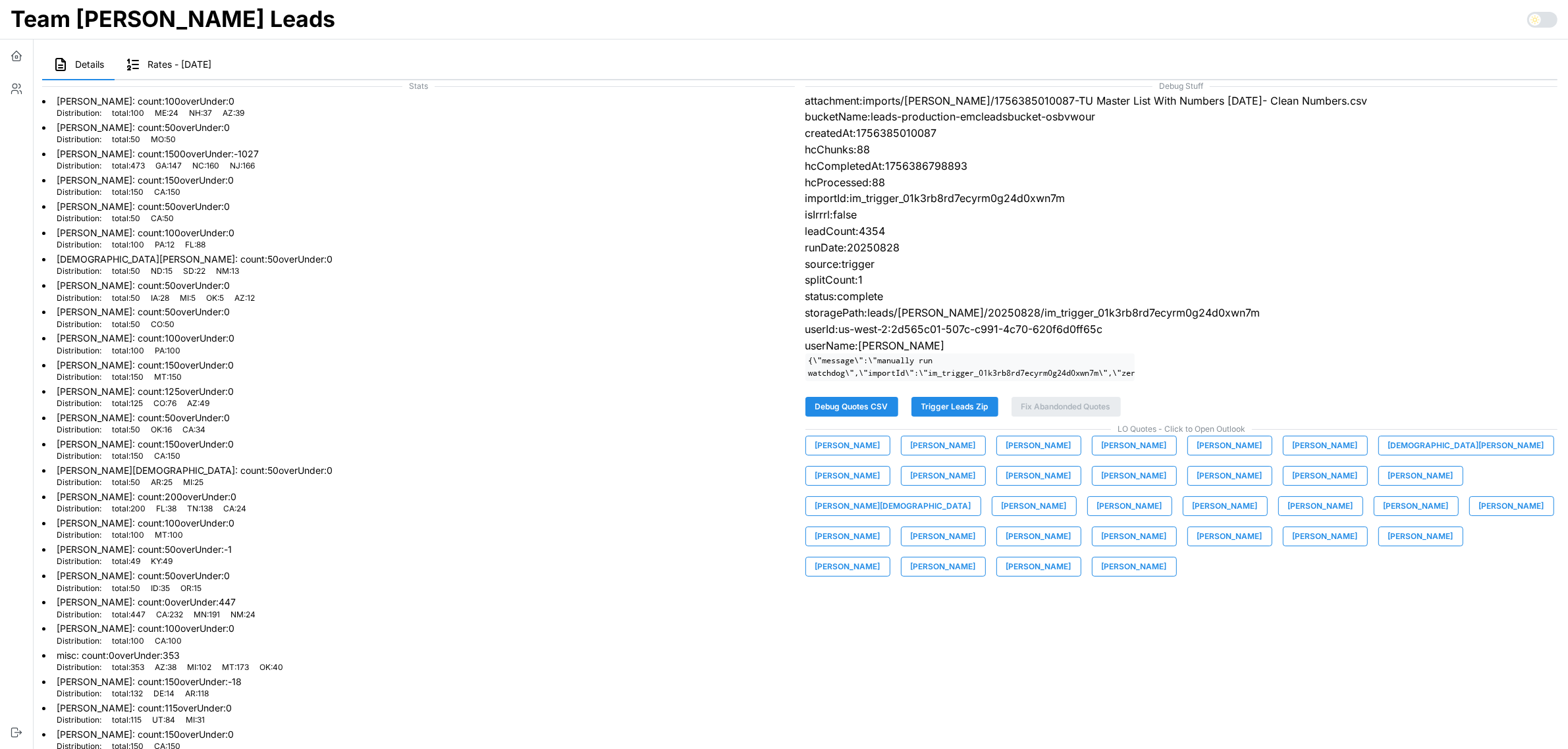
click at [1197, 454] on span "[PERSON_NAME]" at bounding box center [1229, 445] width 65 height 18
click at [1292, 454] on span "[PERSON_NAME]" at bounding box center [1325, 445] width 65 height 18
click at [1388, 454] on span "[DEMOGRAPHIC_DATA][PERSON_NAME]" at bounding box center [1466, 445] width 156 height 18
click at [880, 466] on span "[PERSON_NAME]" at bounding box center [847, 475] width 65 height 18
click at [911, 485] on span "[PERSON_NAME]" at bounding box center [943, 475] width 65 height 18
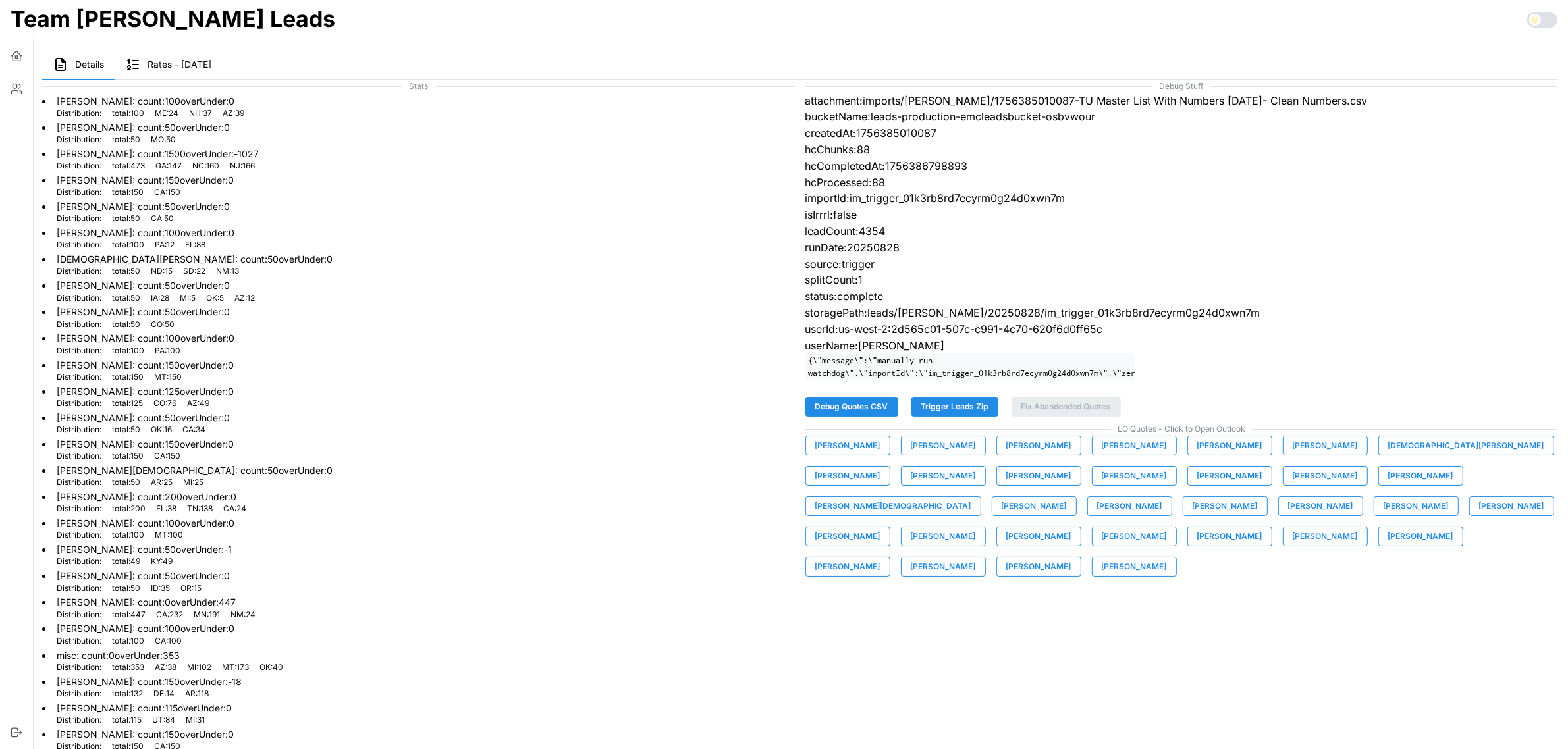
click at [1006, 485] on span "[PERSON_NAME]" at bounding box center [1038, 475] width 65 height 18
click at [1101, 485] on span "[PERSON_NAME]" at bounding box center [1134, 475] width 65 height 18
click at [1197, 485] on span "[PERSON_NAME]" at bounding box center [1229, 475] width 65 height 18
click at [1292, 485] on span "[PERSON_NAME]" at bounding box center [1325, 475] width 65 height 18
click at [1388, 485] on span "[PERSON_NAME]" at bounding box center [1420, 475] width 65 height 18
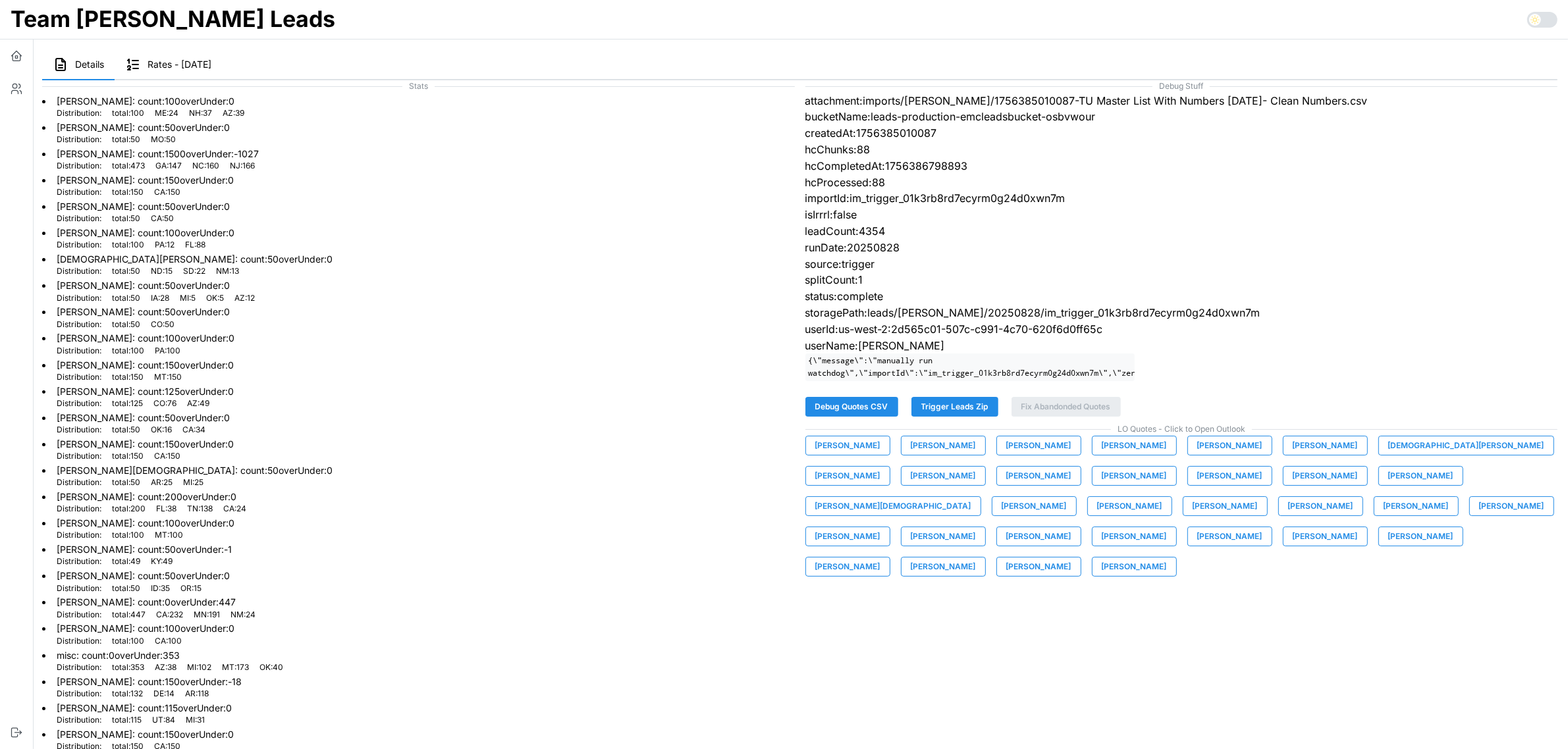
click at [971, 497] on span "[PERSON_NAME][DEMOGRAPHIC_DATA]" at bounding box center [893, 506] width 156 height 18
click at [1066, 497] on span "[PERSON_NAME]" at bounding box center [1033, 506] width 65 height 18
click at [1162, 497] on span "[PERSON_NAME]" at bounding box center [1130, 506] width 65 height 18
click at [1193, 515] on span "[PERSON_NAME]" at bounding box center [1225, 506] width 65 height 18
click at [1288, 515] on span "[PERSON_NAME]" at bounding box center [1320, 506] width 65 height 18
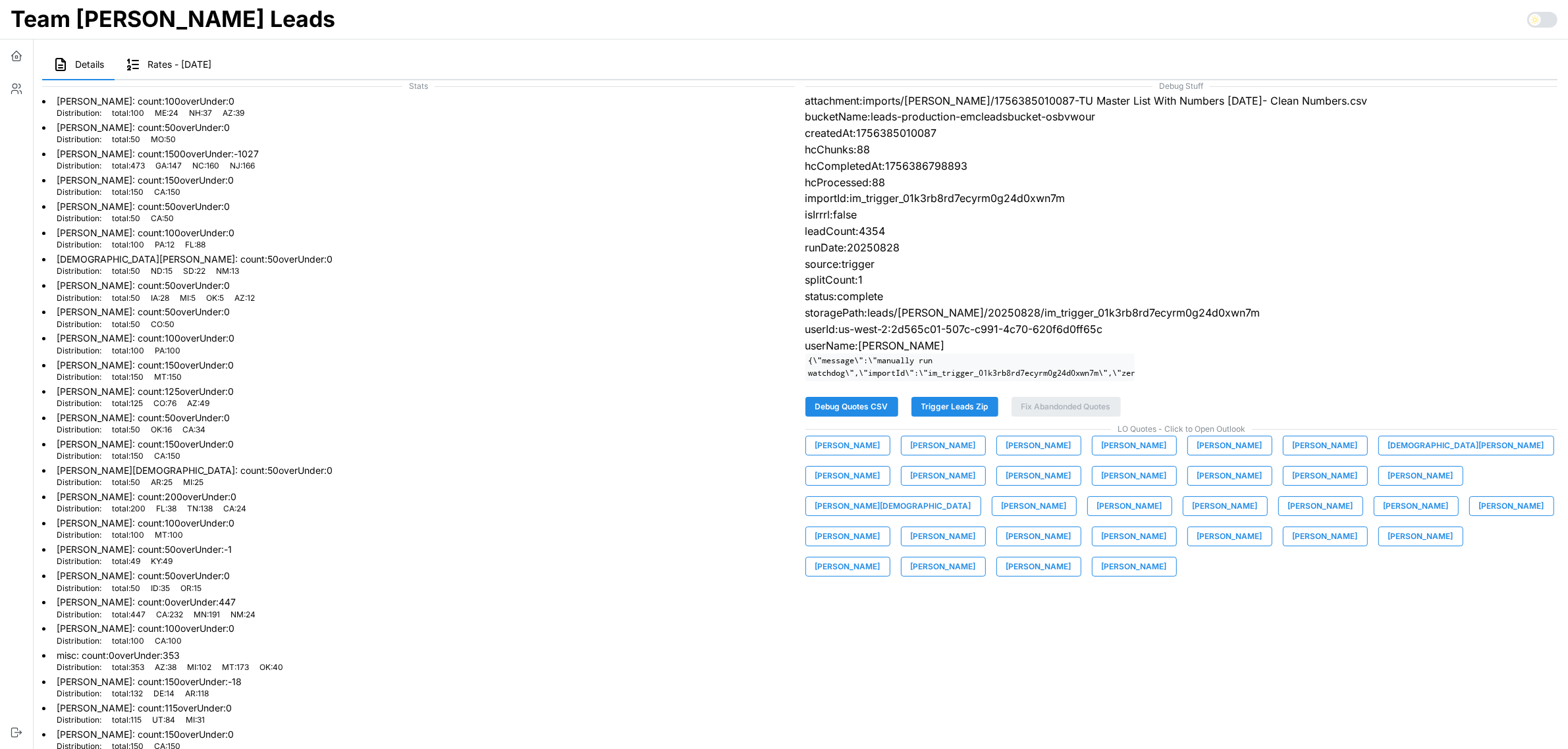
click at [1479, 515] on span "[PERSON_NAME]" at bounding box center [1511, 506] width 65 height 18
click at [880, 527] on span "[PERSON_NAME]" at bounding box center [847, 537] width 65 height 18
click at [976, 527] on span "[PERSON_NAME]" at bounding box center [943, 537] width 65 height 18
click at [1071, 527] on span "[PERSON_NAME]" at bounding box center [1038, 537] width 65 height 18
click at [1167, 527] on span "[PERSON_NAME]" at bounding box center [1134, 537] width 65 height 18
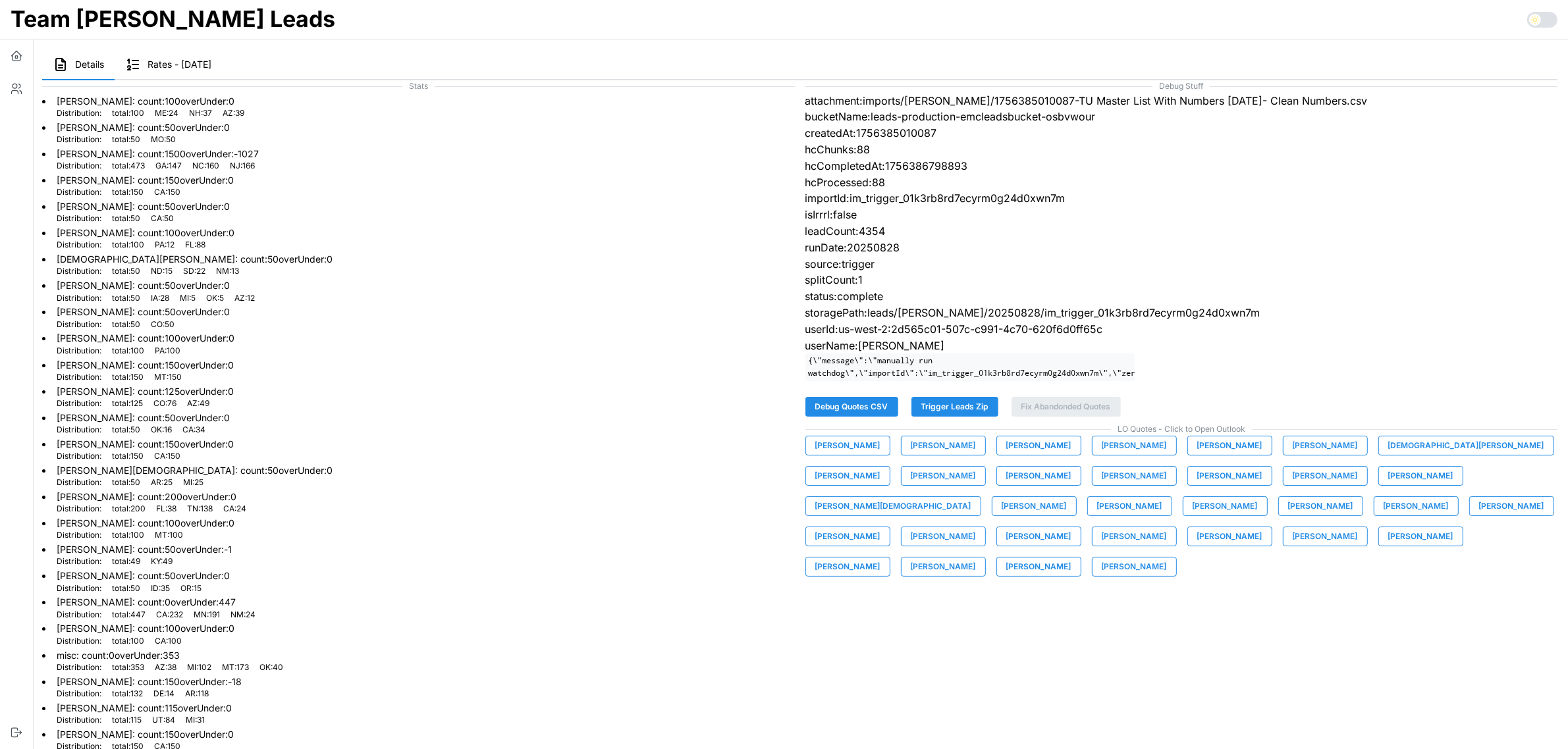
click at [1197, 544] on span "[PERSON_NAME]" at bounding box center [1229, 537] width 65 height 18
click at [1292, 546] on span "[PERSON_NAME]" at bounding box center [1325, 537] width 65 height 18
click at [1388, 546] on span "[PERSON_NAME]" at bounding box center [1420, 537] width 65 height 18
click at [880, 558] on span "[PERSON_NAME]" at bounding box center [847, 567] width 65 height 18
click at [976, 558] on span "[PERSON_NAME]" at bounding box center [943, 567] width 65 height 18
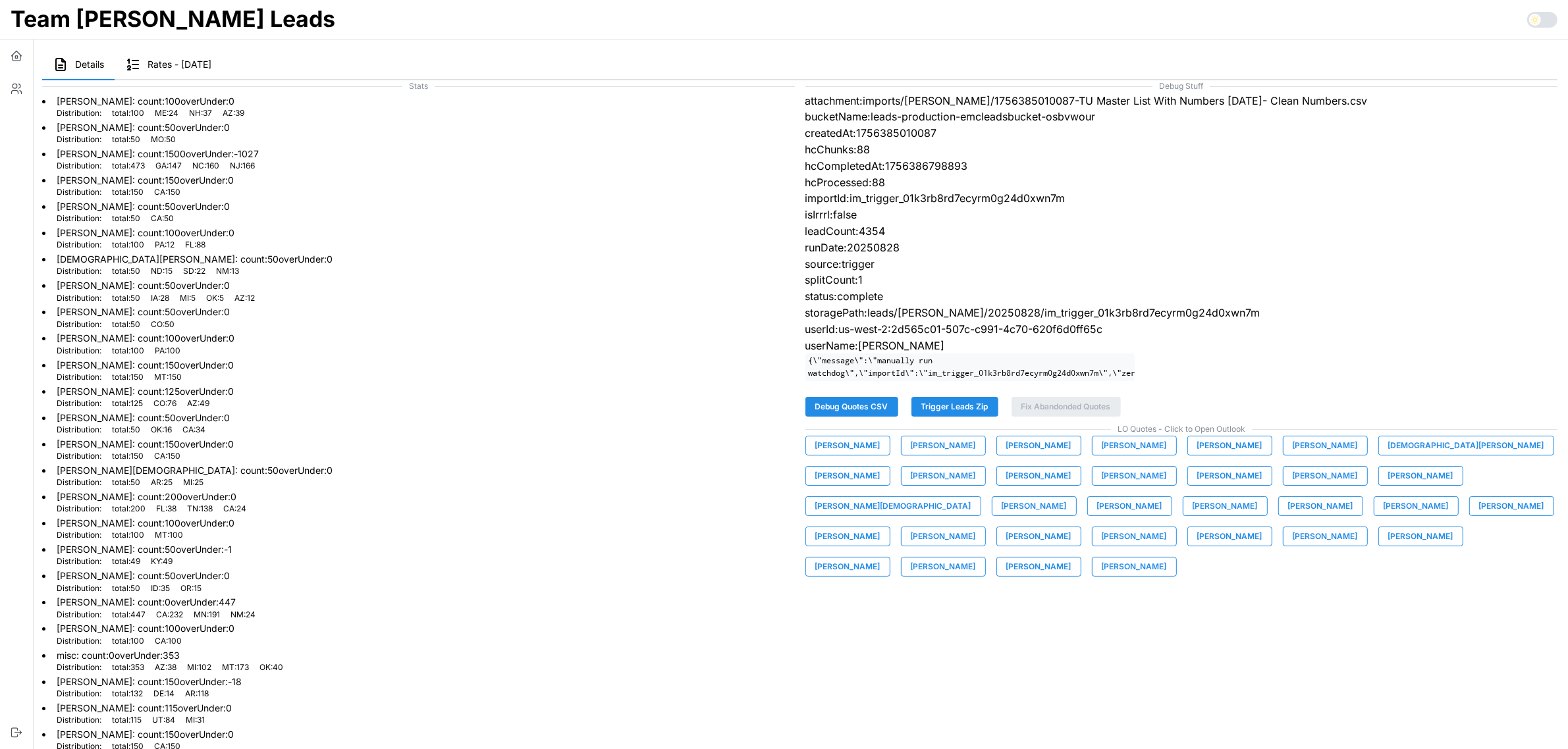
click at [1071, 558] on span "[PERSON_NAME]" at bounding box center [1038, 567] width 65 height 18
click at [1167, 558] on span "[PERSON_NAME]" at bounding box center [1134, 567] width 65 height 18
click at [970, 416] on span "Trigger Leads Zip" at bounding box center [955, 407] width 67 height 18
drag, startPoint x: 389, startPoint y: 283, endPoint x: 373, endPoint y: 280, distance: 16.3
click at [382, 283] on li "[PERSON_NAME] : count: 50 overUnder: 0 Distribution: total : 50 IA : 28 MI : 5 …" at bounding box center [418, 290] width 753 height 27
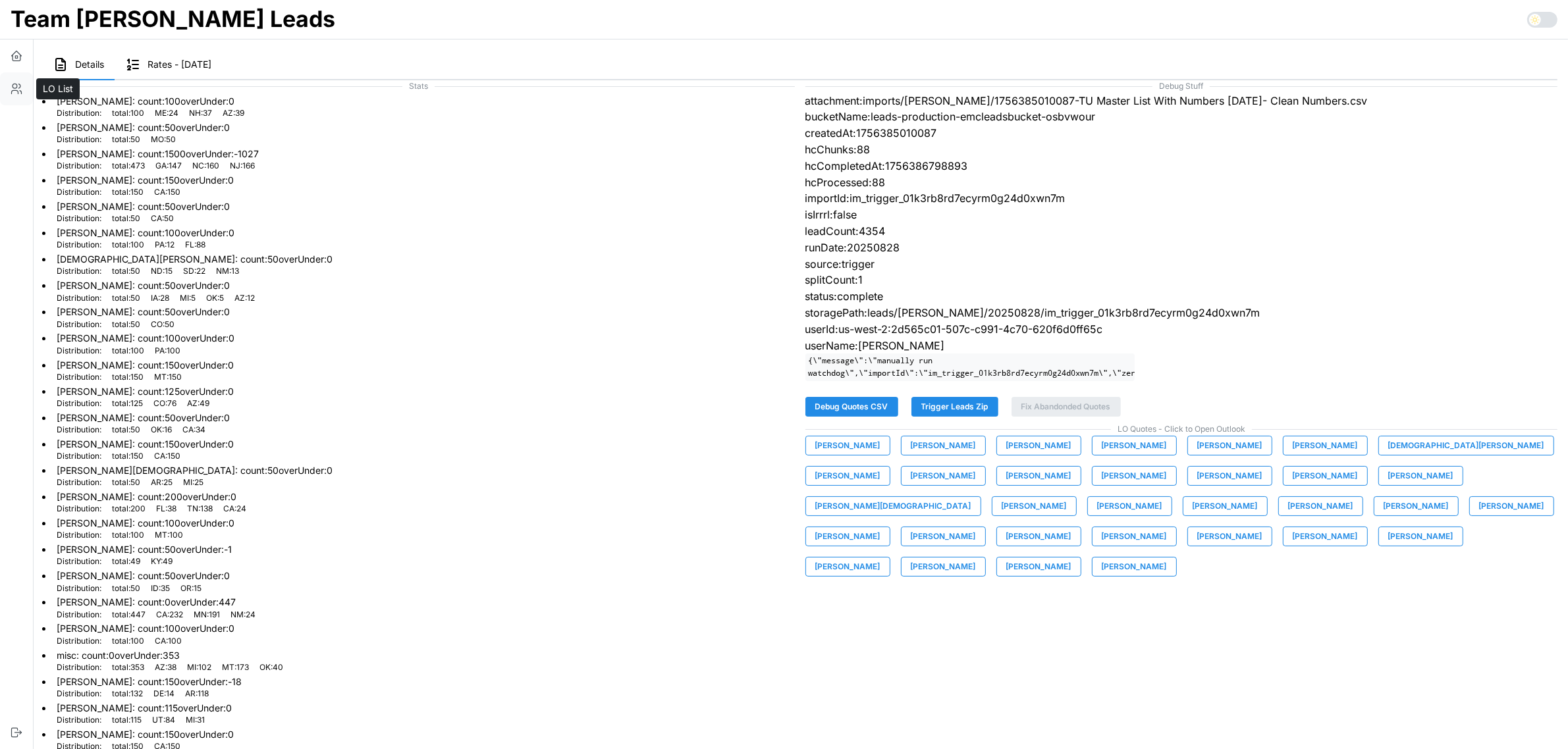
click at [17, 83] on icon "button" at bounding box center [16, 88] width 13 height 13
